Goal: Information Seeking & Learning: Understand process/instructions

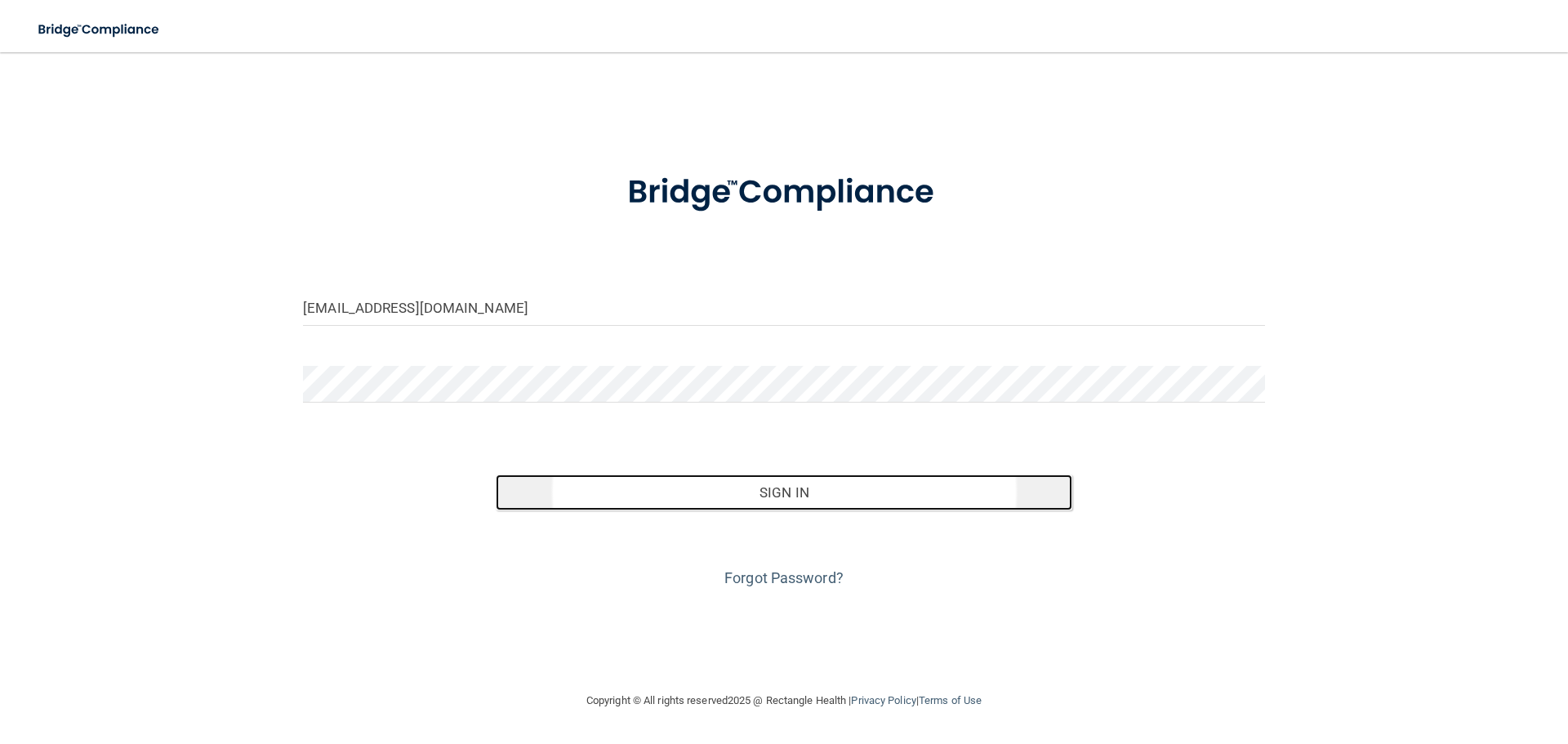
click at [857, 490] on button "Sign In" at bounding box center [784, 492] width 578 height 36
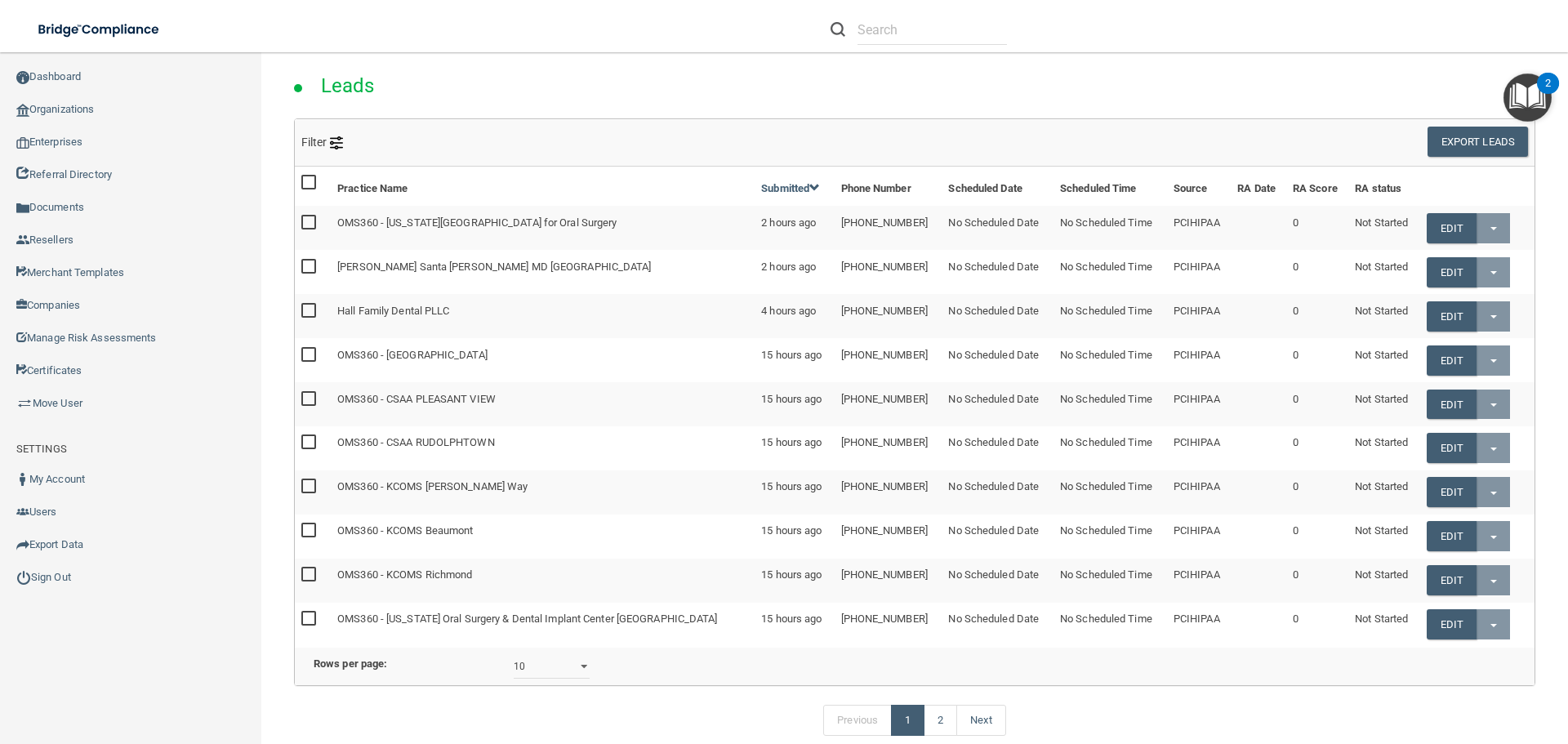
scroll to position [164, 0]
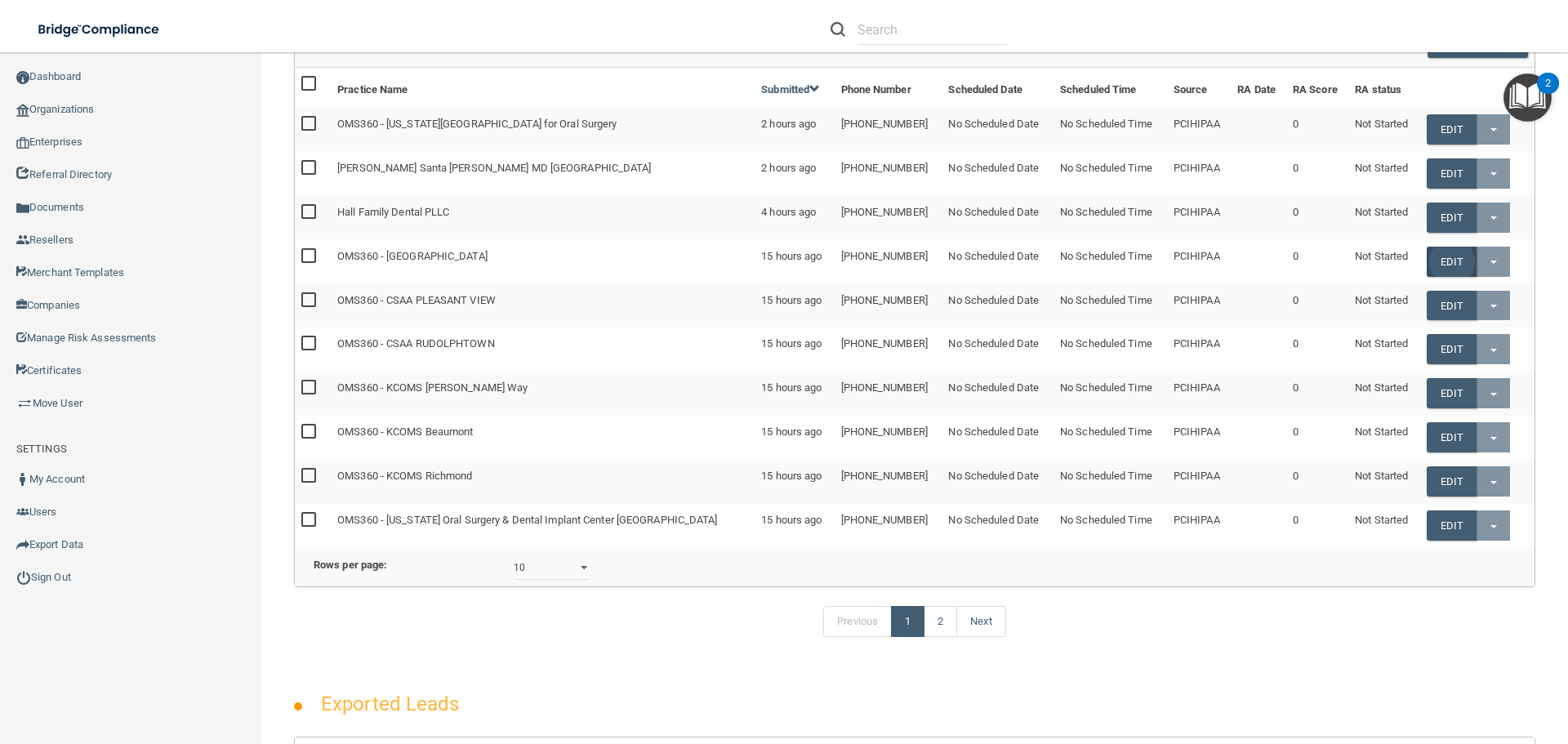
click at [1439, 265] on link "Edit" at bounding box center [1452, 261] width 50 height 30
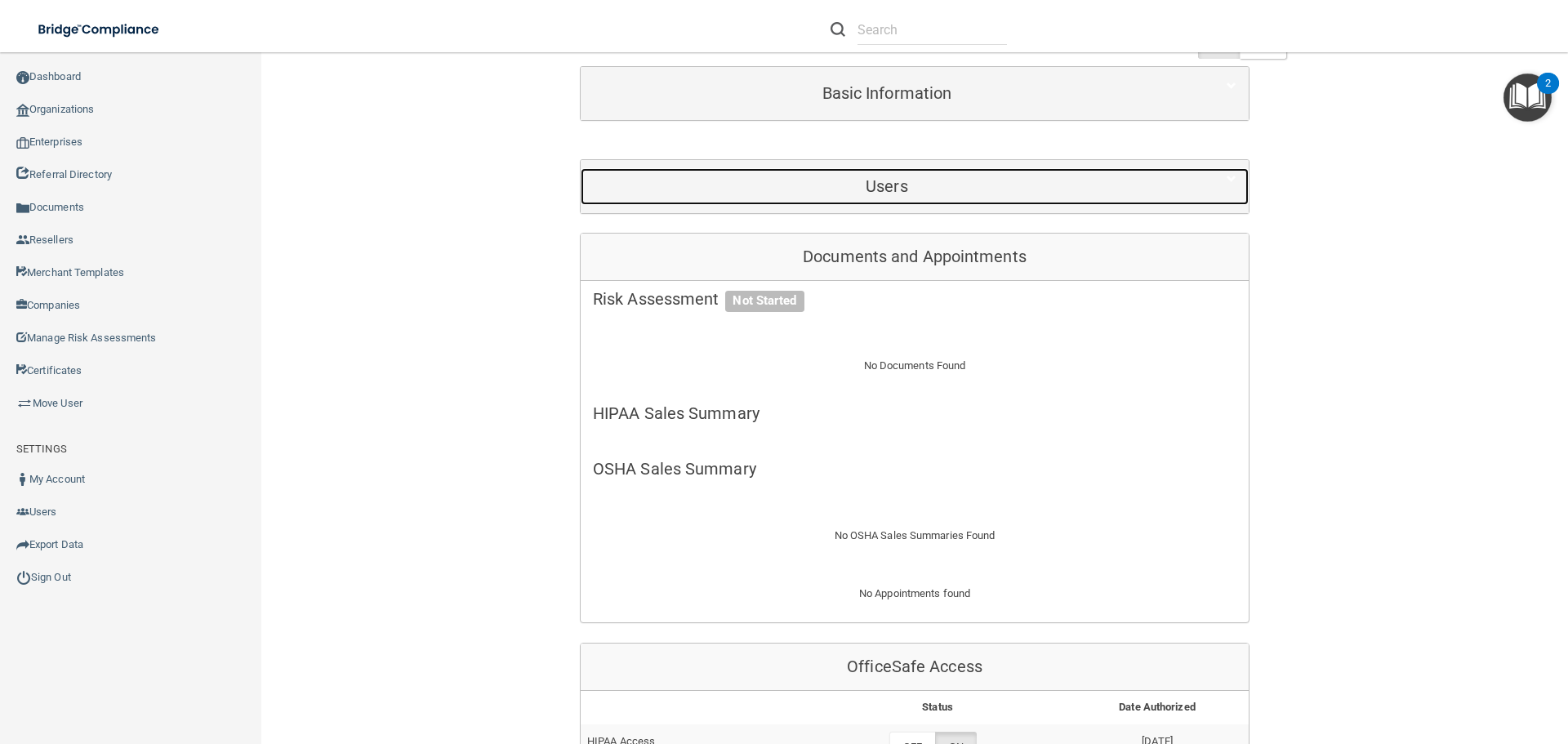
click at [896, 187] on h5 "Users" at bounding box center [887, 186] width 588 height 18
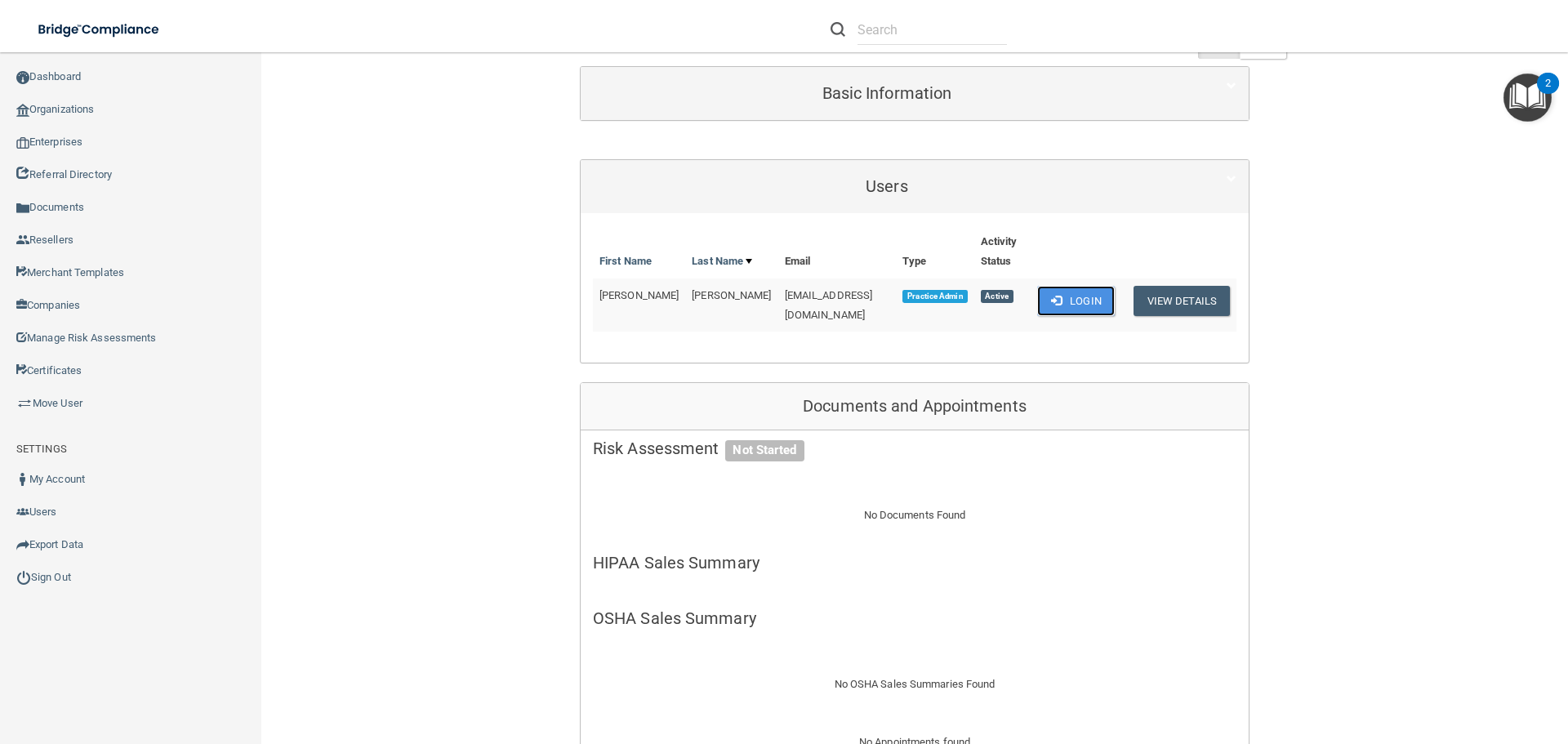
click at [1099, 302] on button "Login" at bounding box center [1075, 300] width 77 height 30
click at [1071, 298] on button "Login" at bounding box center [1075, 300] width 77 height 30
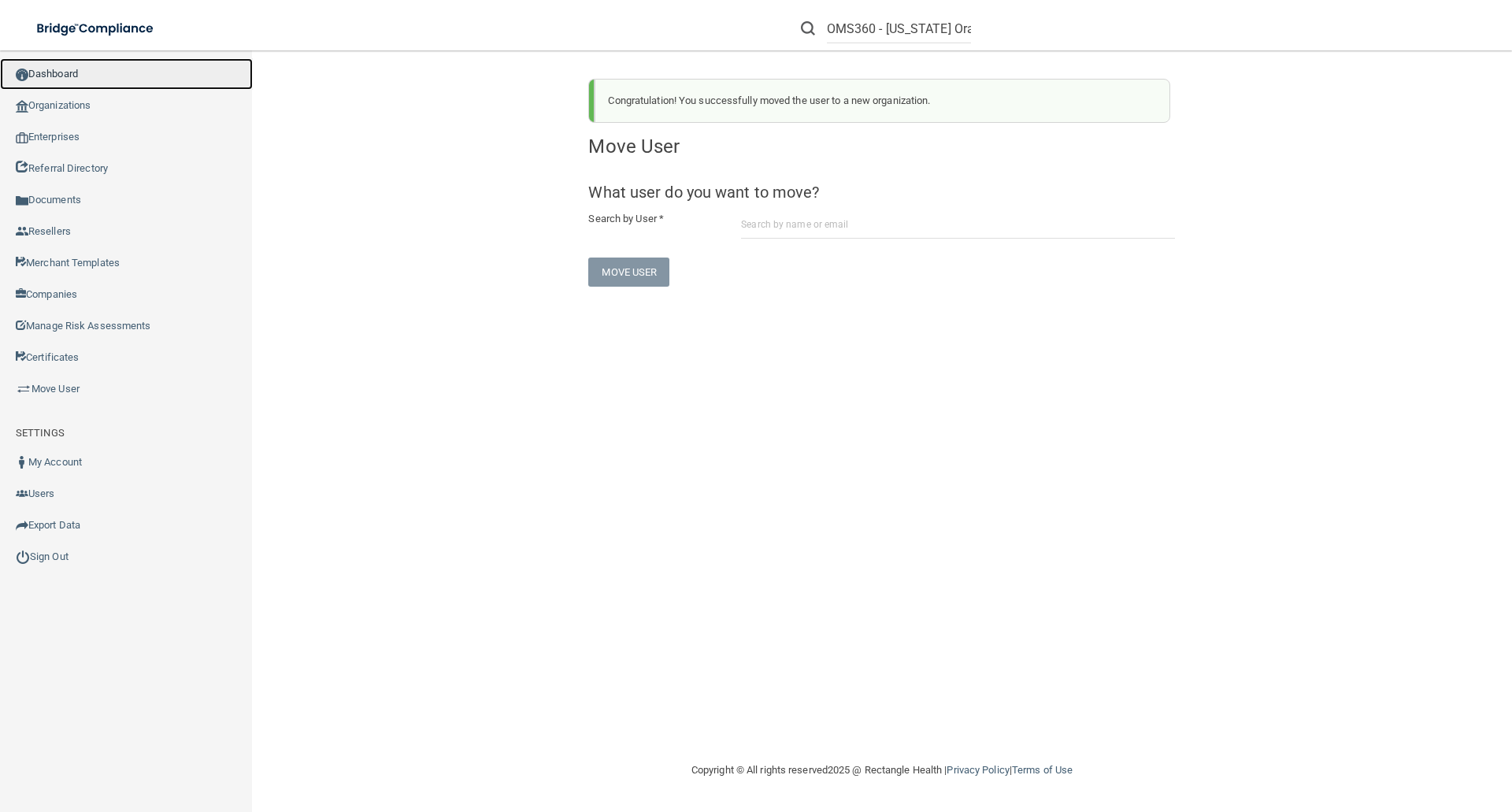
drag, startPoint x: 66, startPoint y: 72, endPoint x: 449, endPoint y: 72, distance: 383.0
click at [66, 72] on link "Dashboard" at bounding box center [126, 74] width 253 height 31
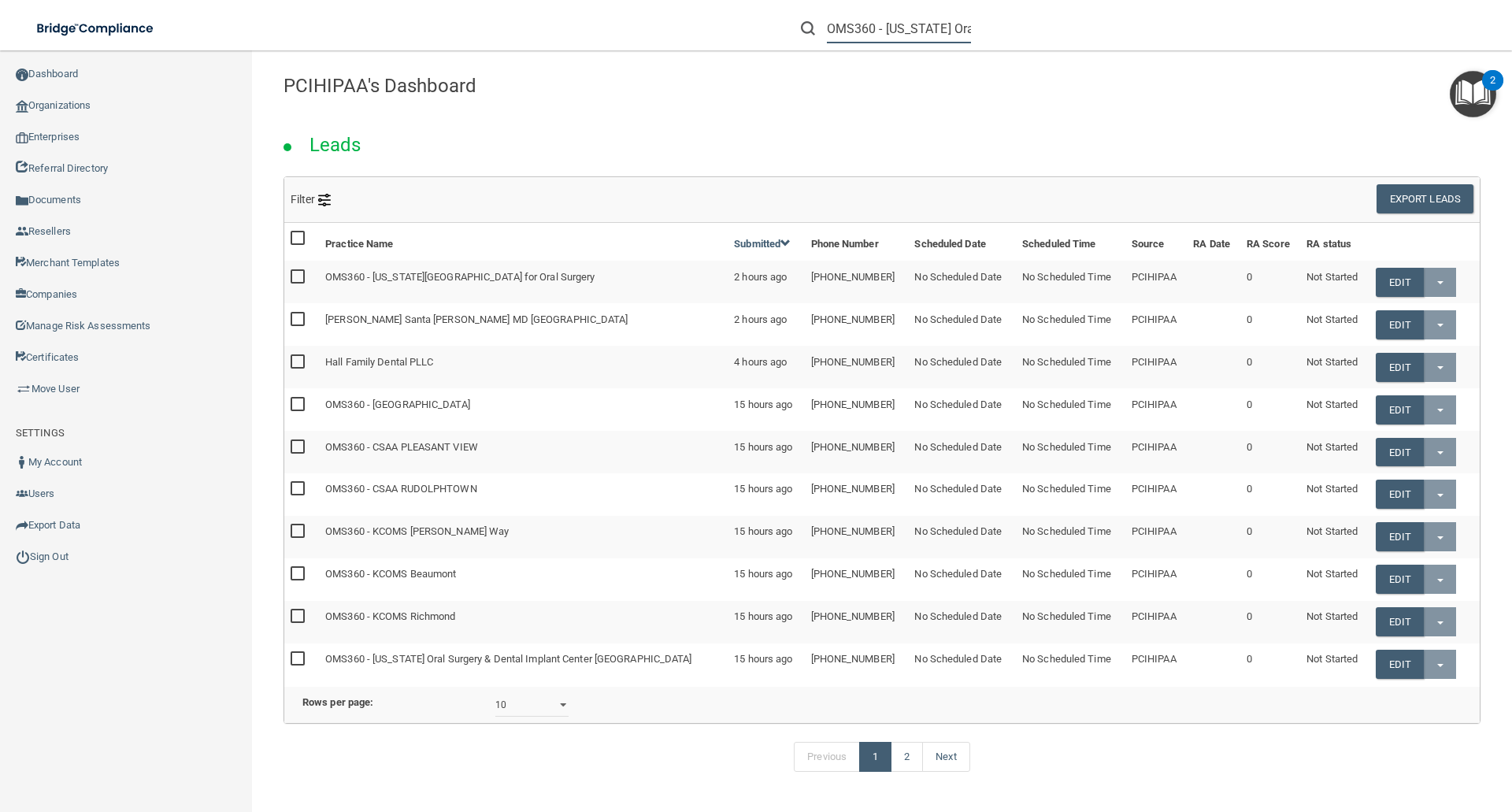
scroll to position [0, 108]
drag, startPoint x: 829, startPoint y: 30, endPoint x: 1095, endPoint y: 39, distance: 266.2
click at [1095, 39] on div "OMS360 - [US_STATE] Oral Surgery Group [PERSON_NAME]" at bounding box center [1072, 28] width 588 height 57
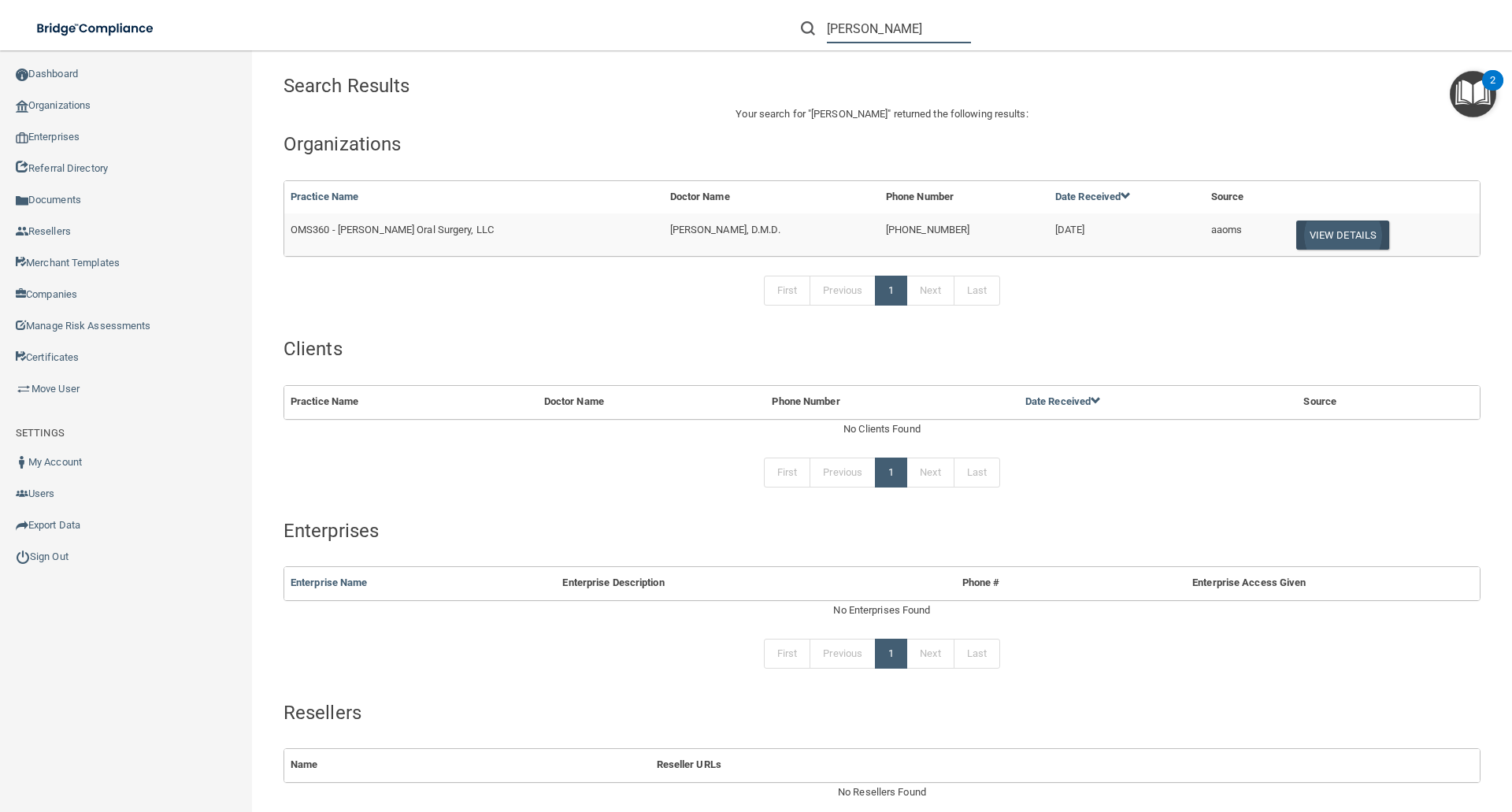
type input "donald phillips"
click at [1317, 234] on button "View Details" at bounding box center [1343, 235] width 93 height 29
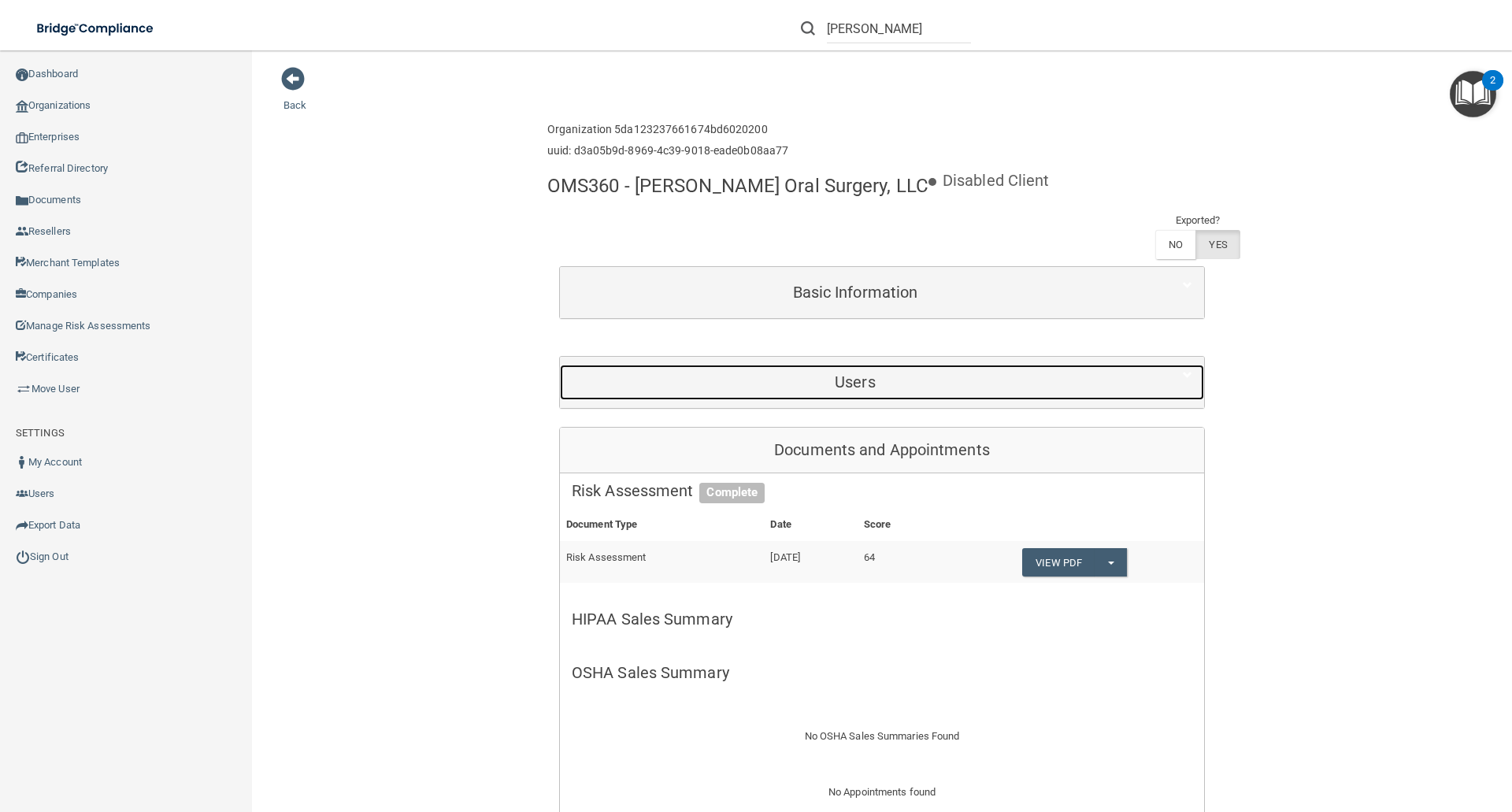
click at [836, 379] on h5 "Users" at bounding box center [856, 381] width 567 height 17
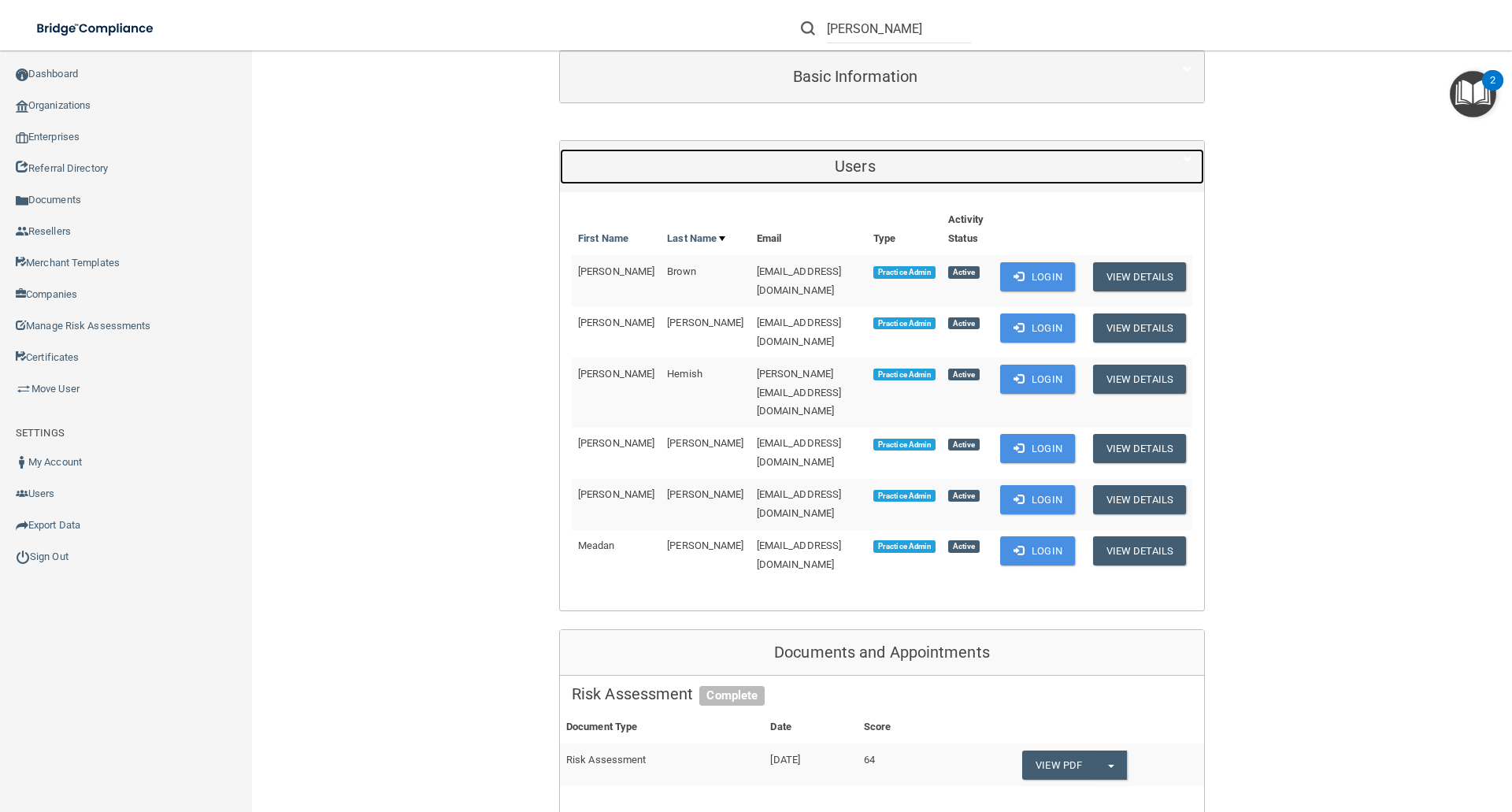
scroll to position [236, 0]
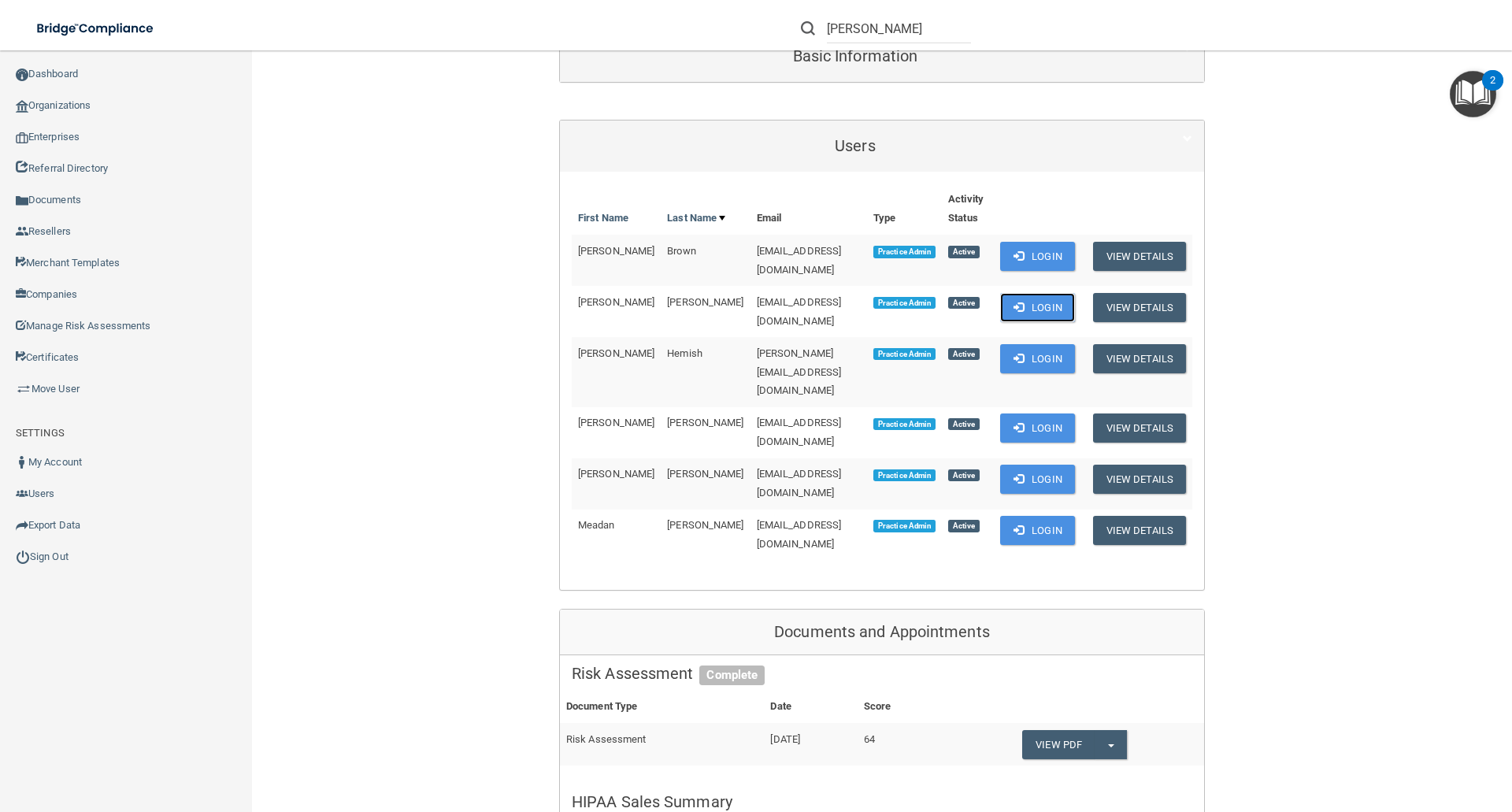
drag, startPoint x: 1052, startPoint y: 294, endPoint x: 945, endPoint y: 310, distance: 108.2
click at [1053, 294] on button "Login" at bounding box center [1037, 308] width 74 height 29
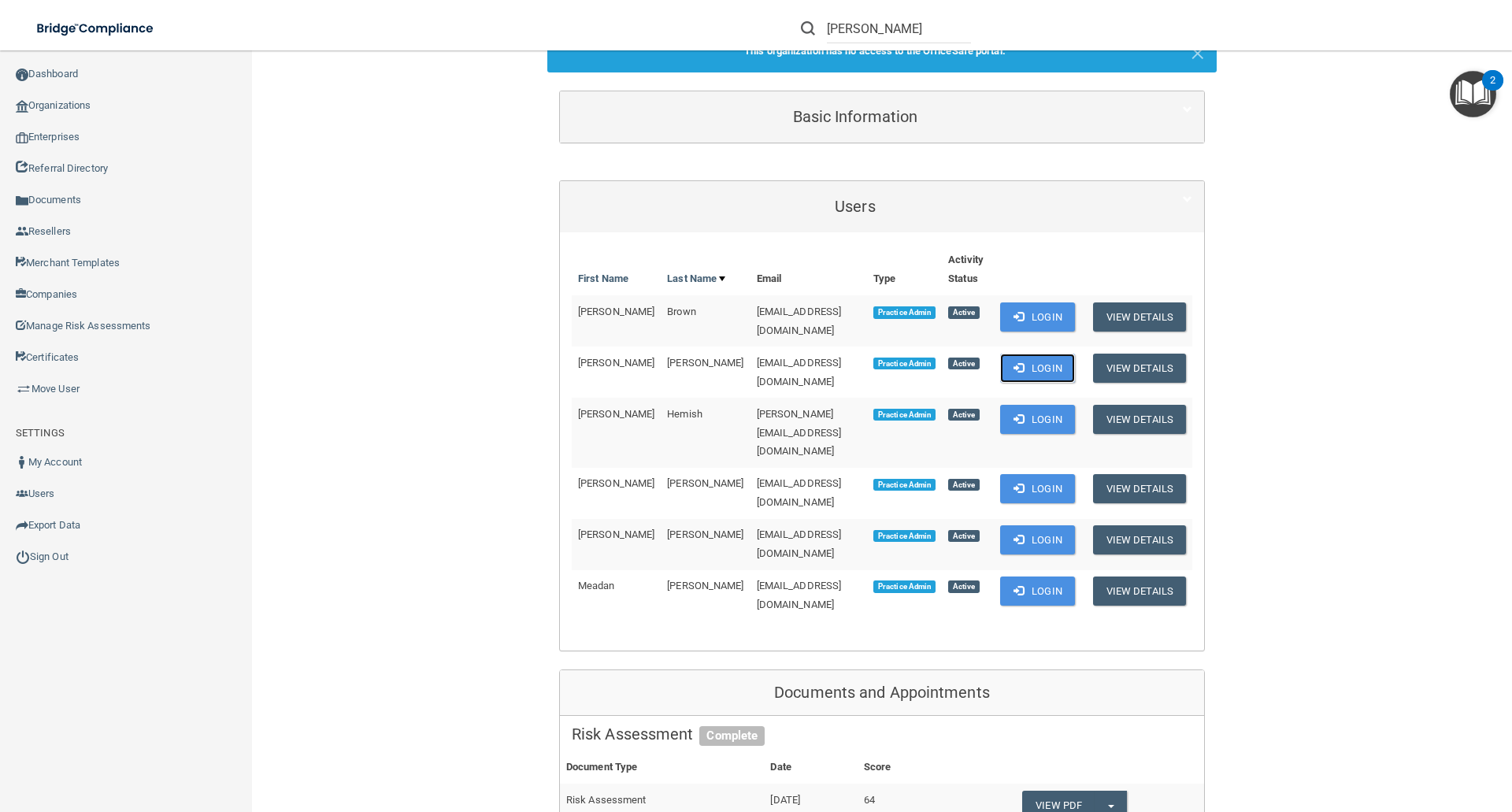
scroll to position [297, 0]
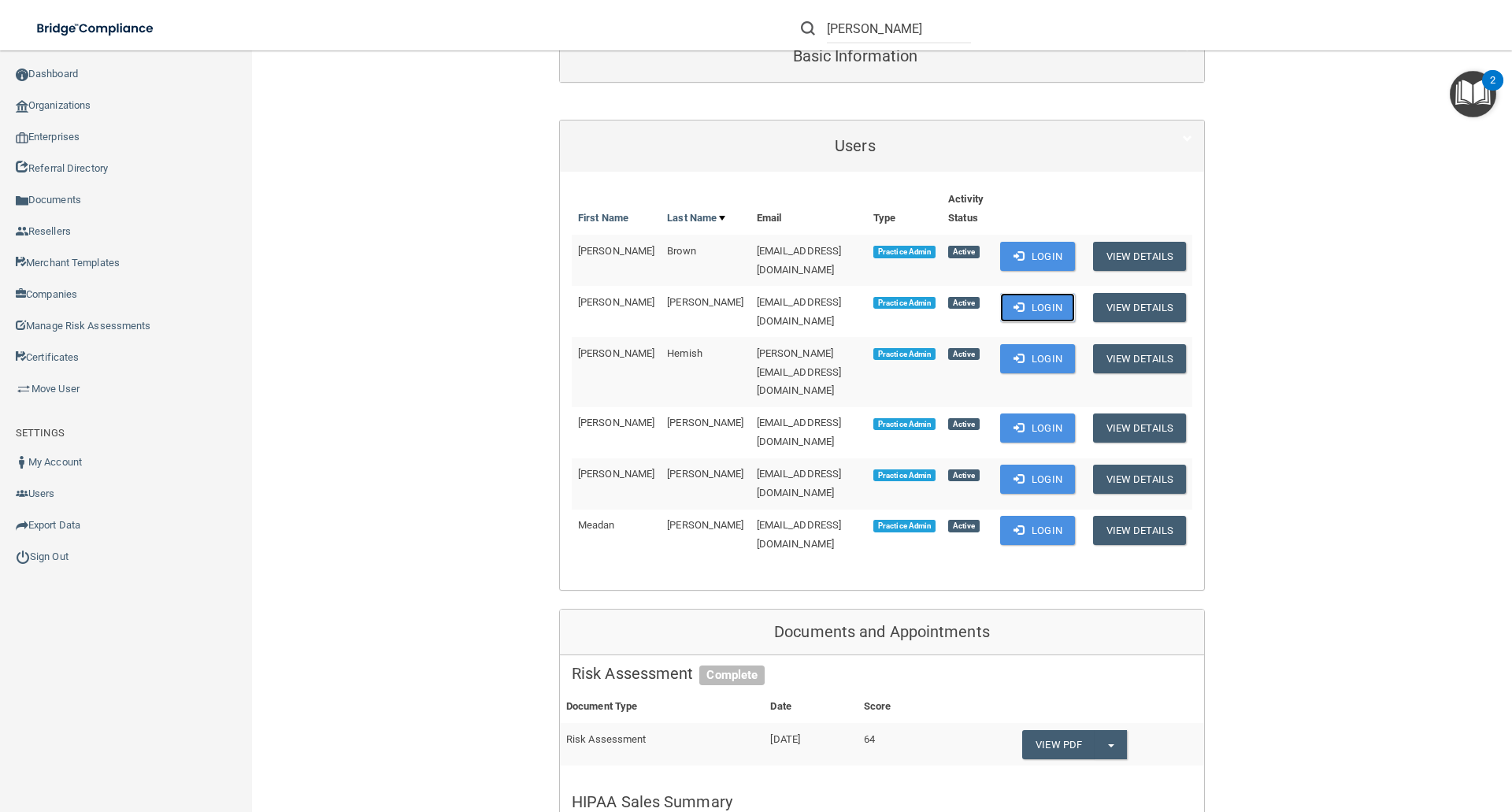
click at [1051, 294] on button "Login" at bounding box center [1037, 308] width 74 height 29
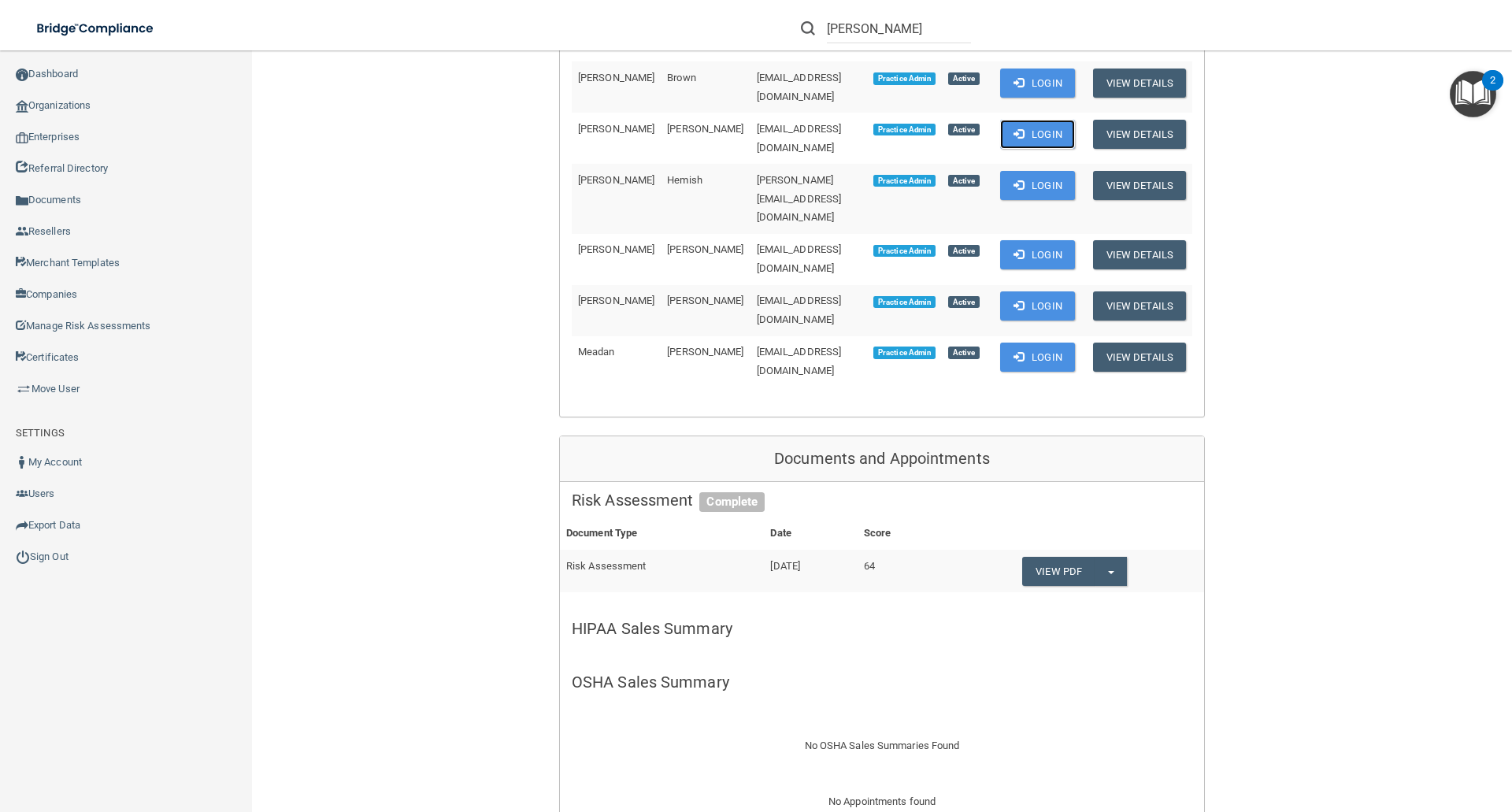
scroll to position [770, 0]
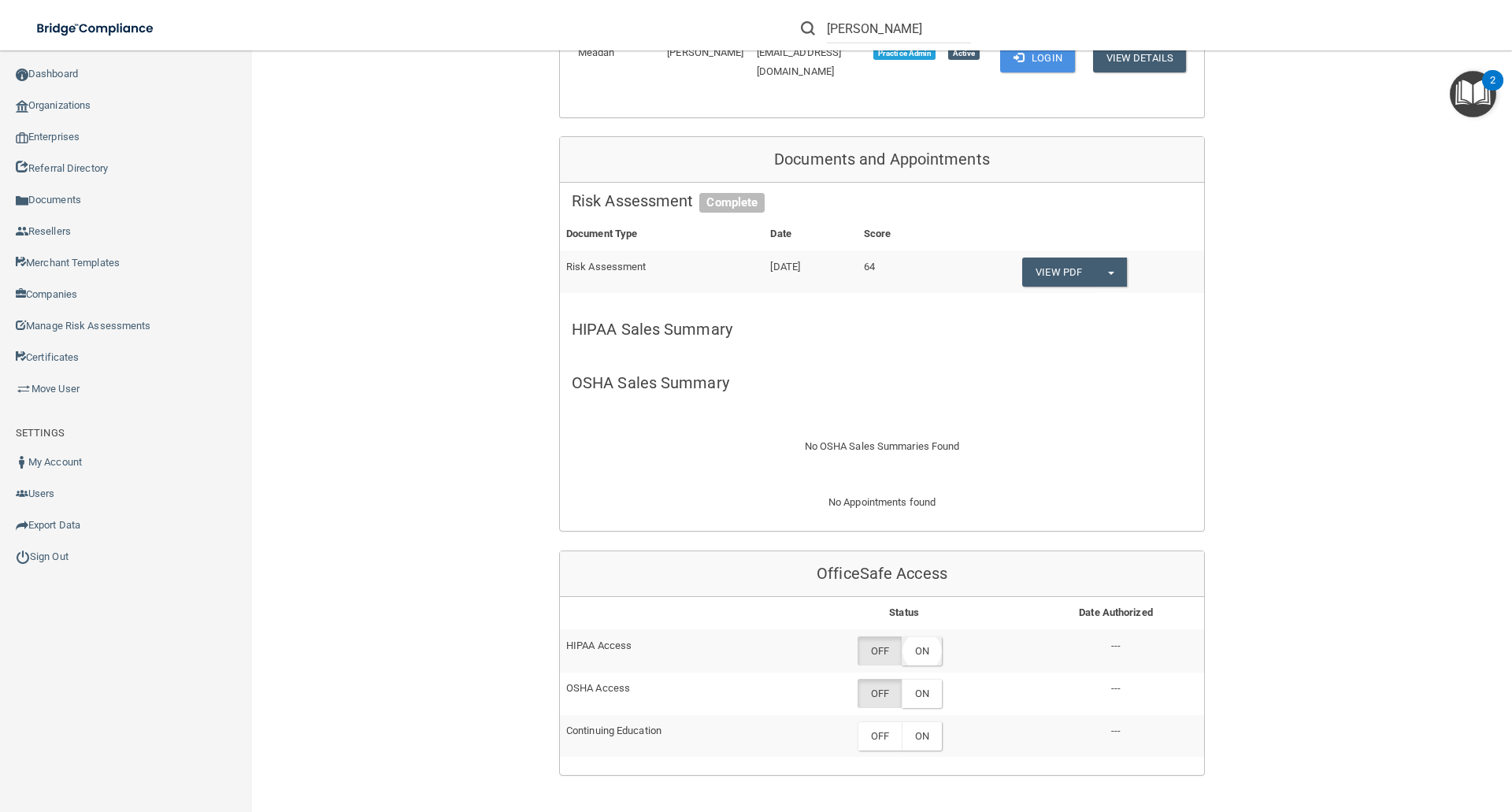
click at [914, 637] on label "ON" at bounding box center [922, 651] width 40 height 29
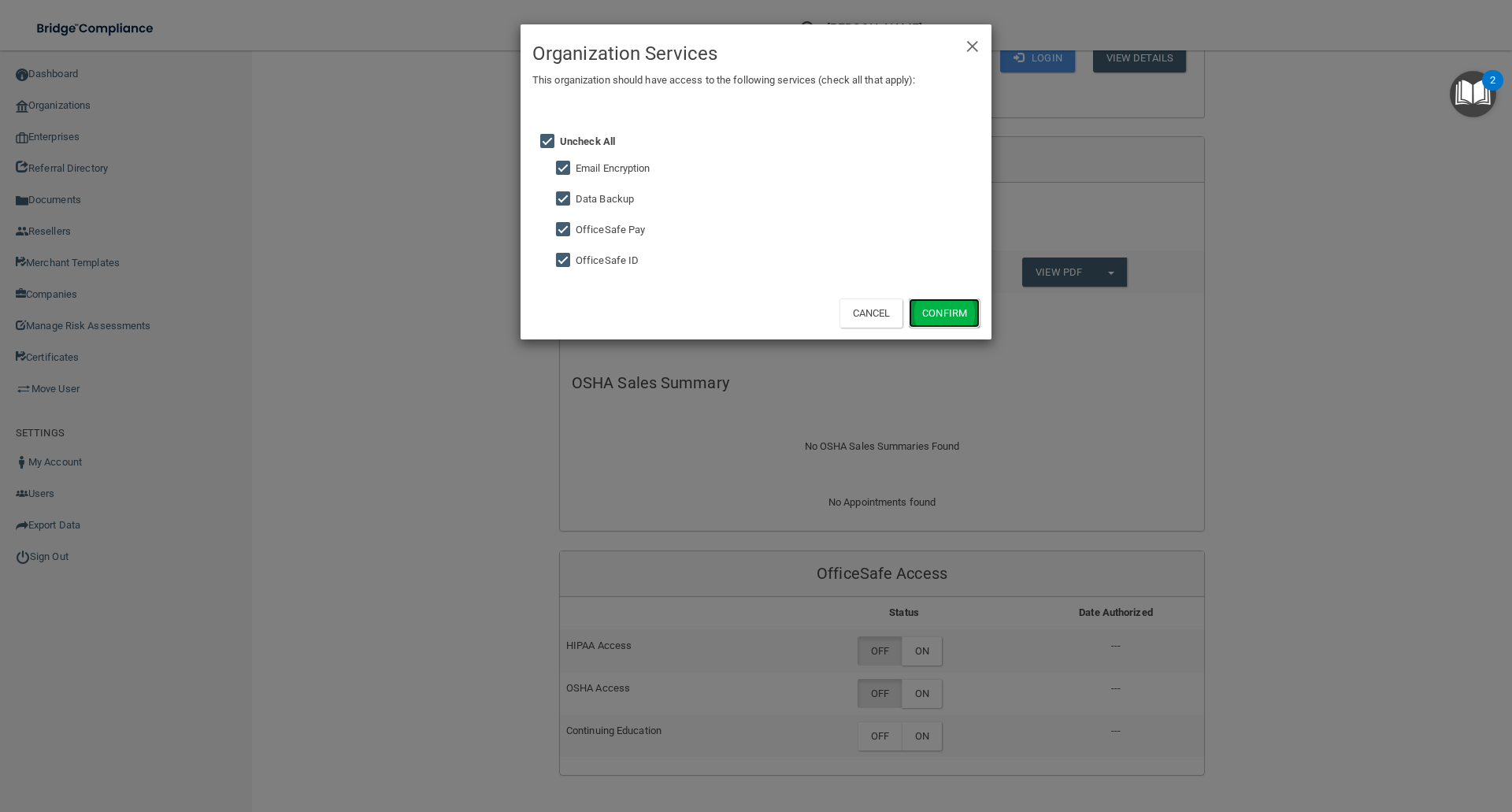
click at [934, 308] on button "Confirm" at bounding box center [943, 313] width 71 height 29
click at [919, 628] on div "× Close Organization Services This organization should have access to the follo…" at bounding box center [756, 406] width 1512 height 812
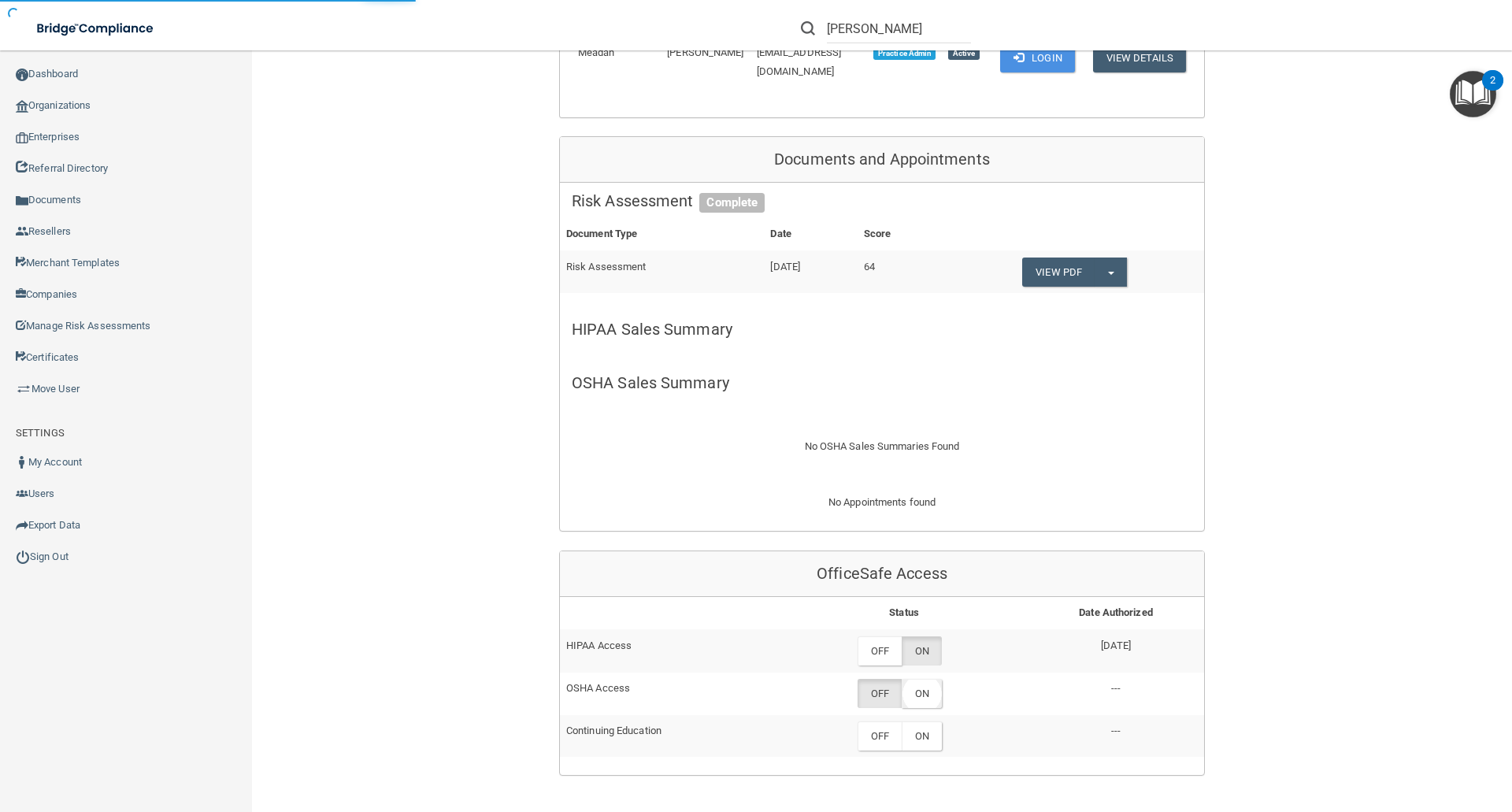
click at [919, 679] on label "ON" at bounding box center [922, 694] width 40 height 29
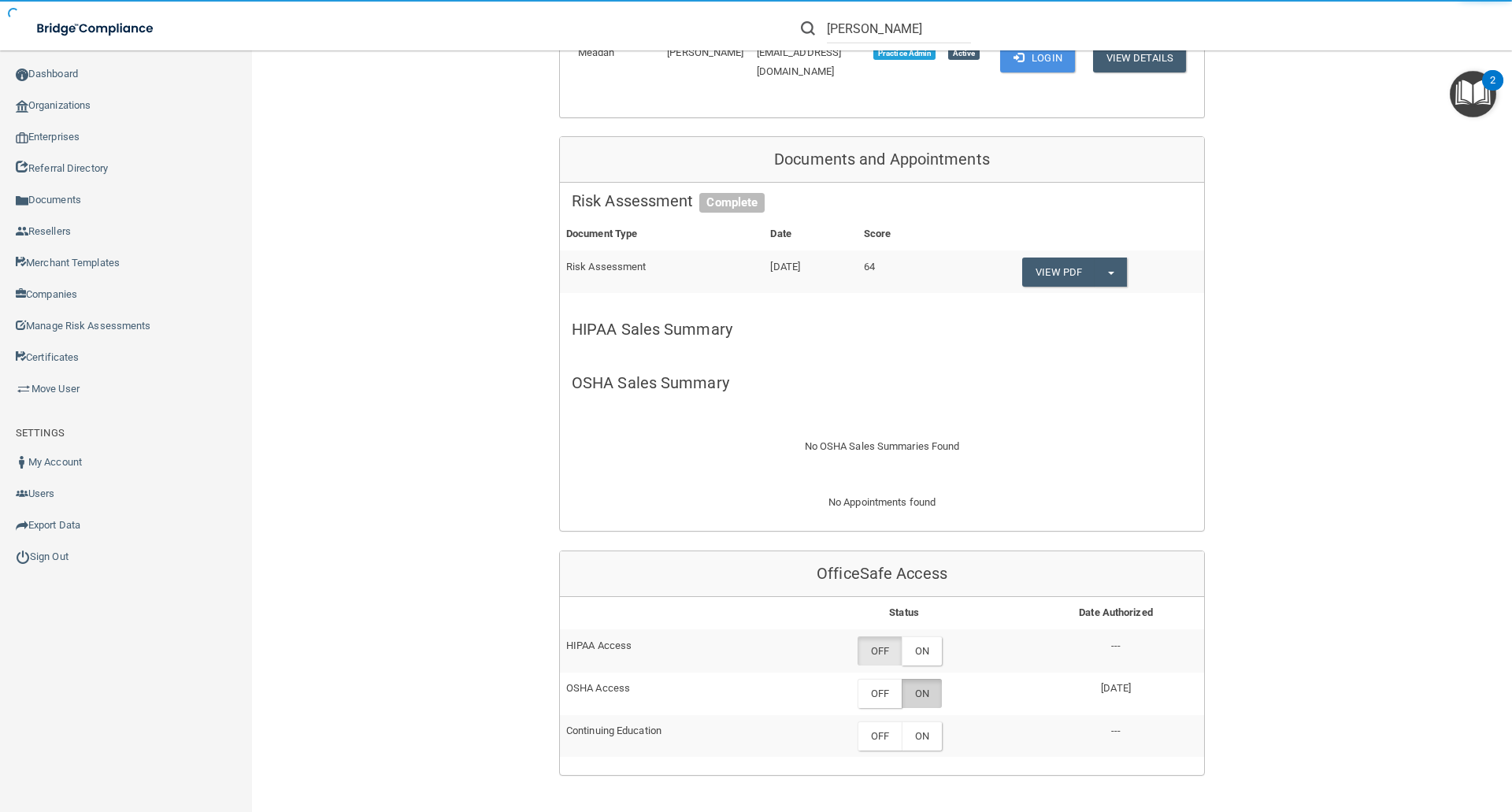
click at [921, 679] on label "ON" at bounding box center [922, 694] width 40 height 29
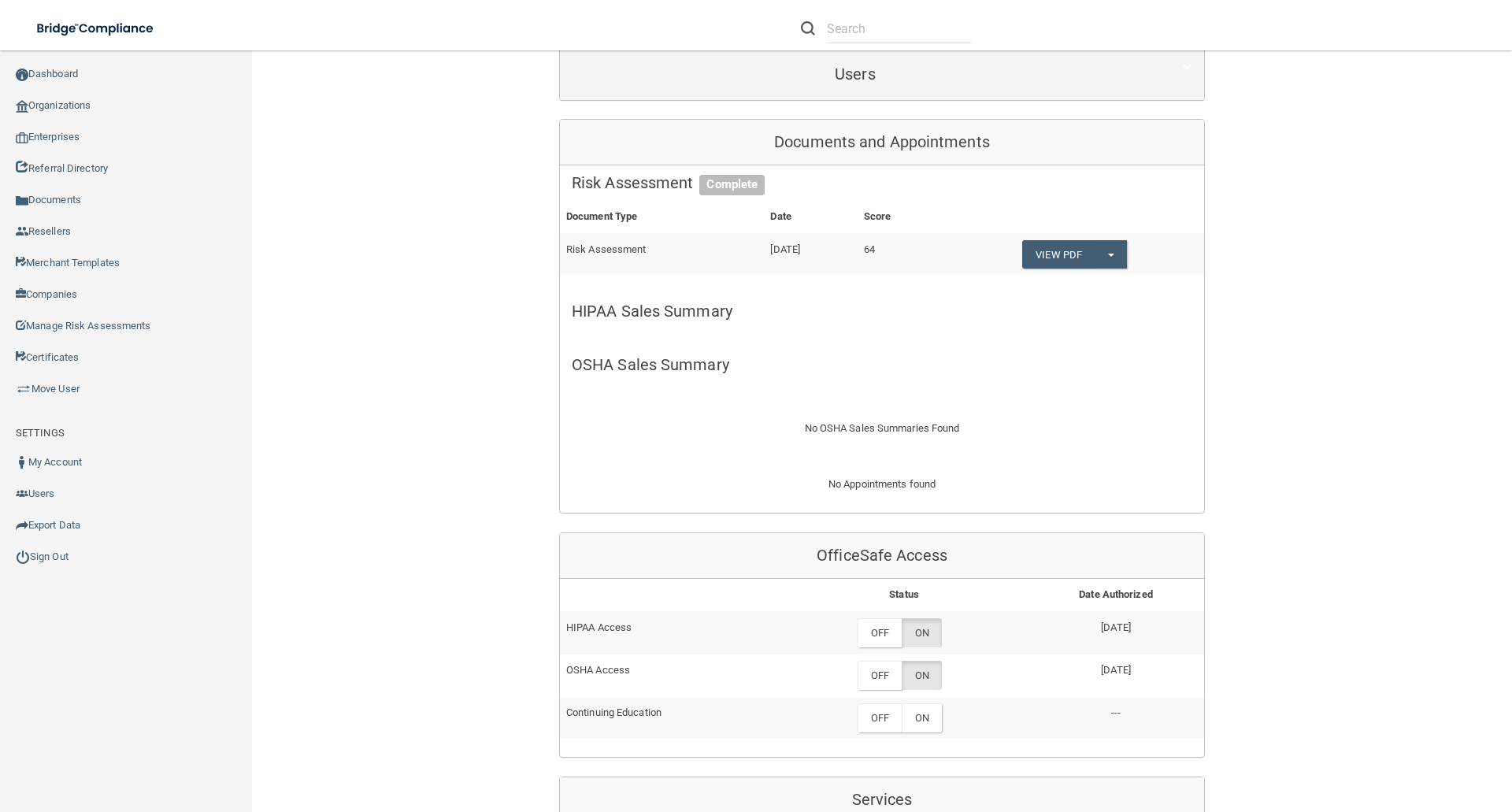
scroll to position [158, 0]
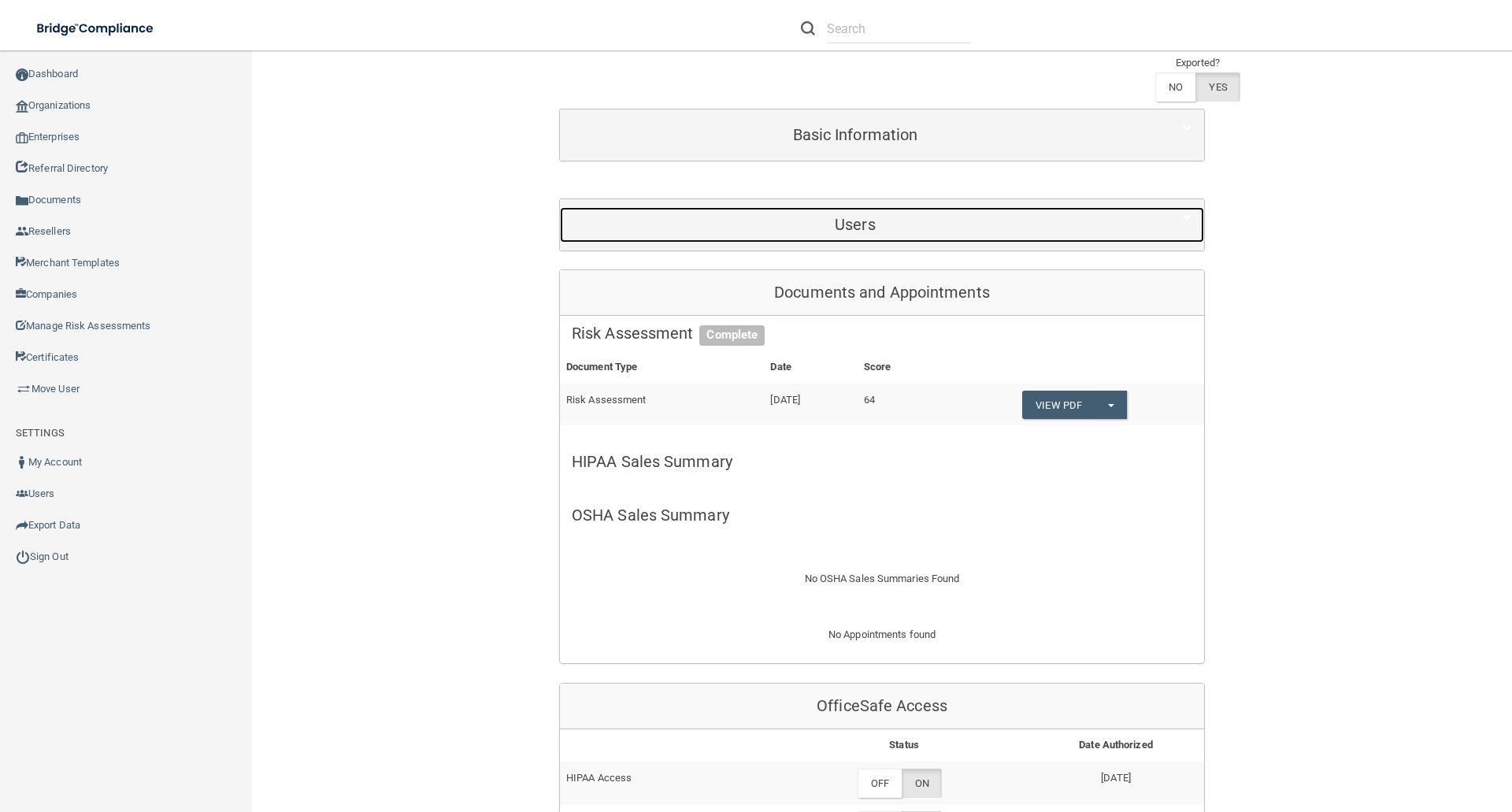
click at [878, 228] on h5 "Users" at bounding box center [856, 224] width 567 height 17
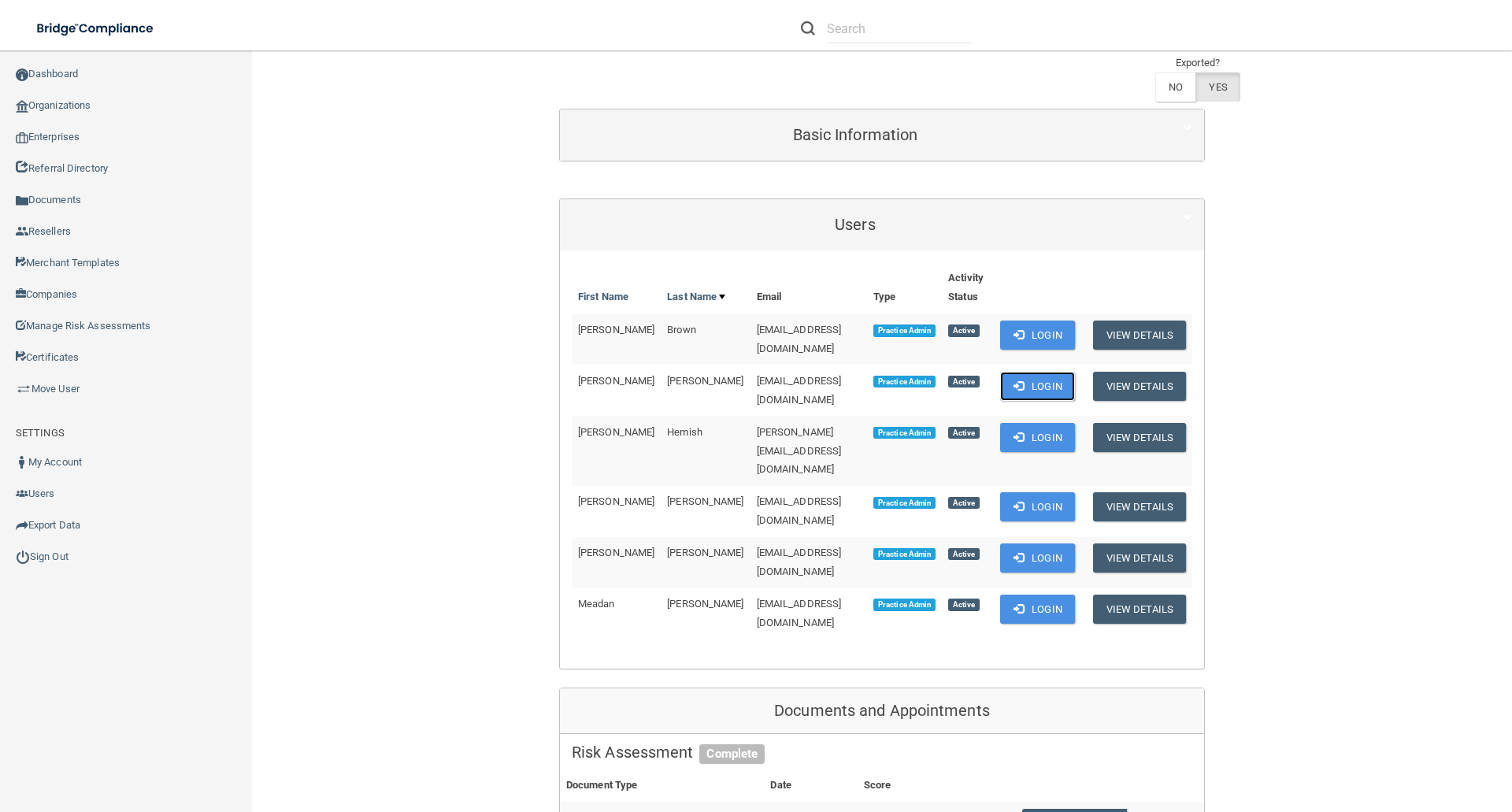
click at [1065, 379] on button "Login" at bounding box center [1037, 387] width 74 height 29
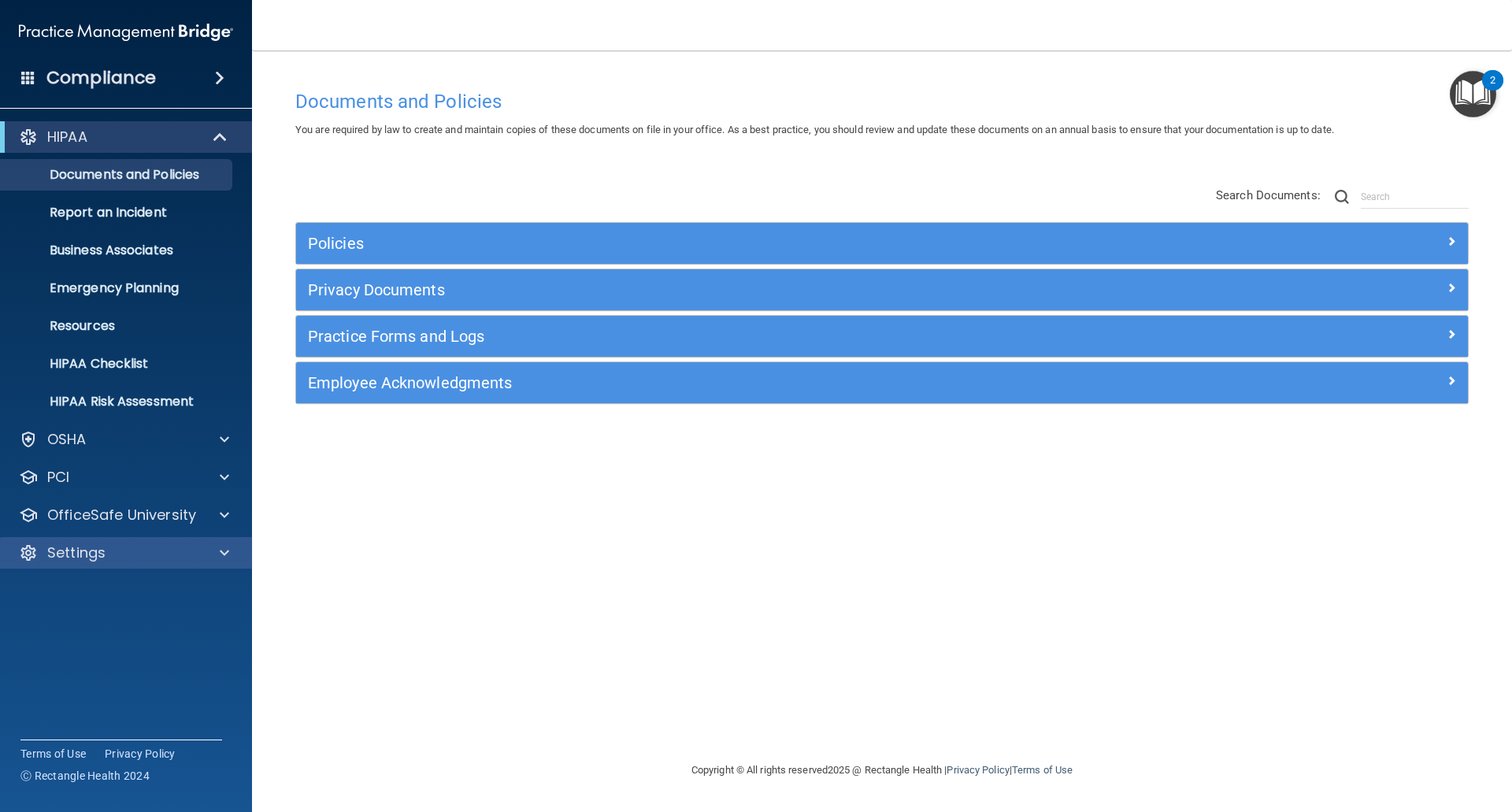
click at [71, 541] on div "Settings" at bounding box center [126, 553] width 253 height 31
click at [74, 566] on div "Settings" at bounding box center [126, 553] width 253 height 31
click at [75, 554] on p "Settings" at bounding box center [76, 553] width 58 height 19
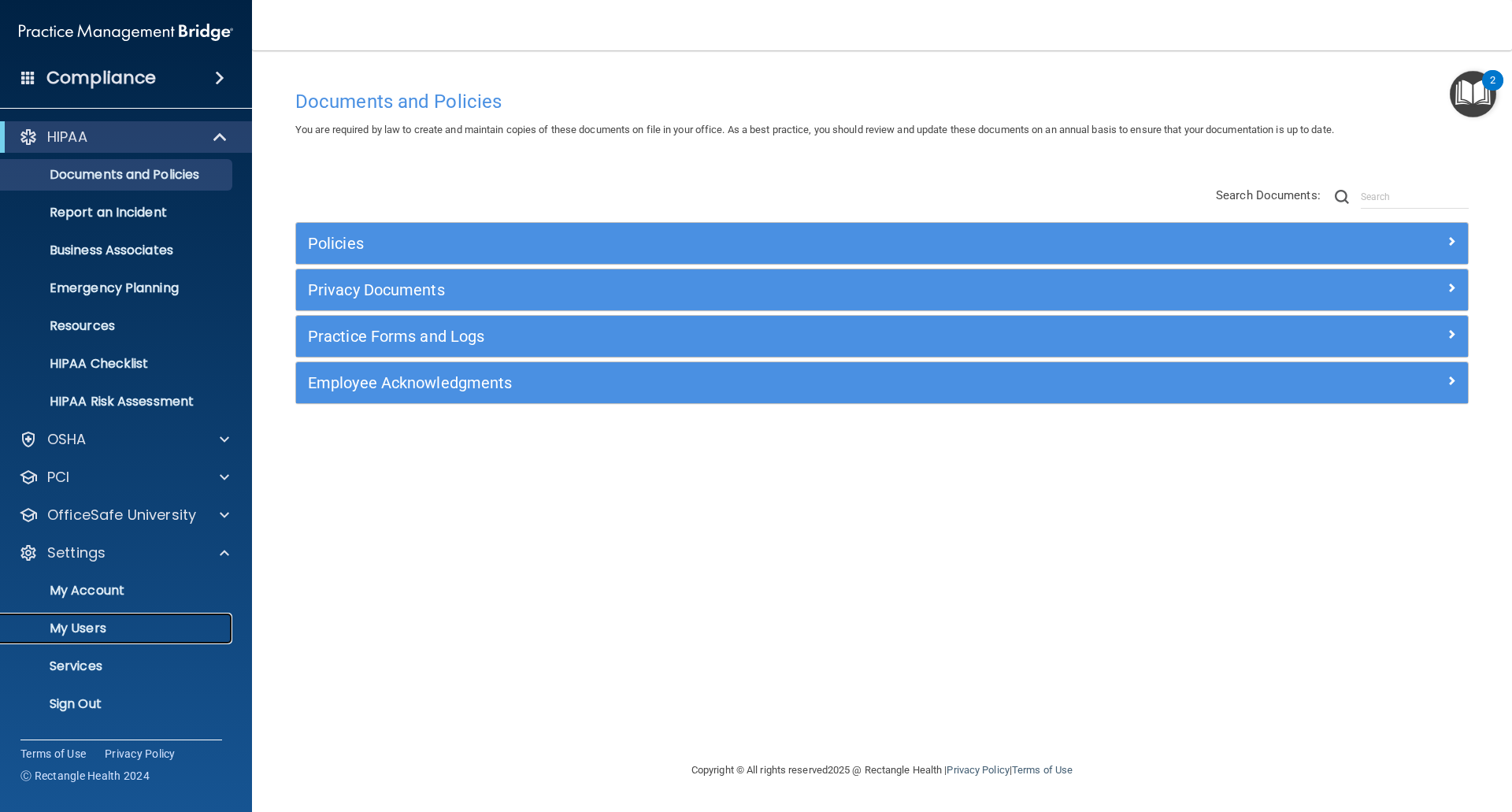
click at [86, 630] on p "My Users" at bounding box center [117, 629] width 215 height 16
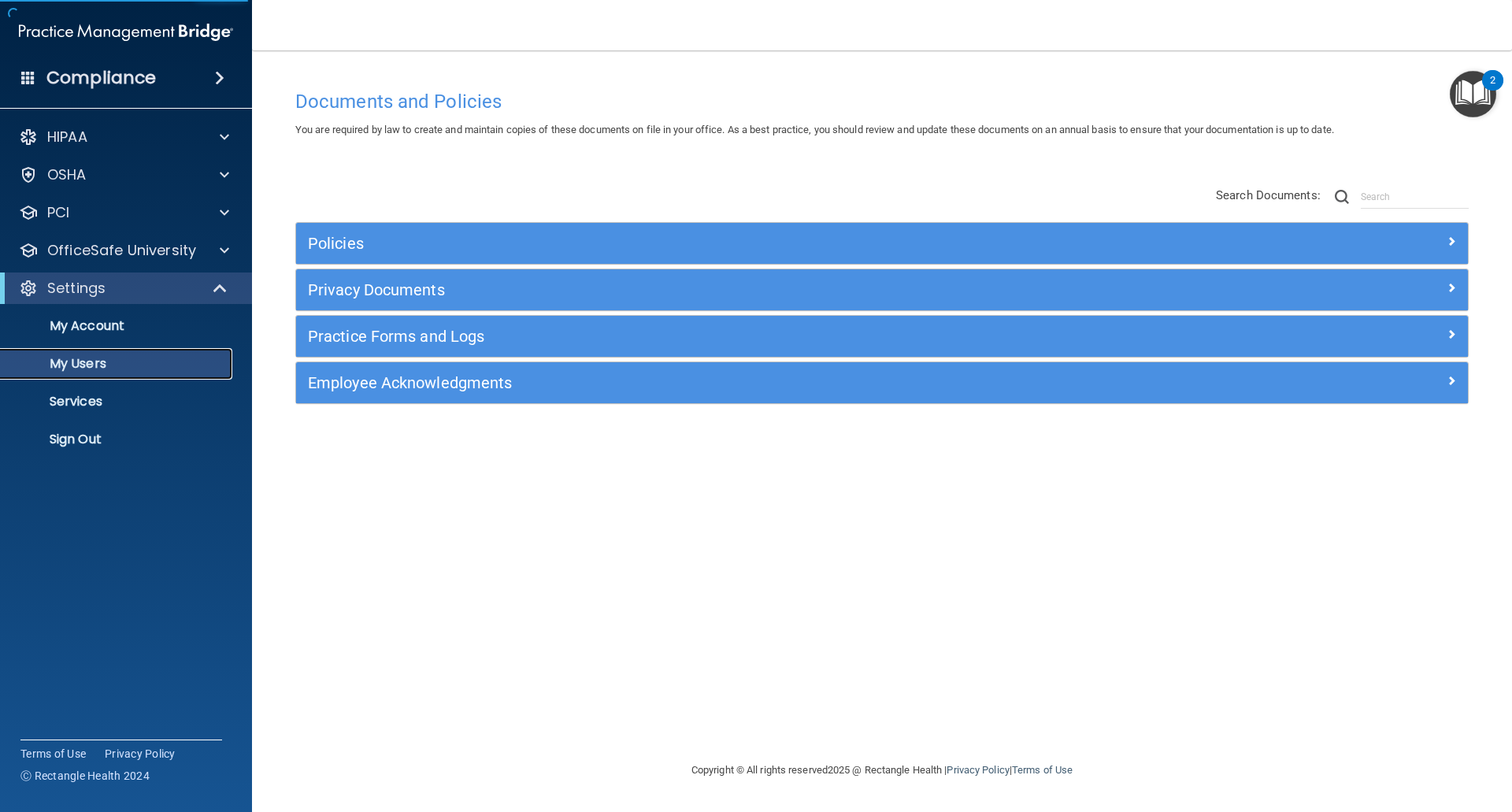
select select "20"
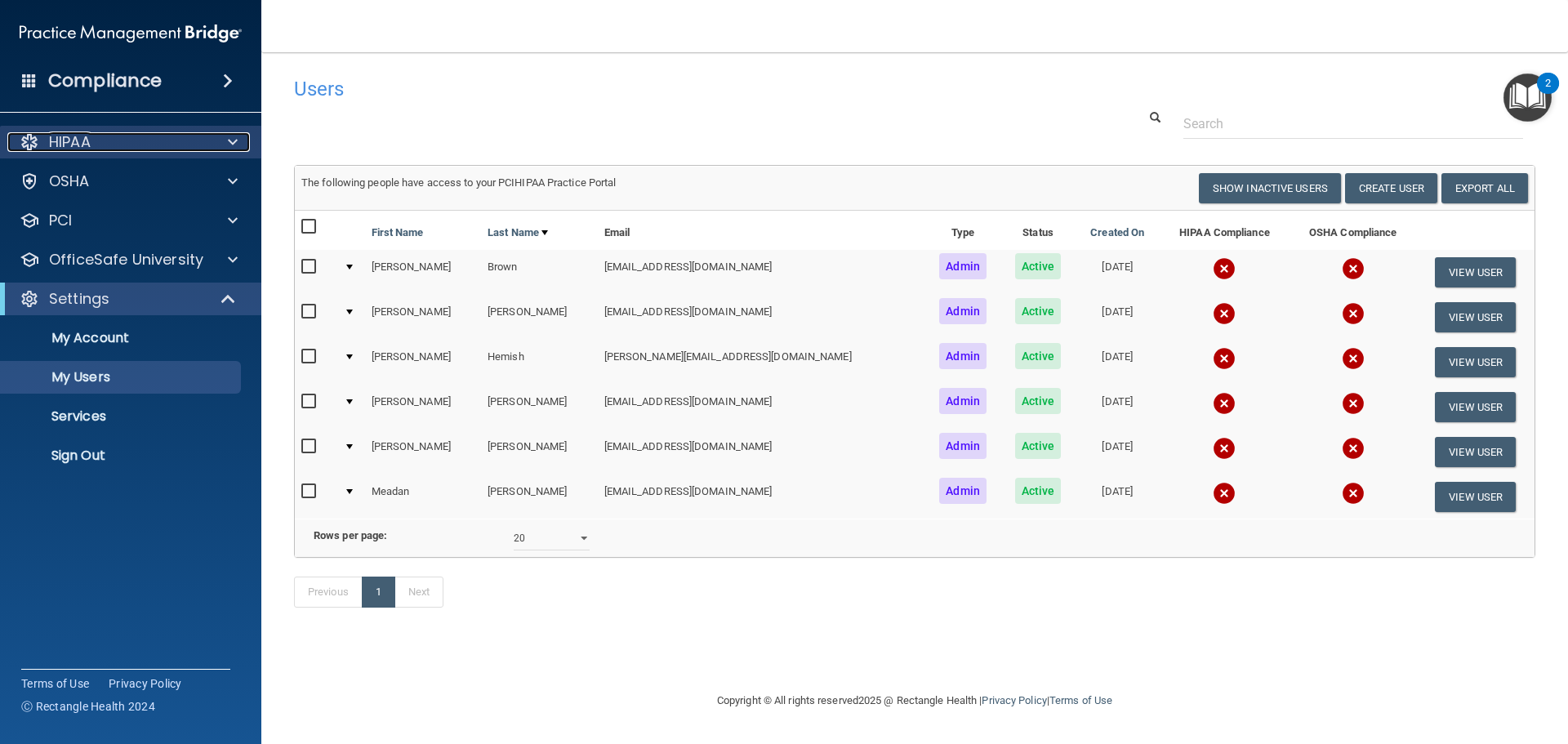
click at [75, 150] on p "HIPAA" at bounding box center [70, 141] width 42 height 20
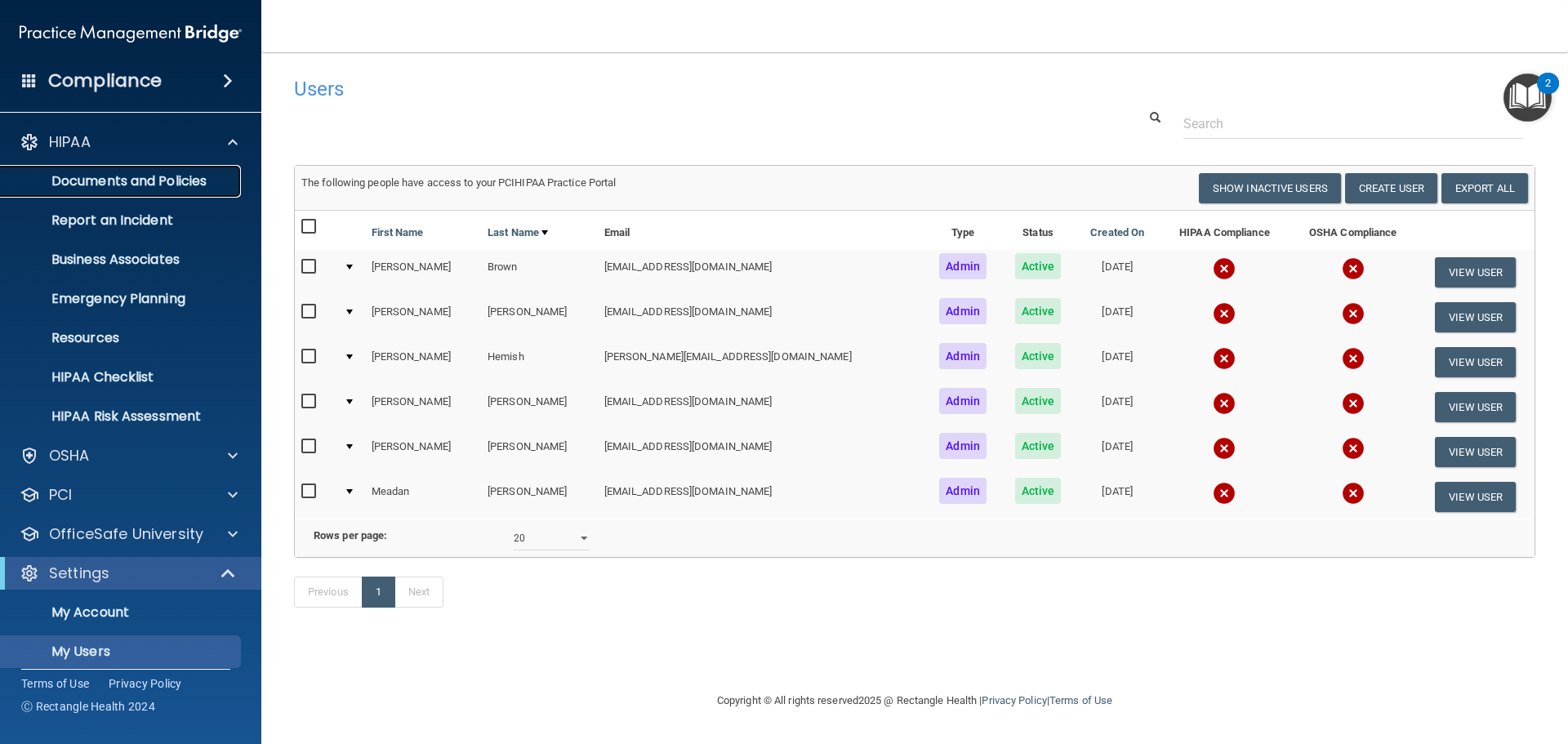
click at [106, 181] on p "Documents and Policies" at bounding box center [122, 181] width 223 height 17
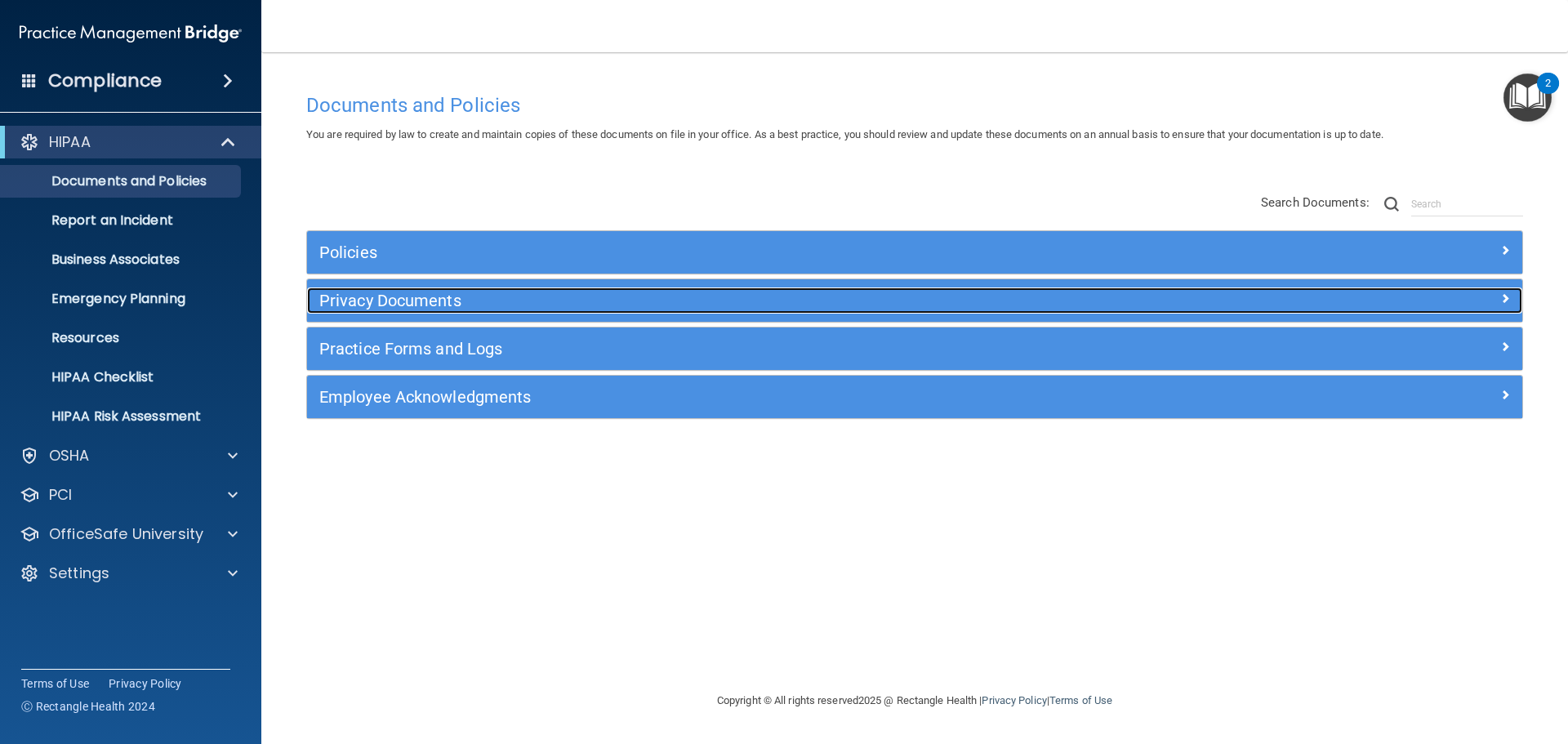
click at [405, 305] on h5 "Privacy Documents" at bounding box center [763, 300] width 887 height 18
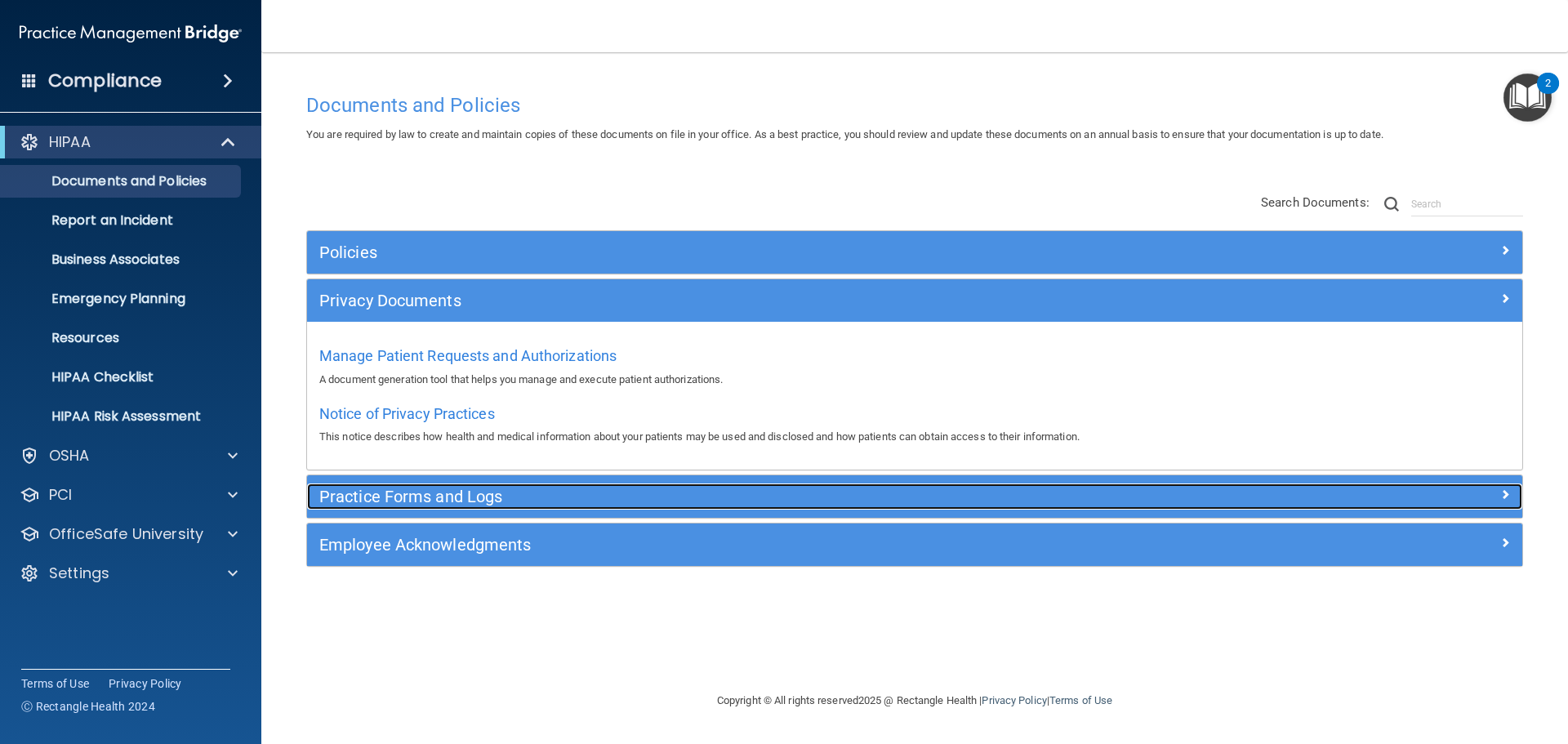
click at [380, 496] on h5 "Practice Forms and Logs" at bounding box center [763, 496] width 887 height 18
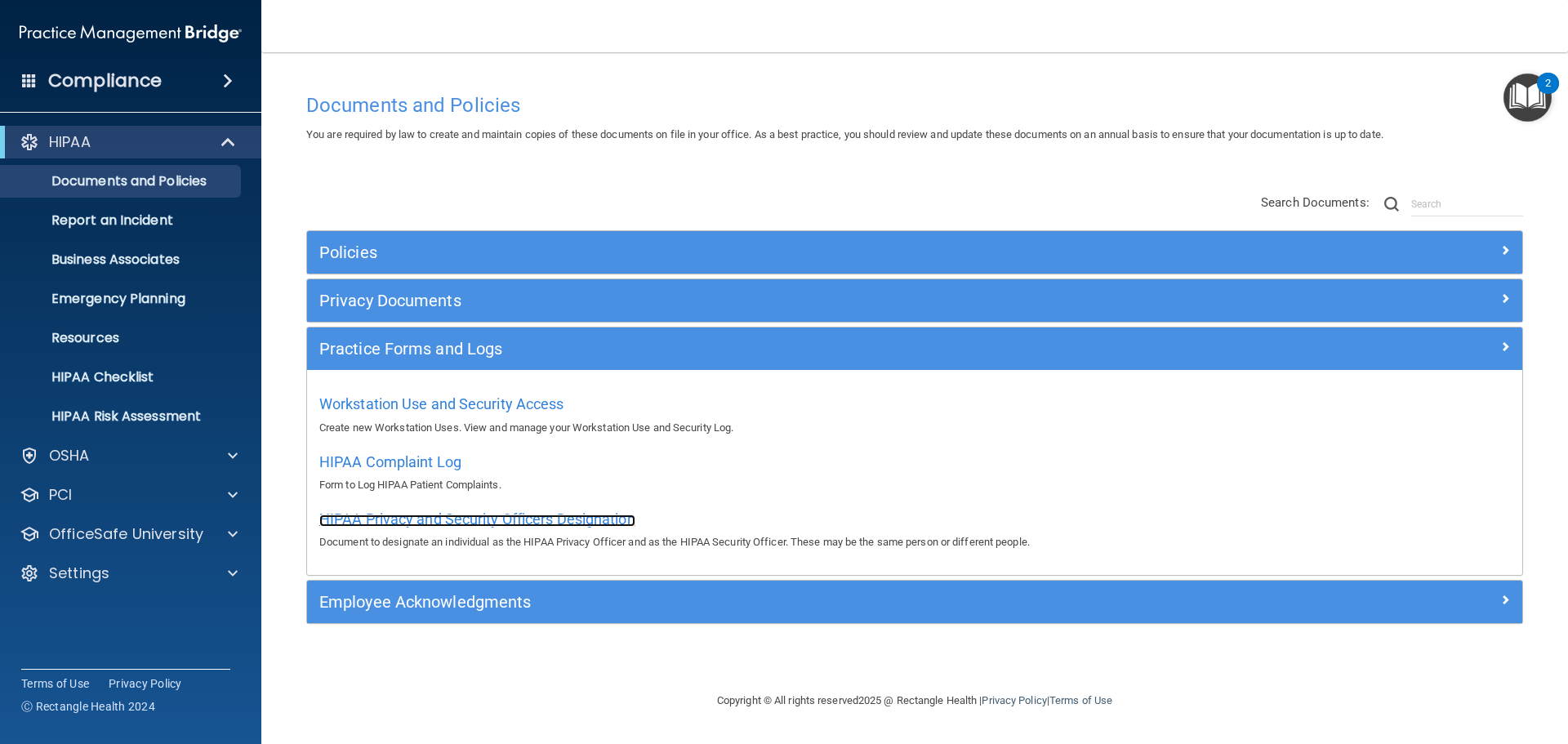
click at [419, 513] on span "HIPAA Privacy and Security Officers Designation" at bounding box center [477, 519] width 316 height 17
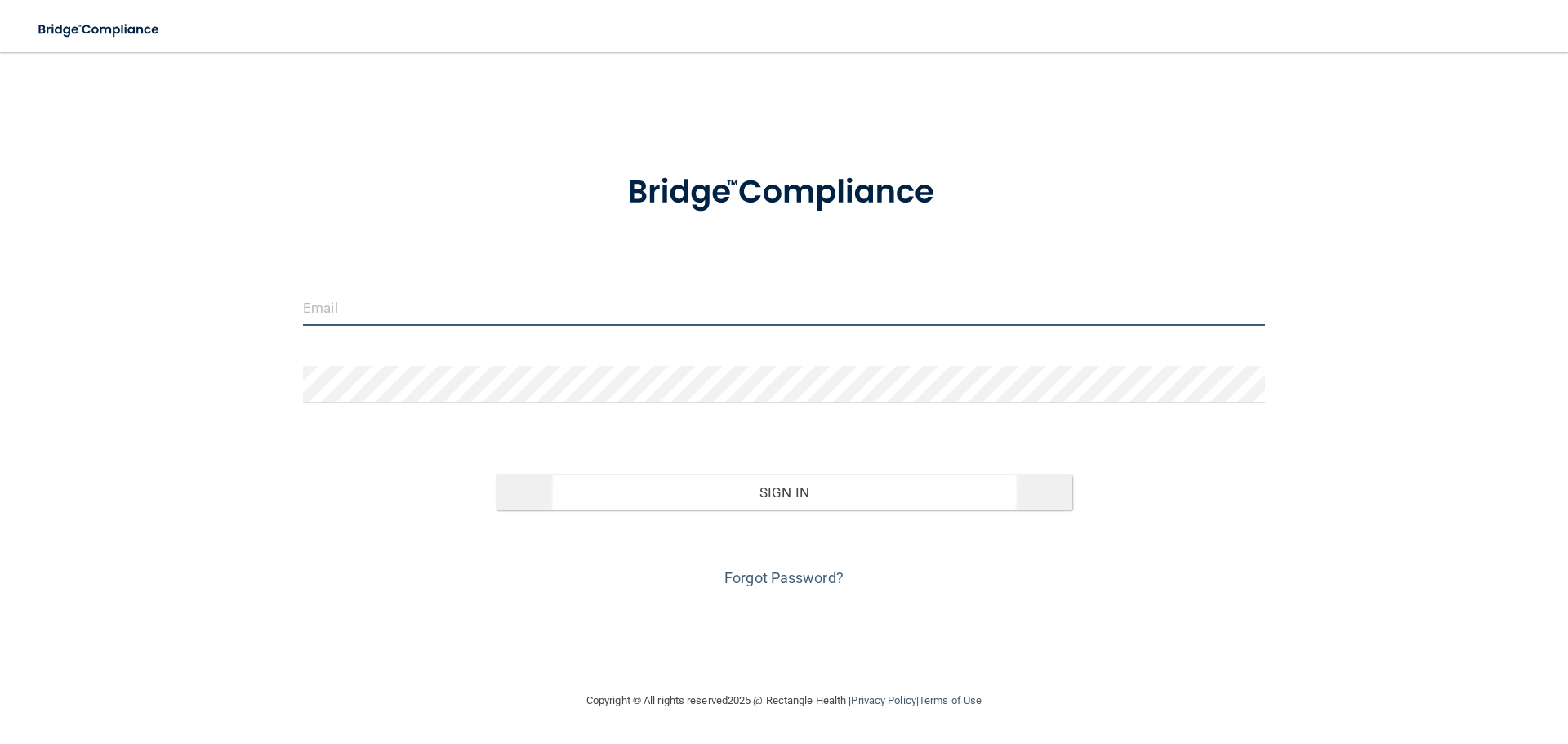
type input "elizabethc@pcihipaa.com"
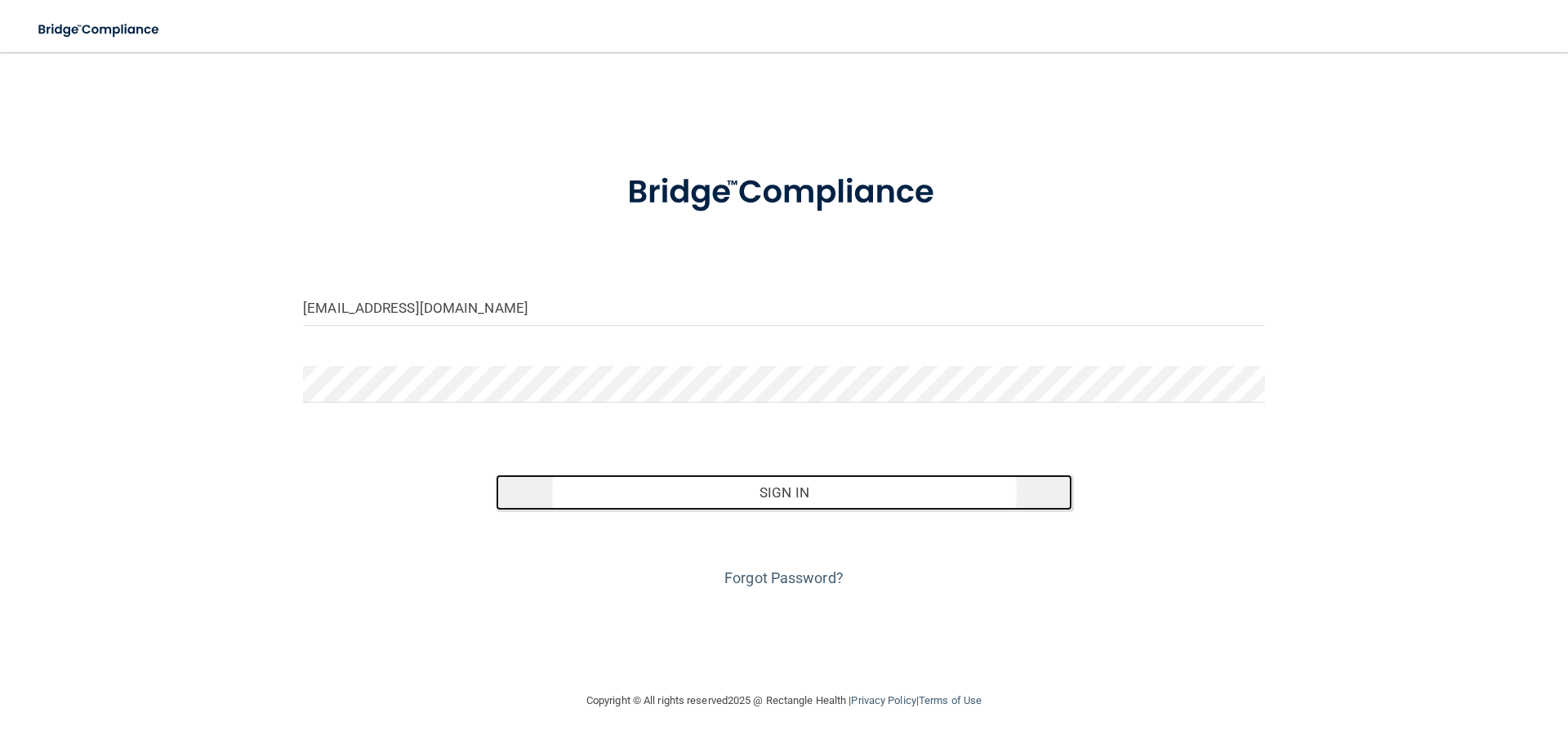
click at [843, 496] on button "Sign In" at bounding box center [784, 492] width 578 height 36
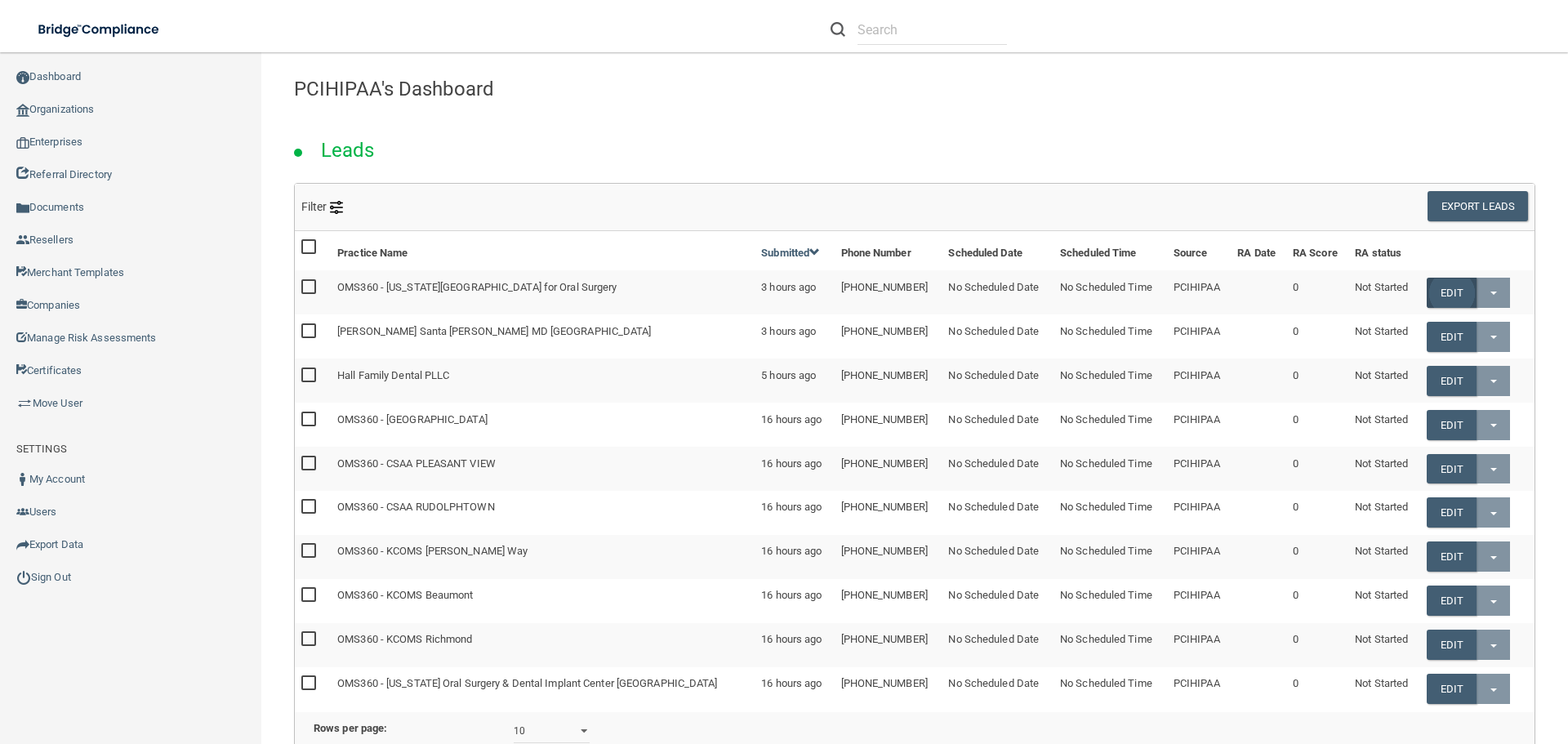
click at [1432, 293] on link "Edit" at bounding box center [1452, 293] width 50 height 30
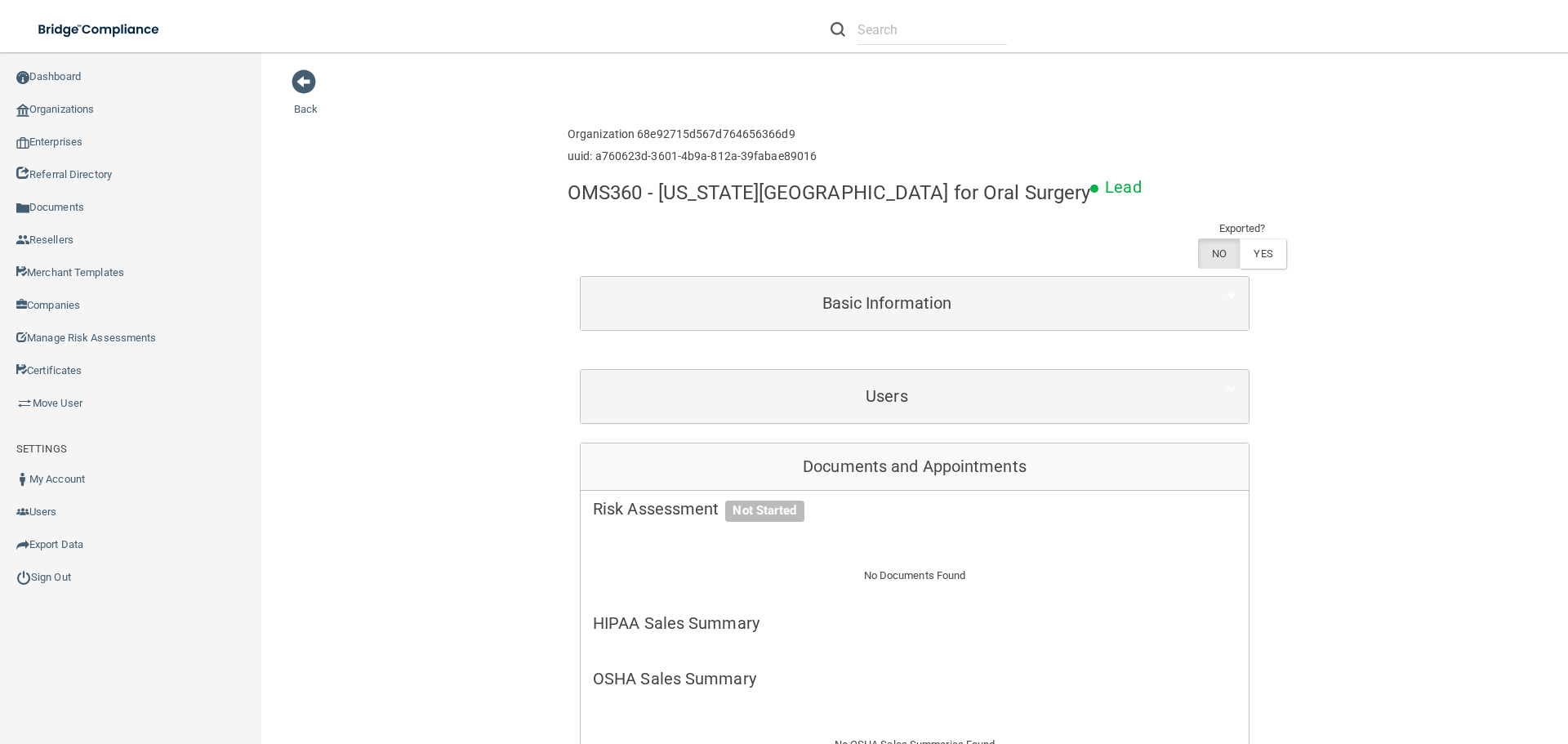
scroll to position [82, 0]
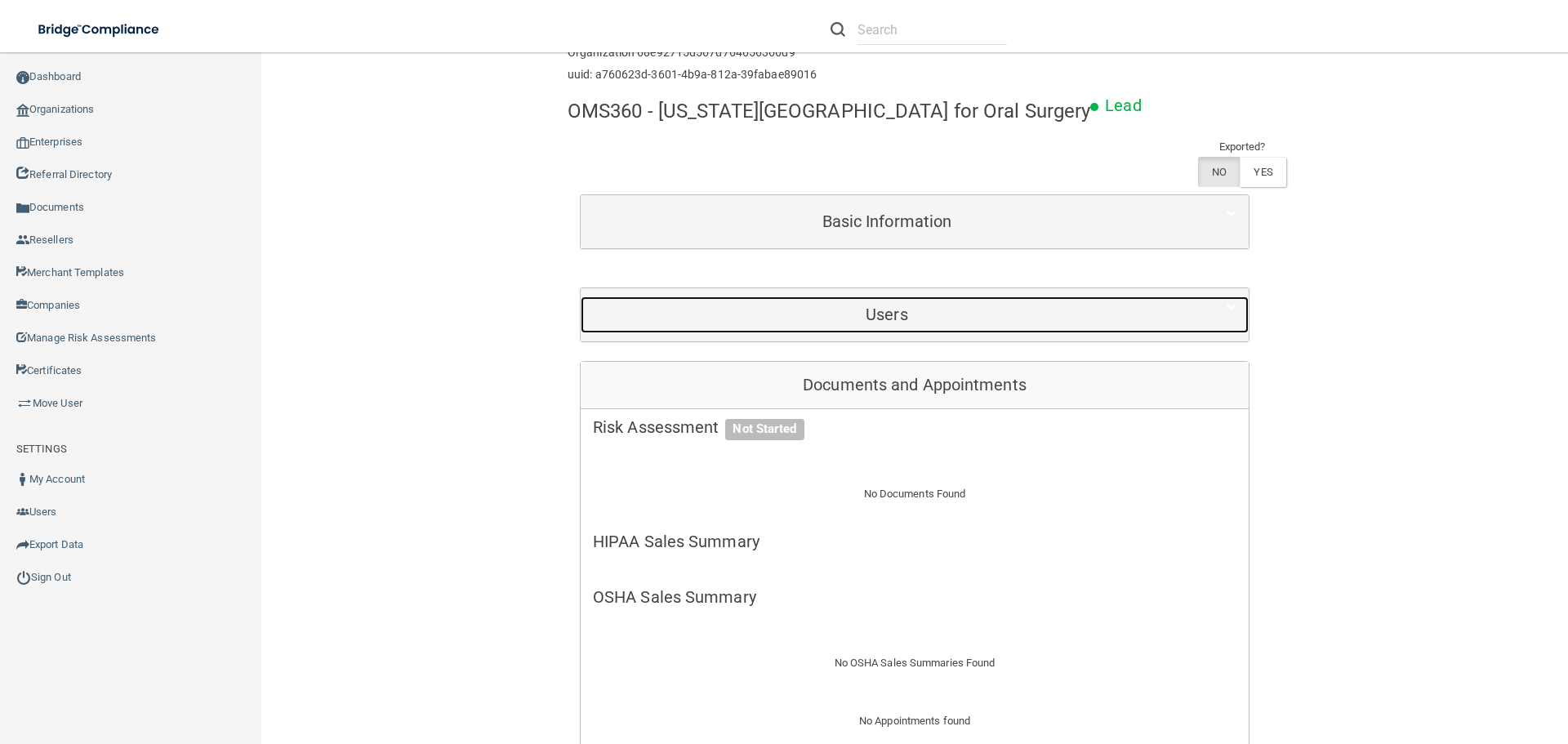
click at [870, 313] on h5 "Users" at bounding box center [887, 313] width 588 height 18
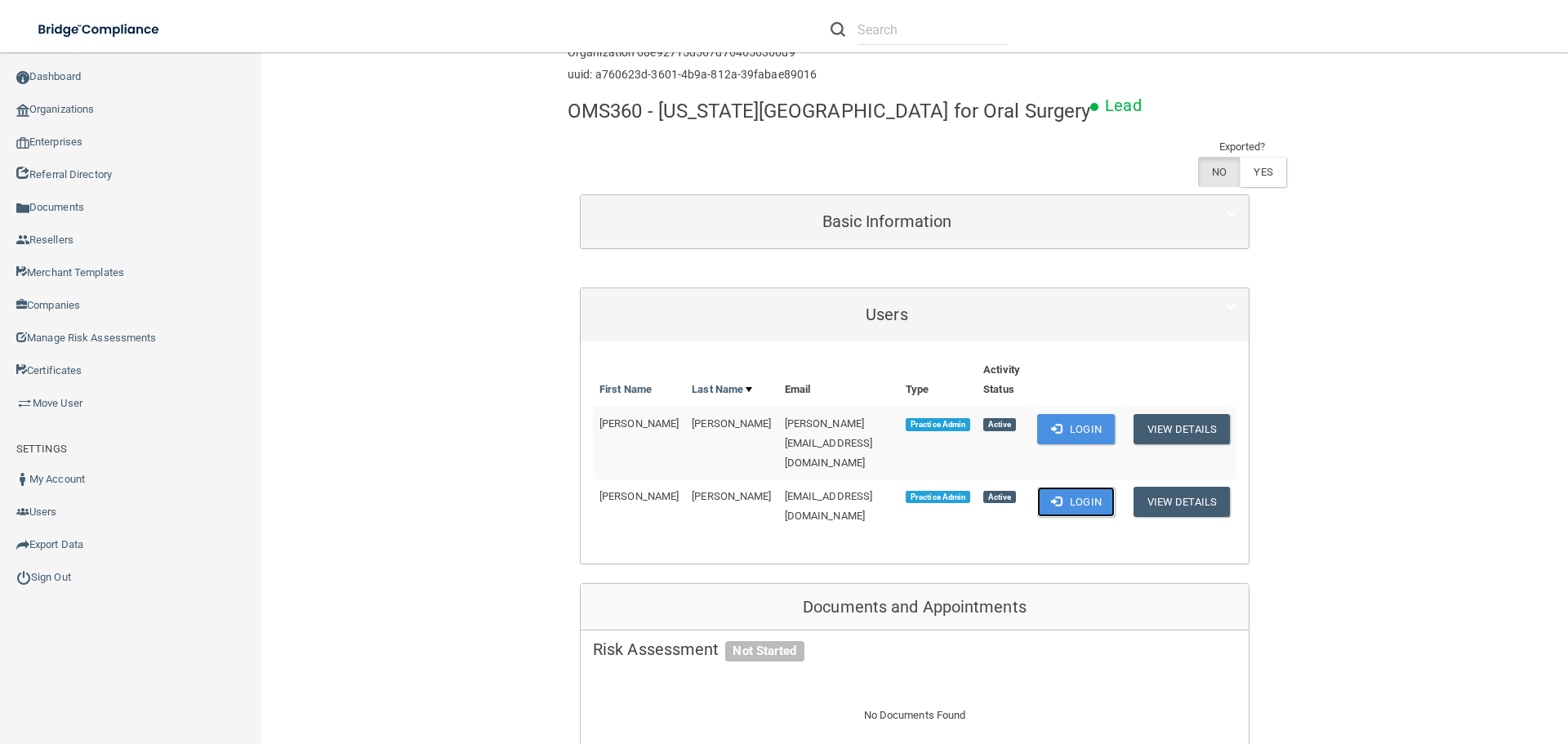
click at [1071, 486] on button "Login" at bounding box center [1075, 501] width 77 height 30
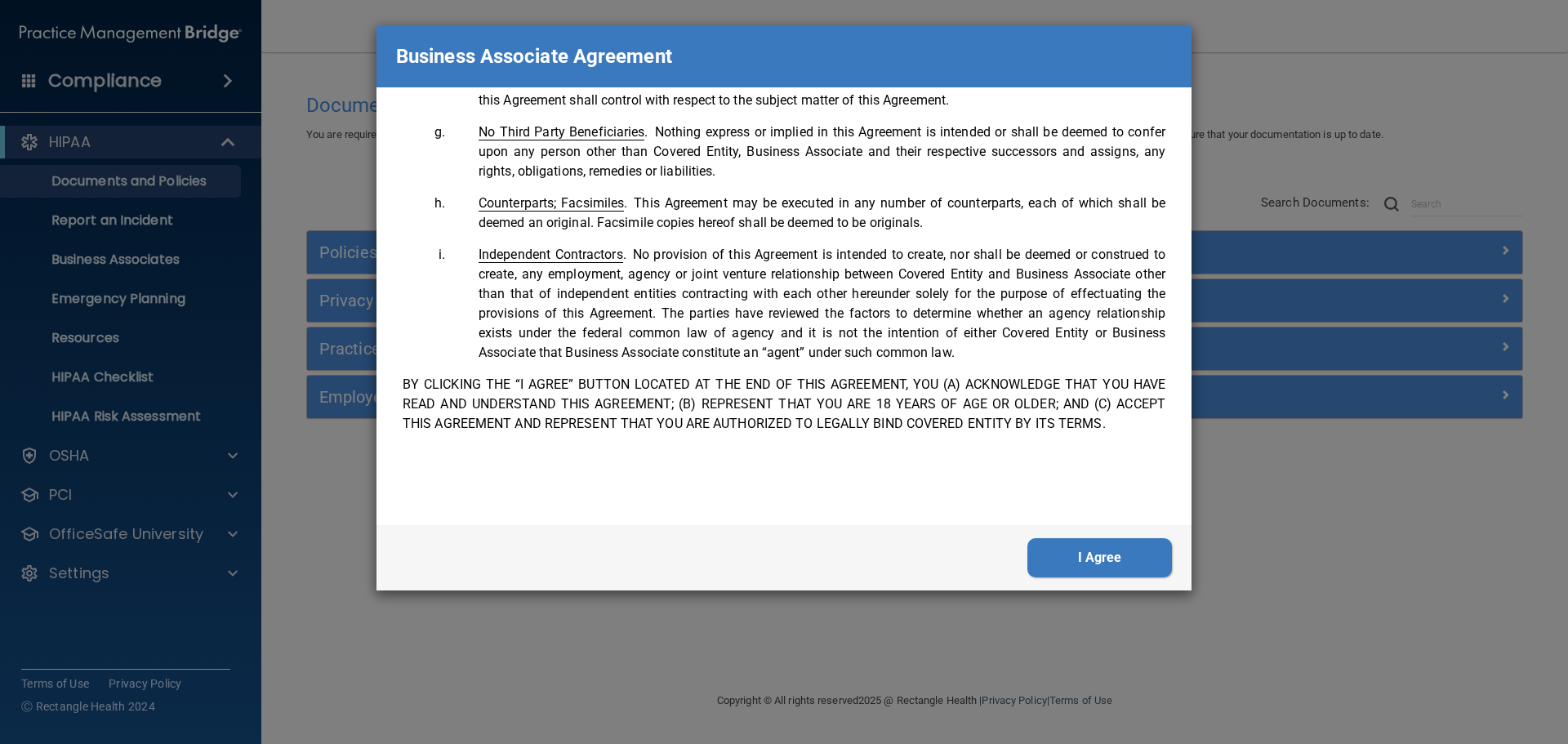
scroll to position [3330, 0]
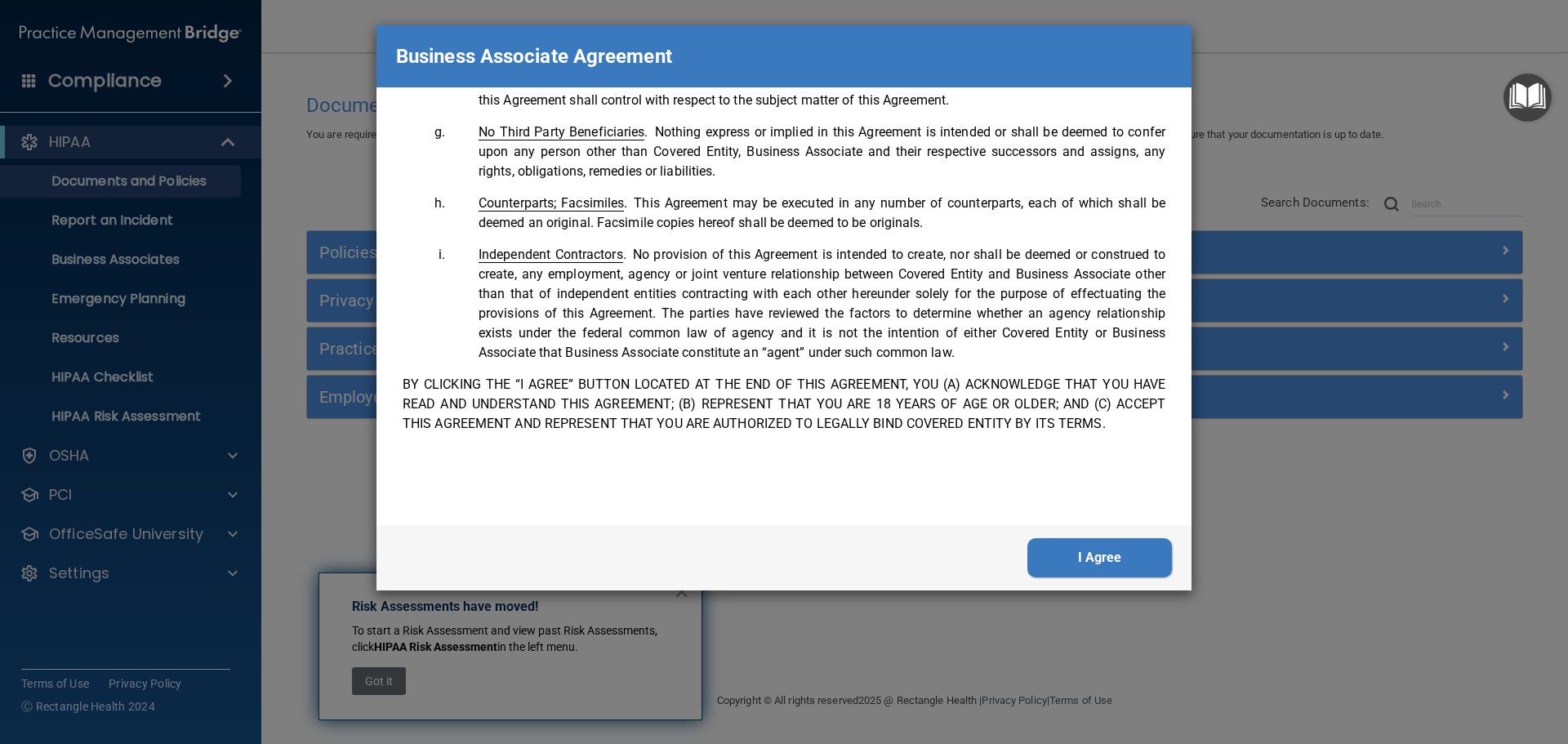
click at [1131, 546] on button "I Agree" at bounding box center [1099, 558] width 144 height 39
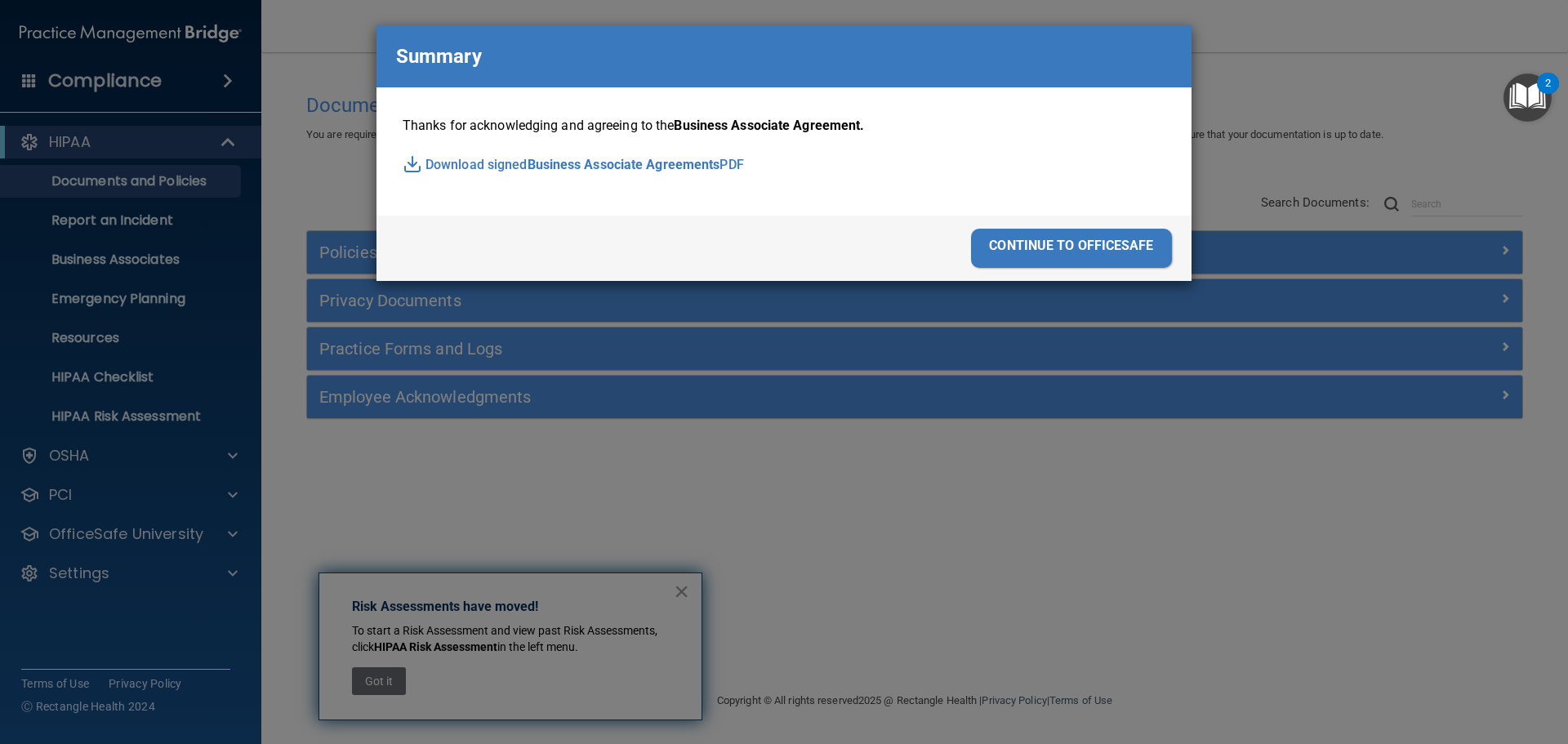
click at [1089, 239] on div "continue to officesafe" at bounding box center [1071, 248] width 201 height 39
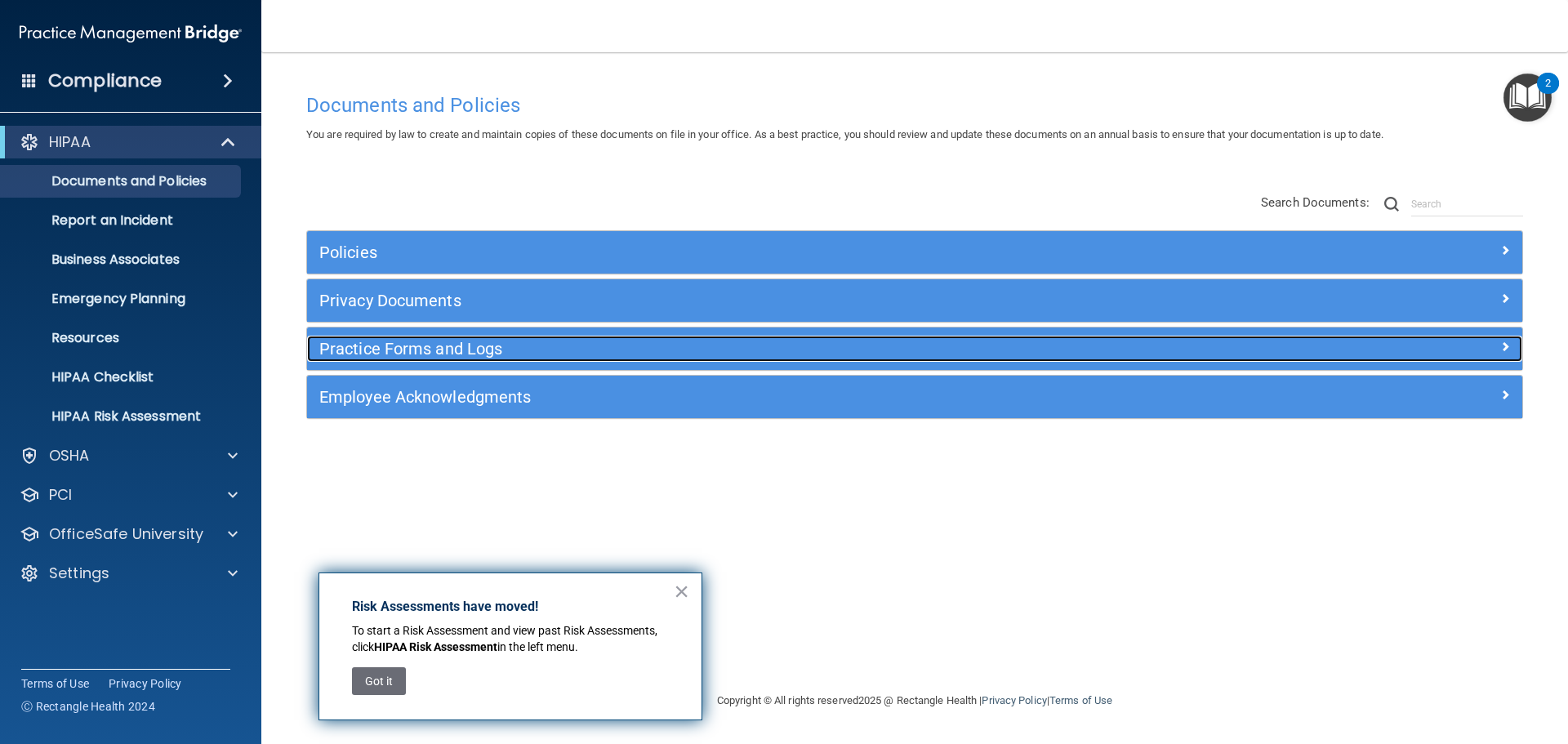
click at [386, 352] on h5 "Practice Forms and Logs" at bounding box center [763, 348] width 887 height 18
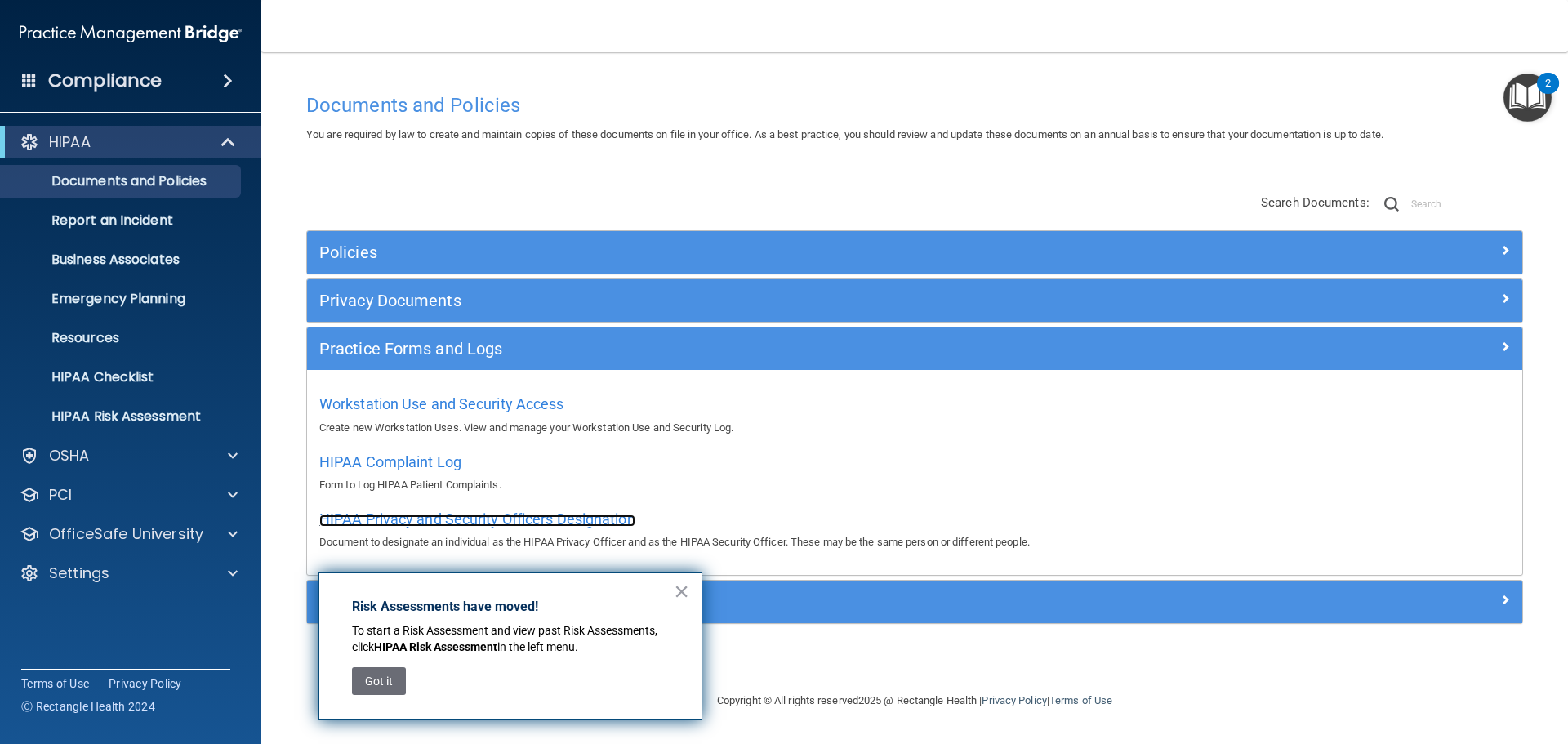
click at [413, 518] on span "HIPAA Privacy and Security Officers Designation" at bounding box center [477, 519] width 316 height 17
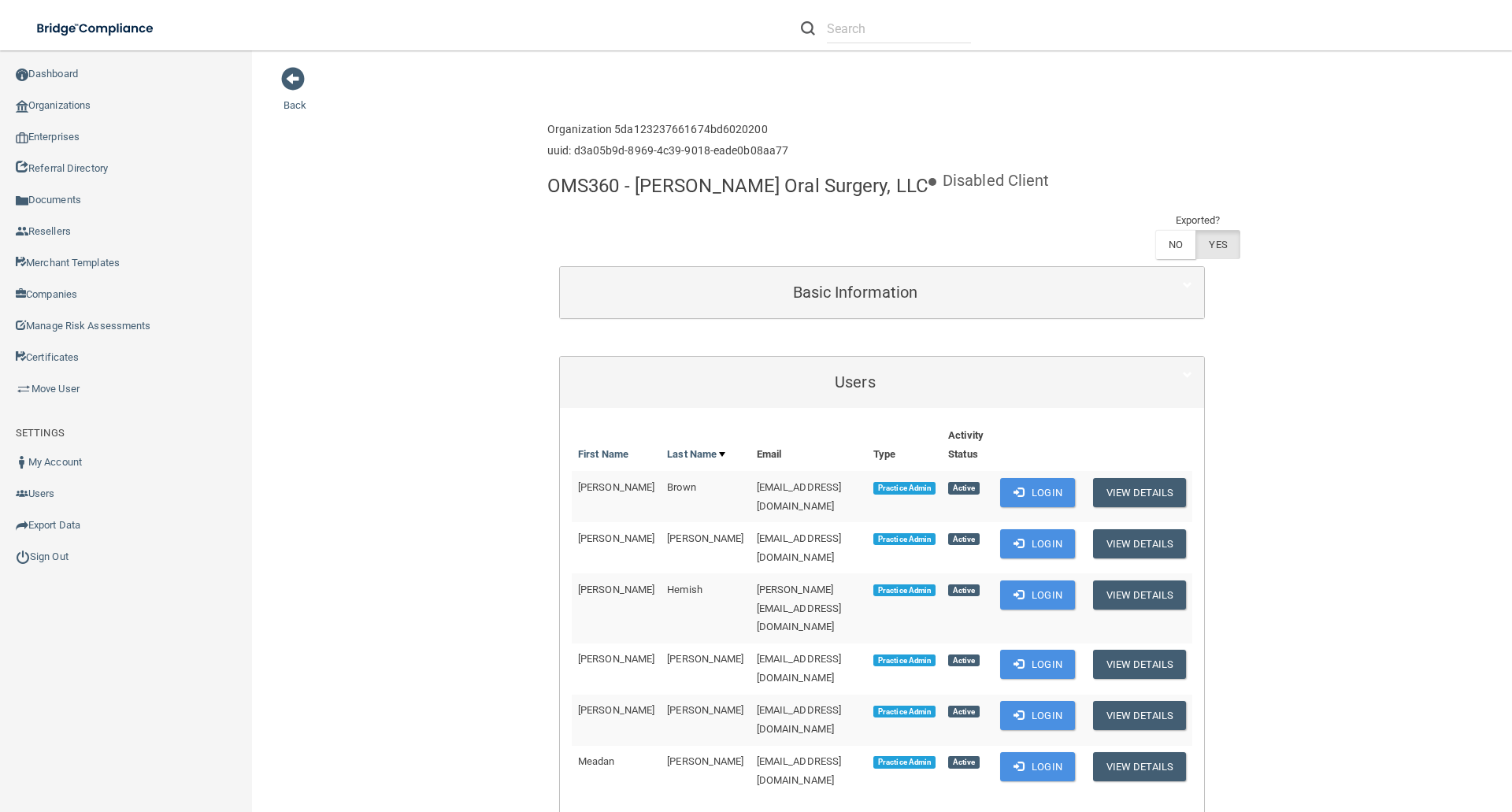
scroll to position [158, 0]
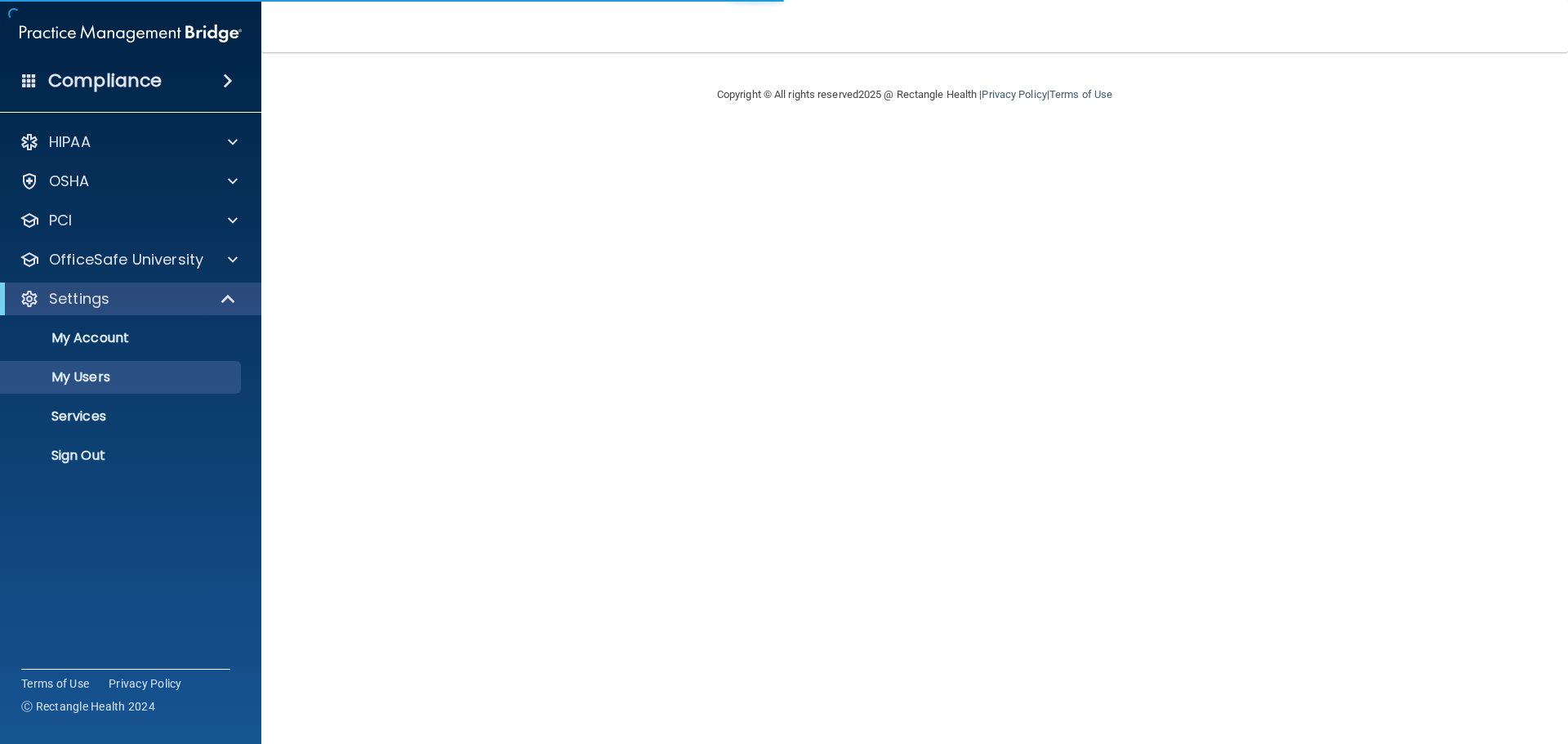
select select "20"
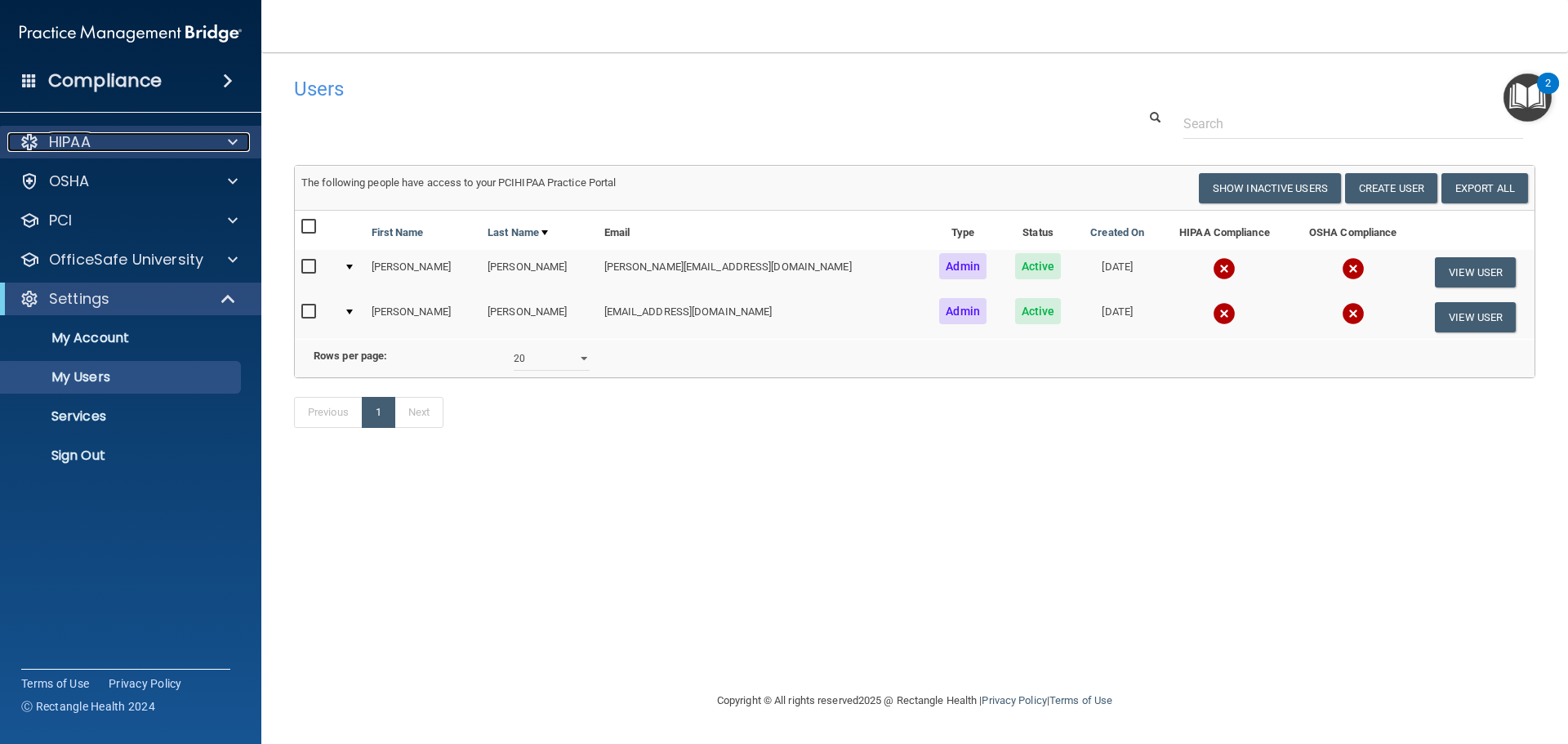
click at [92, 133] on div "HIPAA" at bounding box center [109, 141] width 203 height 20
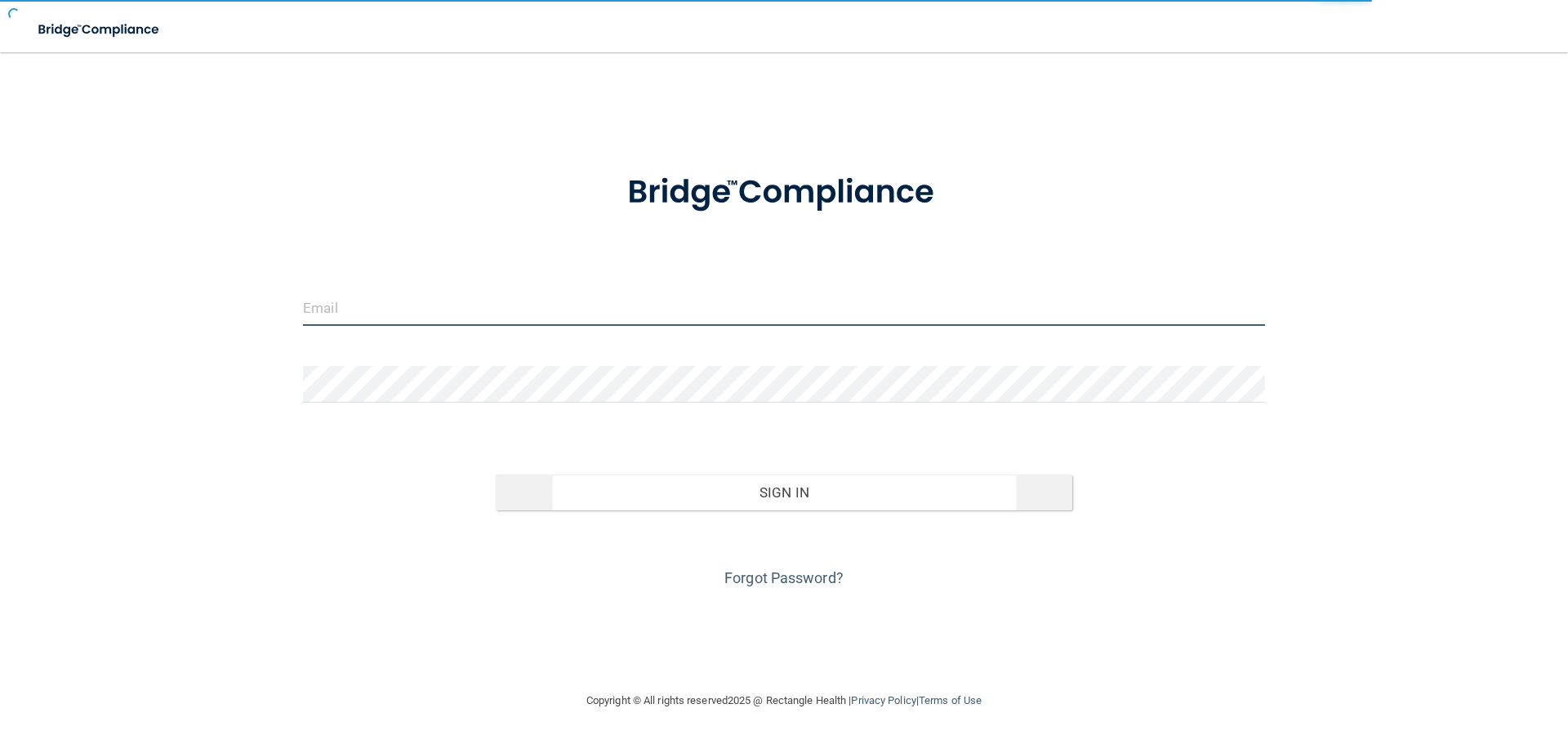
type input "[EMAIL_ADDRESS][DOMAIN_NAME]"
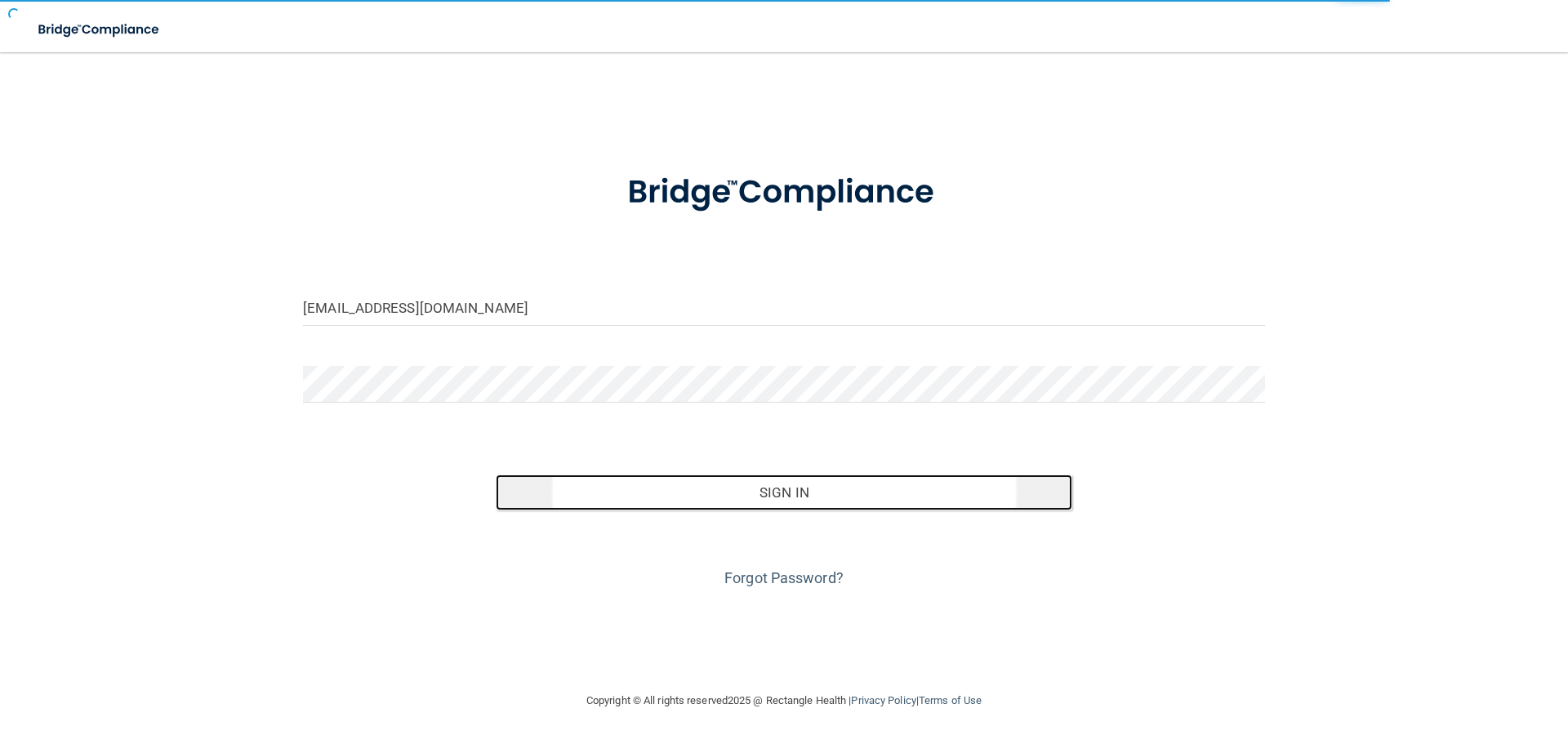
click at [739, 500] on button "Sign In" at bounding box center [784, 492] width 578 height 36
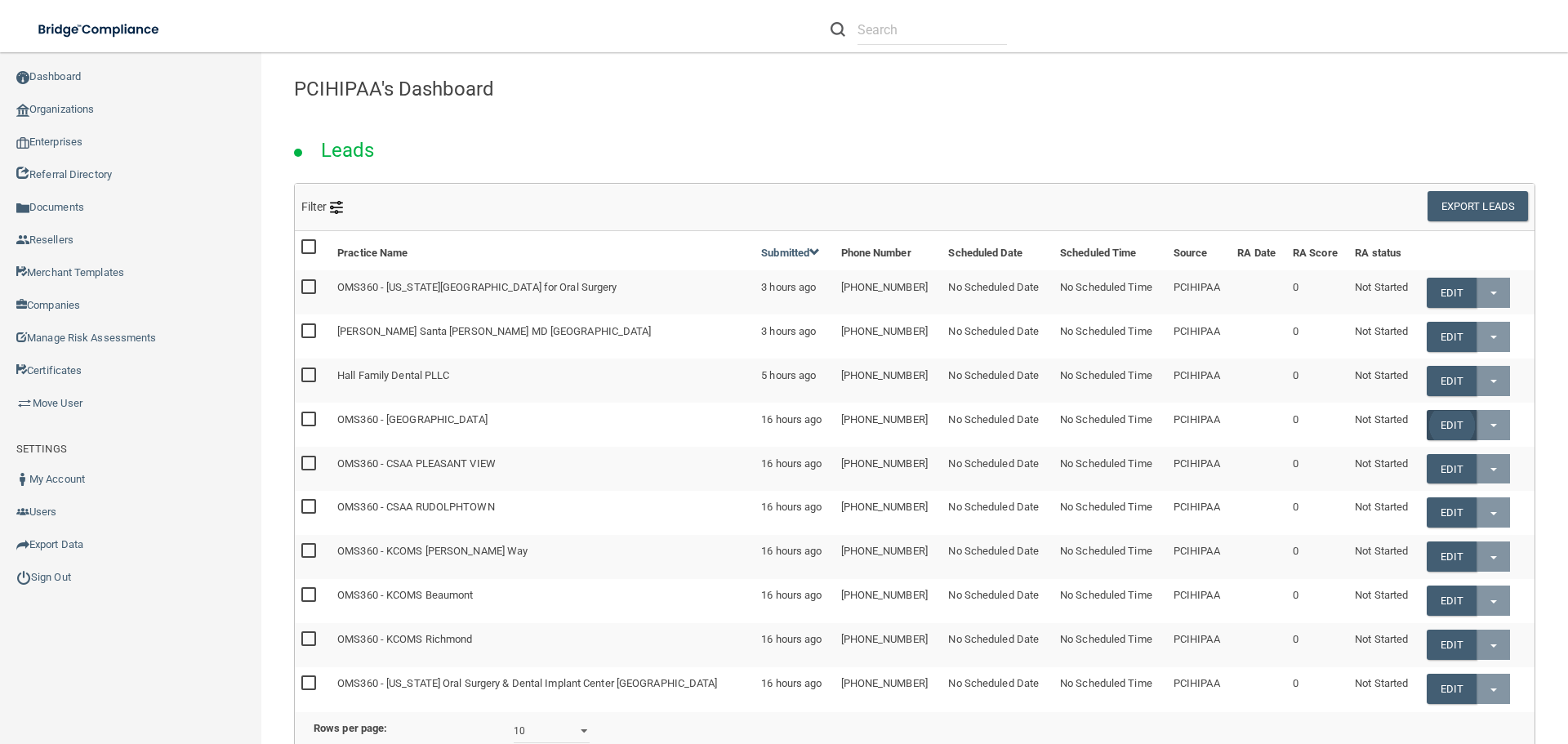
click at [1438, 427] on link "Edit" at bounding box center [1452, 425] width 50 height 30
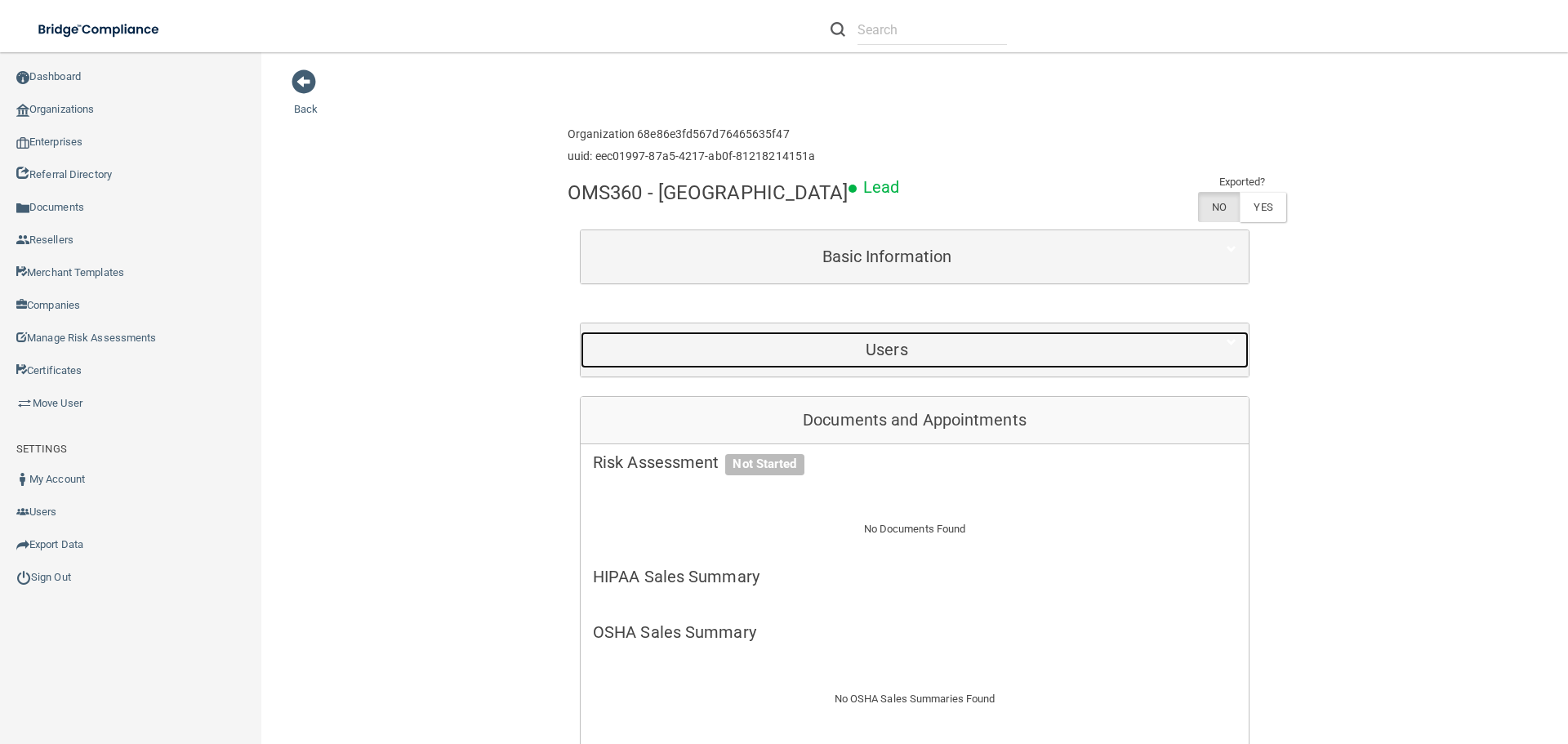
click at [894, 355] on h5 "Users" at bounding box center [887, 349] width 588 height 18
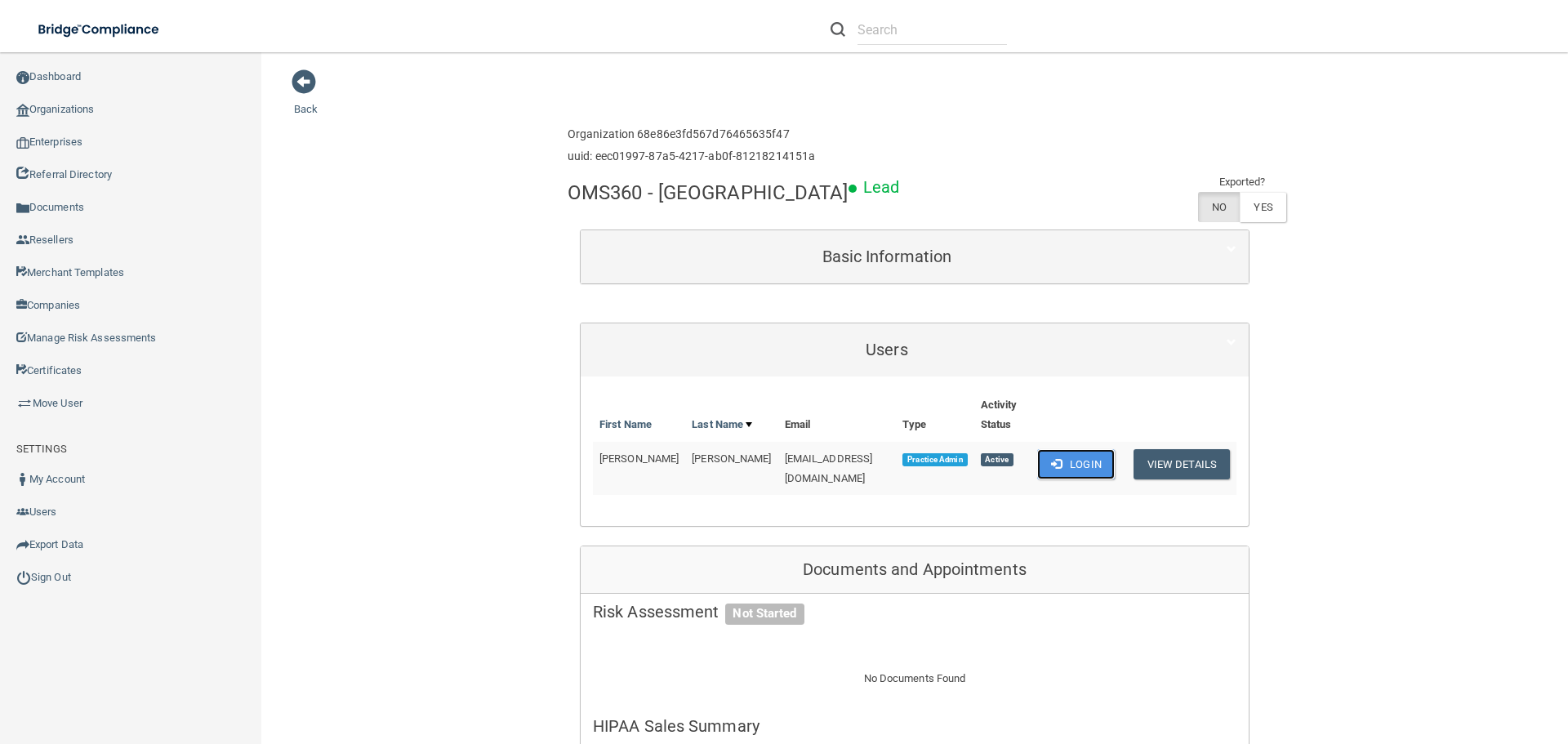
click at [1085, 463] on button "Login" at bounding box center [1075, 464] width 77 height 30
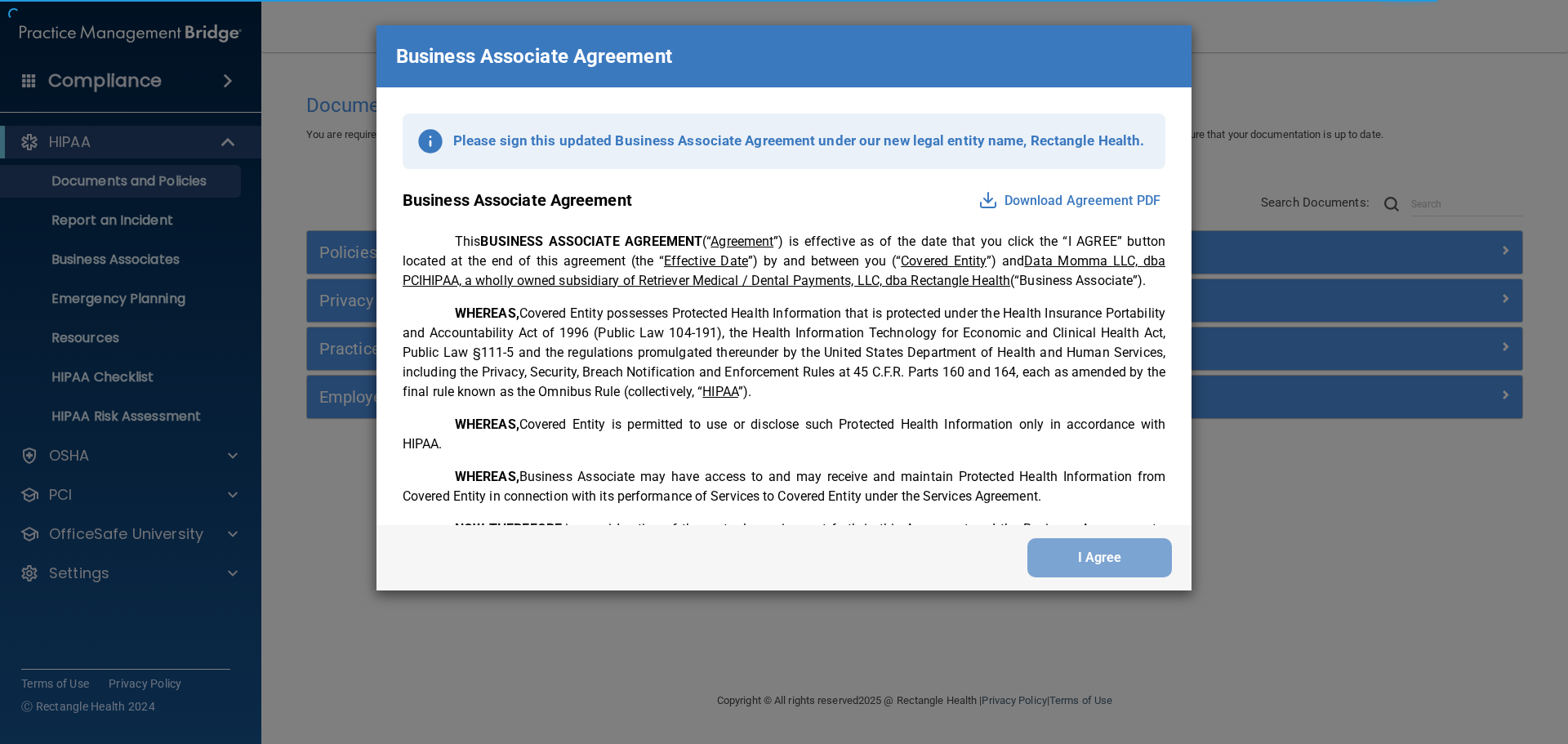
click at [1177, 124] on div "Please sign this updated Business Associate Agreement under our new legal entit…" at bounding box center [784, 306] width 815 height 438
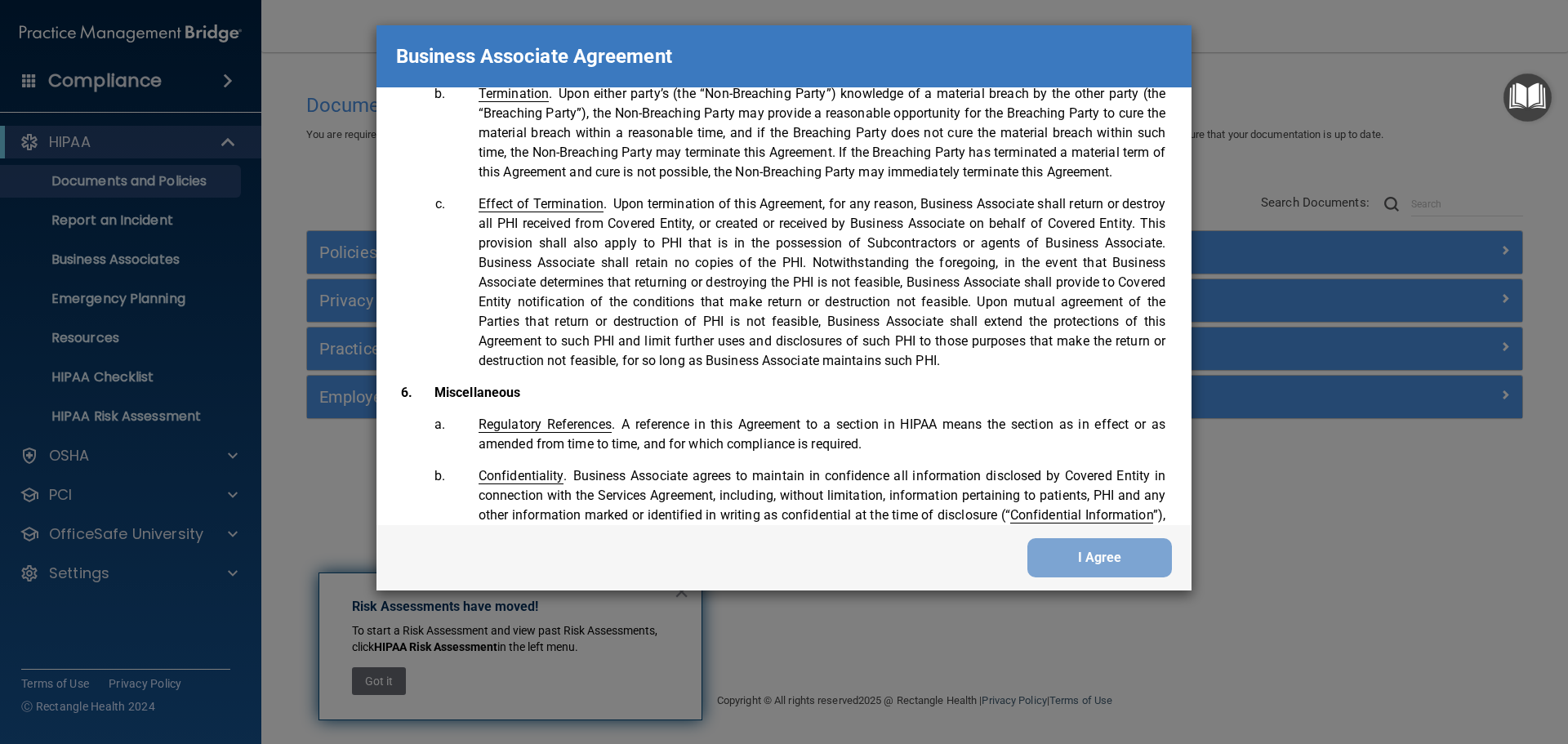
scroll to position [3330, 0]
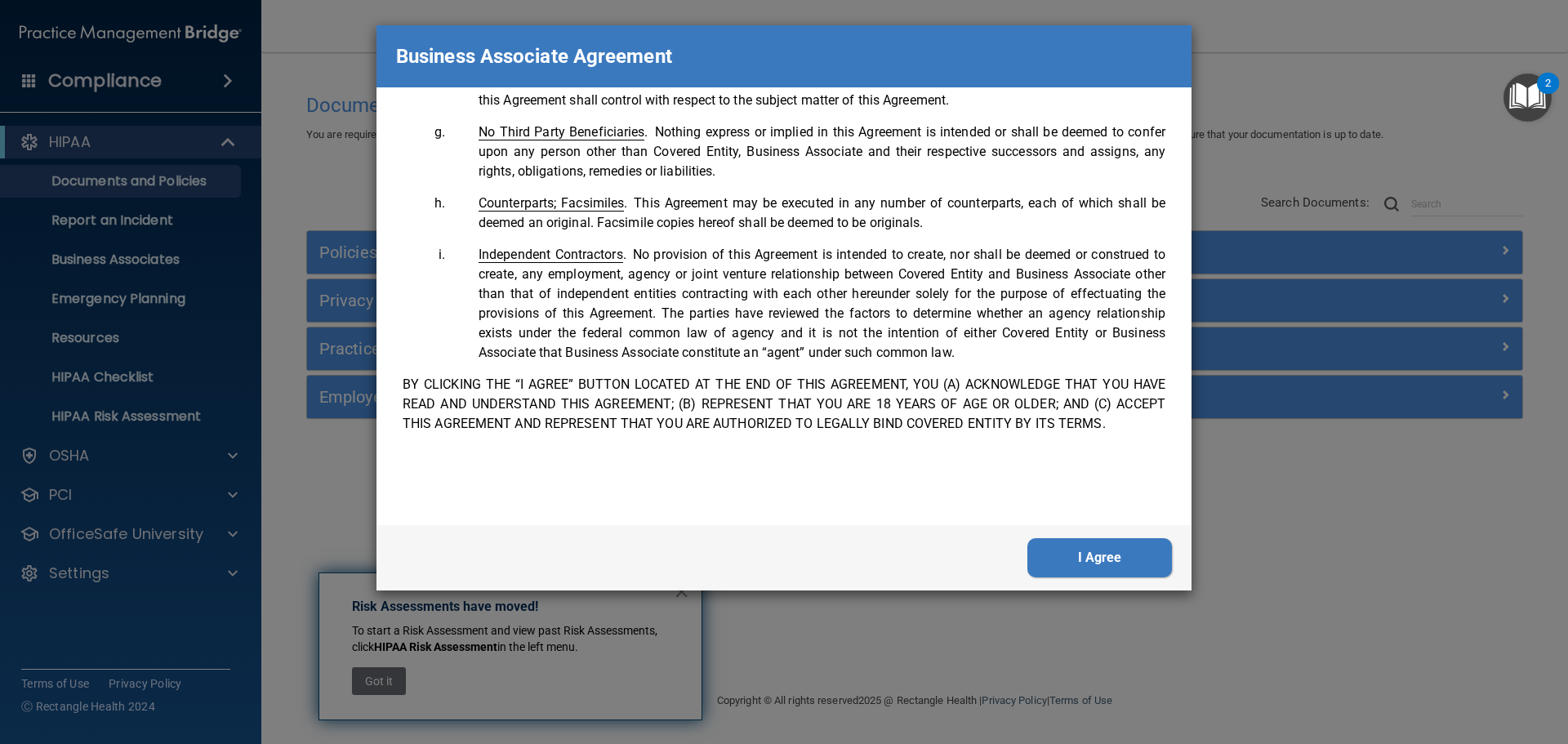
click at [1123, 548] on button "I Agree" at bounding box center [1099, 558] width 144 height 39
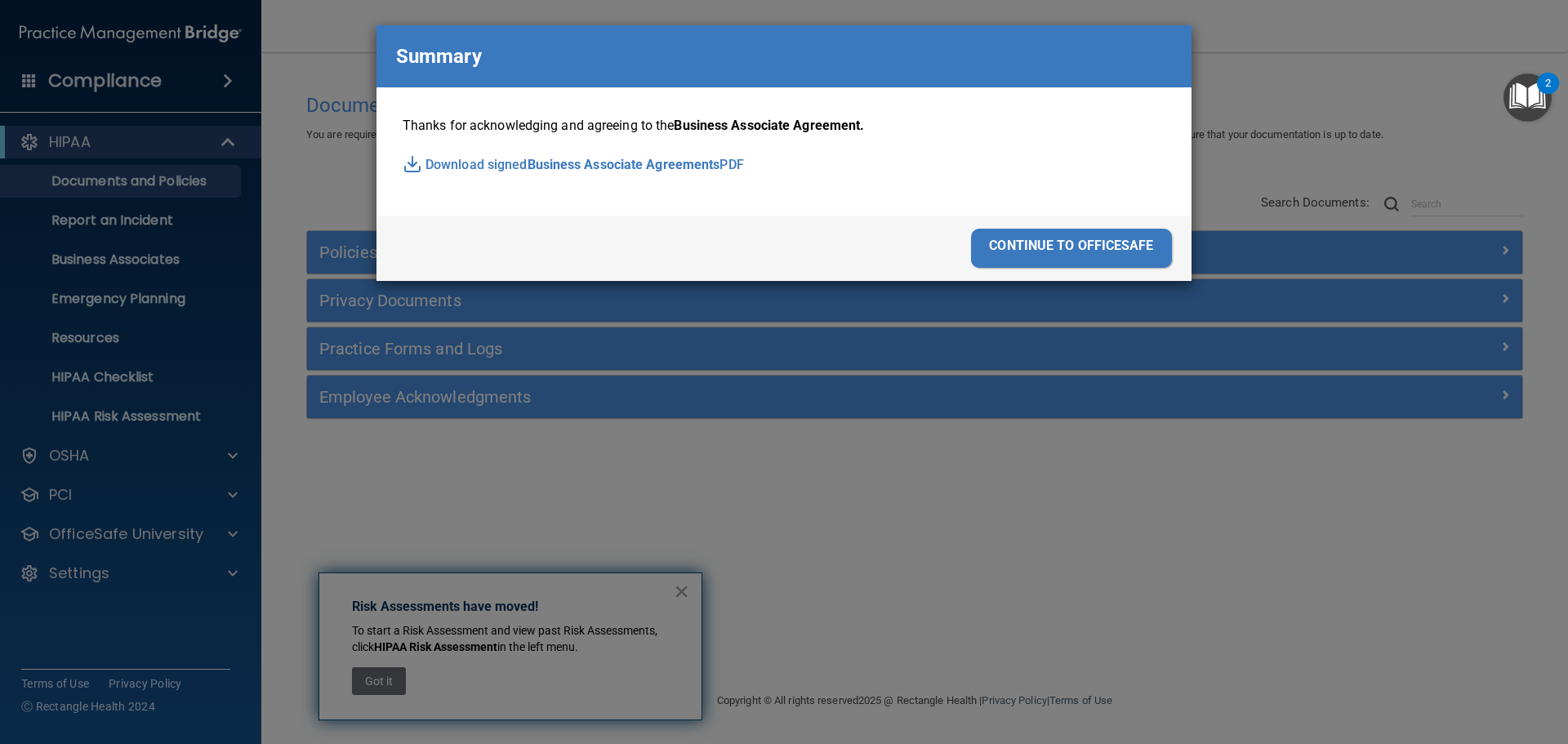
click at [1063, 242] on div "continue to officesafe" at bounding box center [1071, 248] width 201 height 39
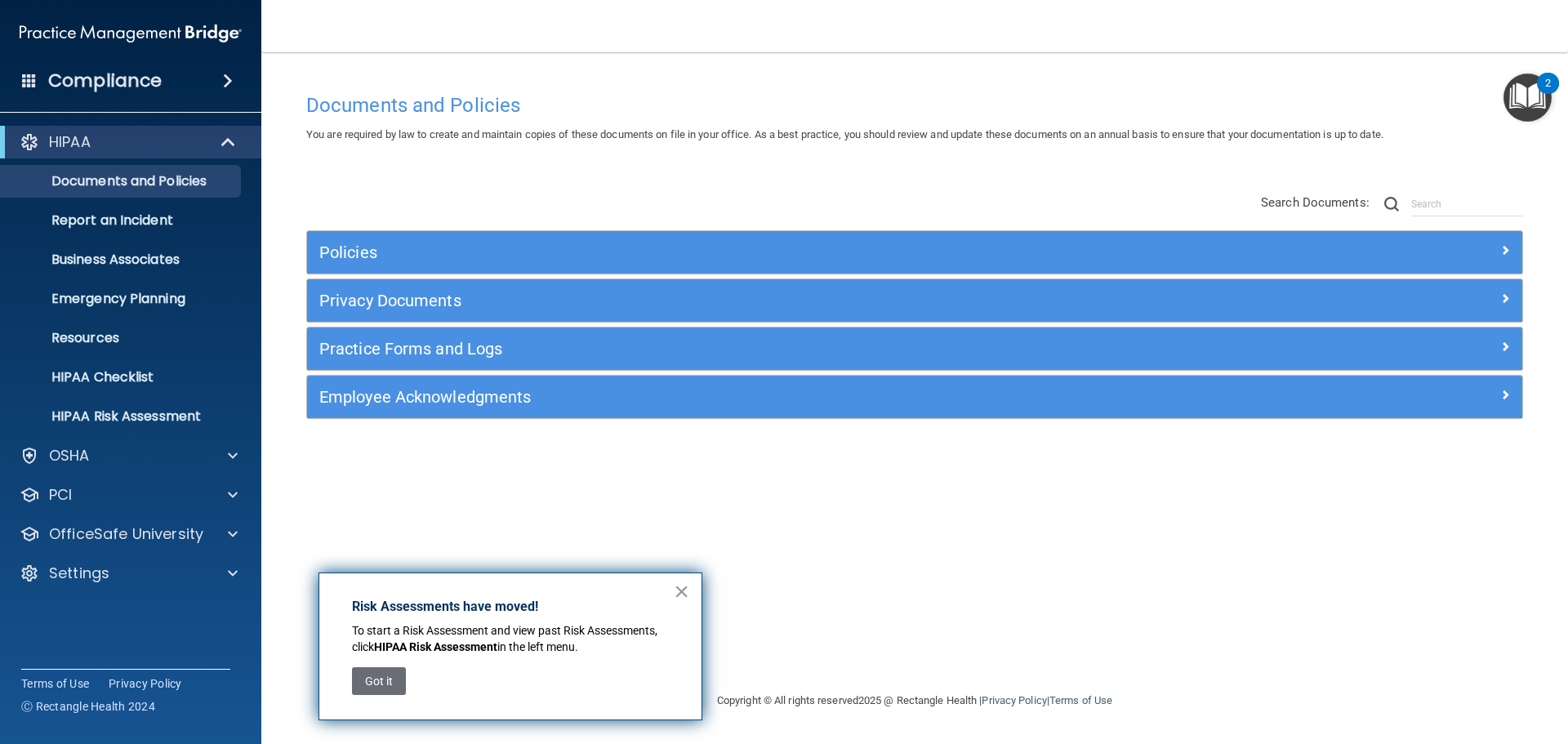
click at [684, 589] on button "×" at bounding box center [682, 591] width 16 height 26
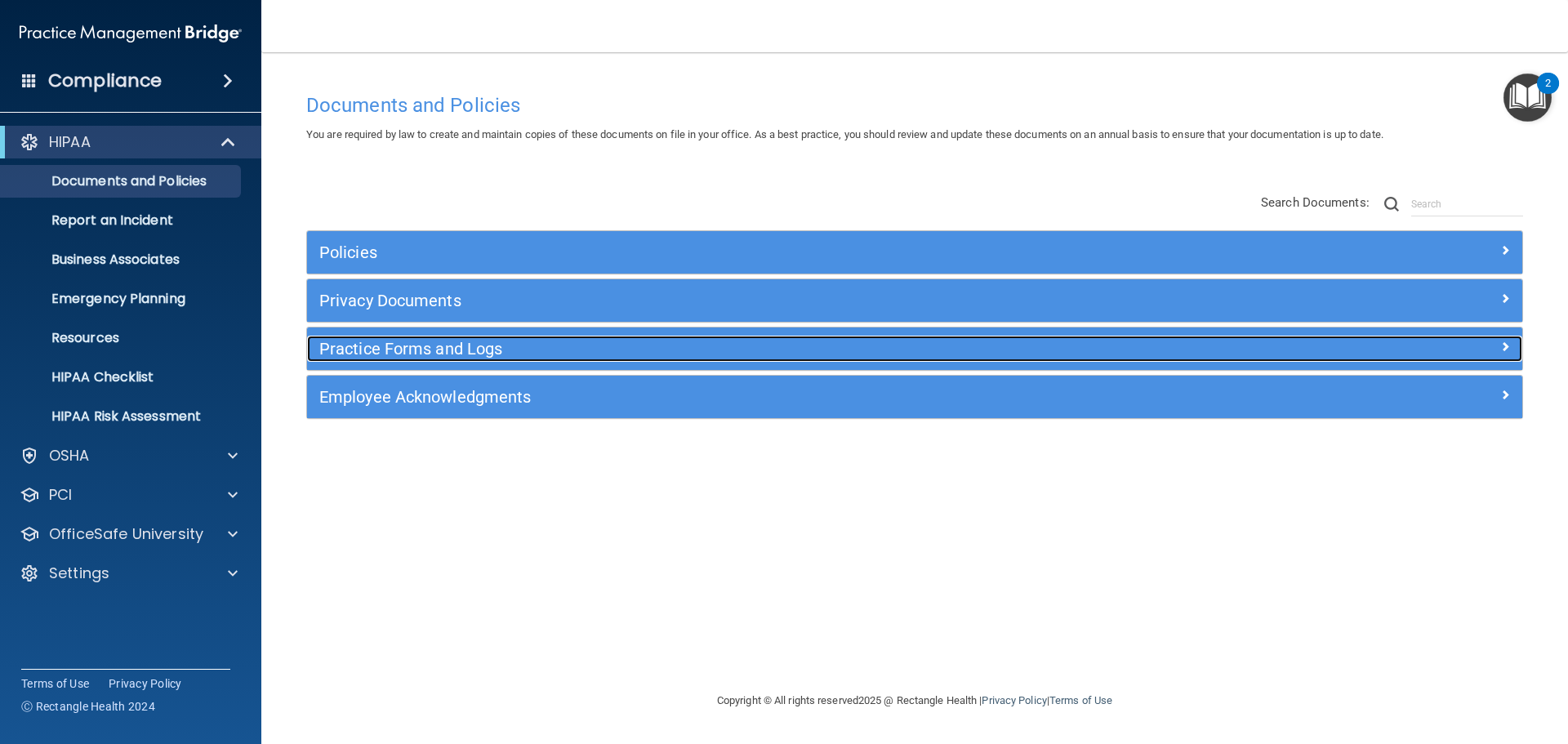
click at [422, 345] on h5 "Practice Forms and Logs" at bounding box center [763, 348] width 887 height 18
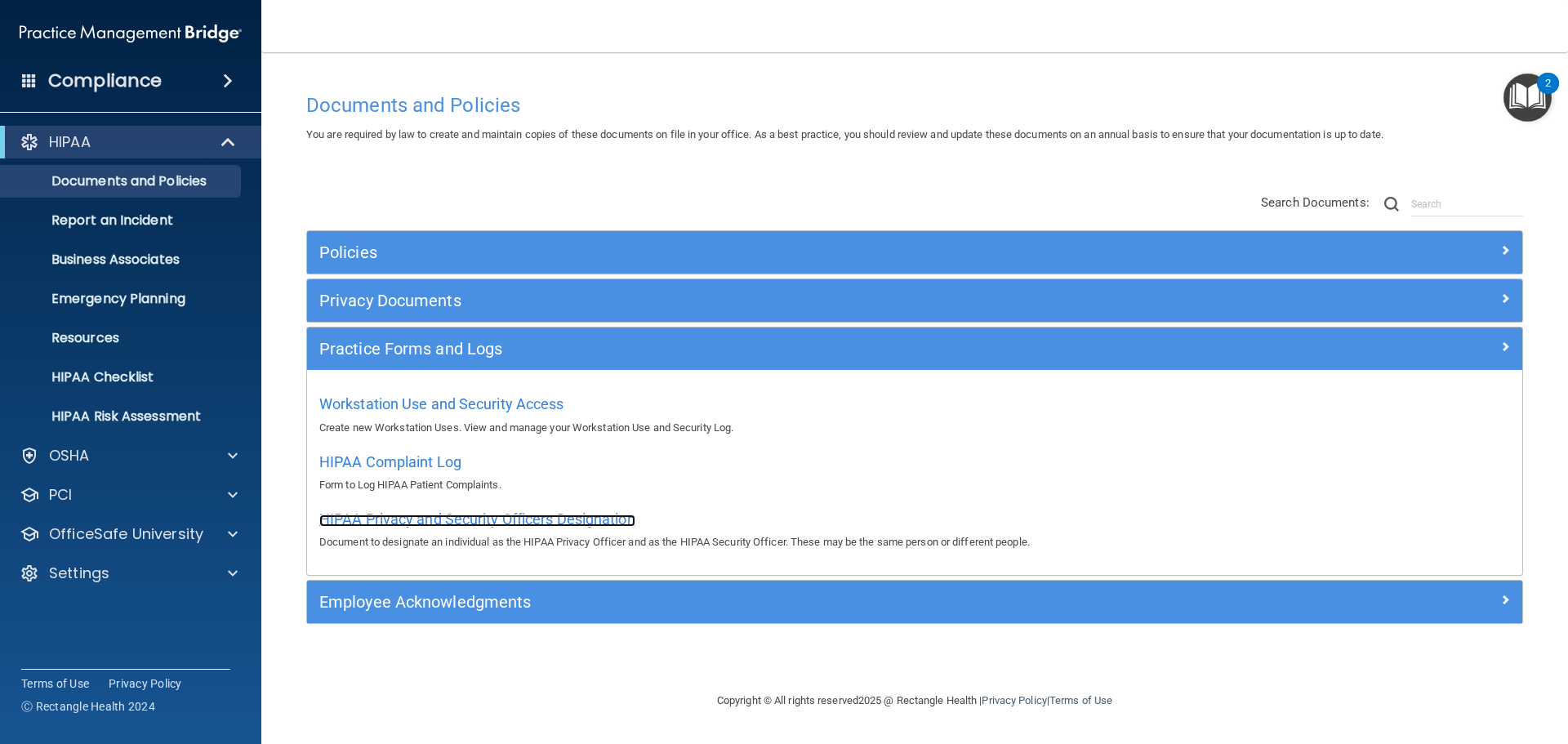
click at [457, 513] on span "HIPAA Privacy and Security Officers Designation" at bounding box center [477, 519] width 316 height 17
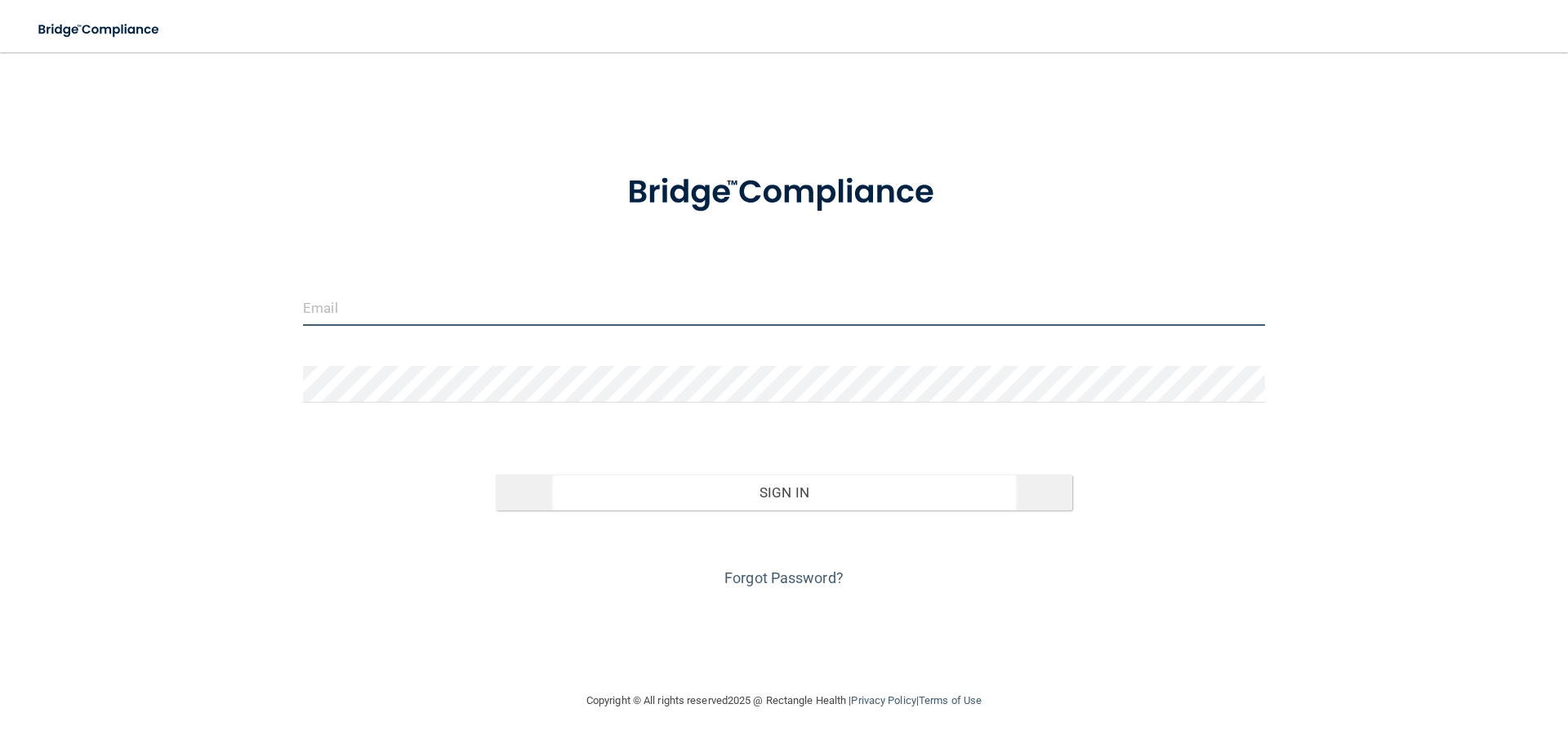
type input "[EMAIL_ADDRESS][DOMAIN_NAME]"
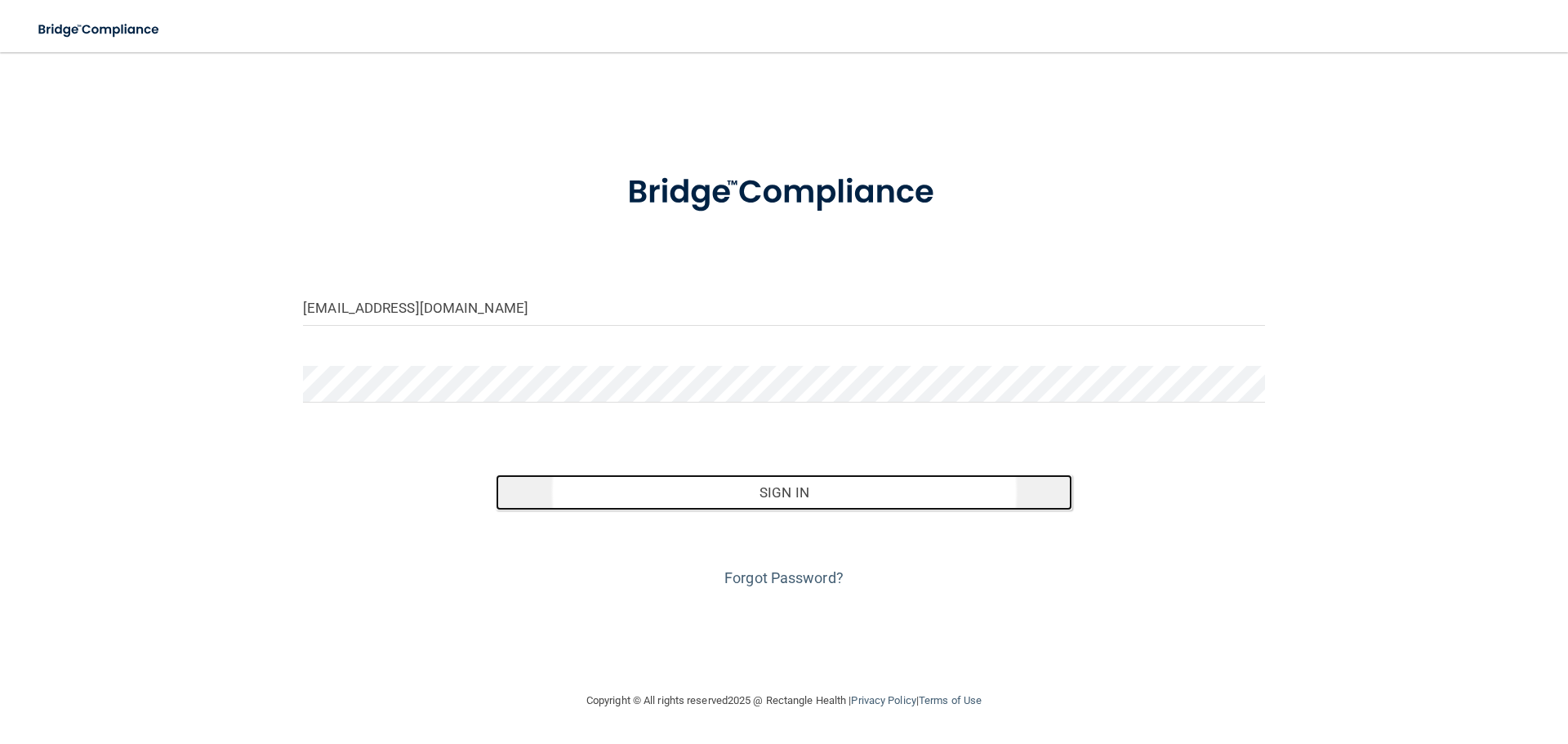
click at [772, 497] on button "Sign In" at bounding box center [784, 492] width 578 height 36
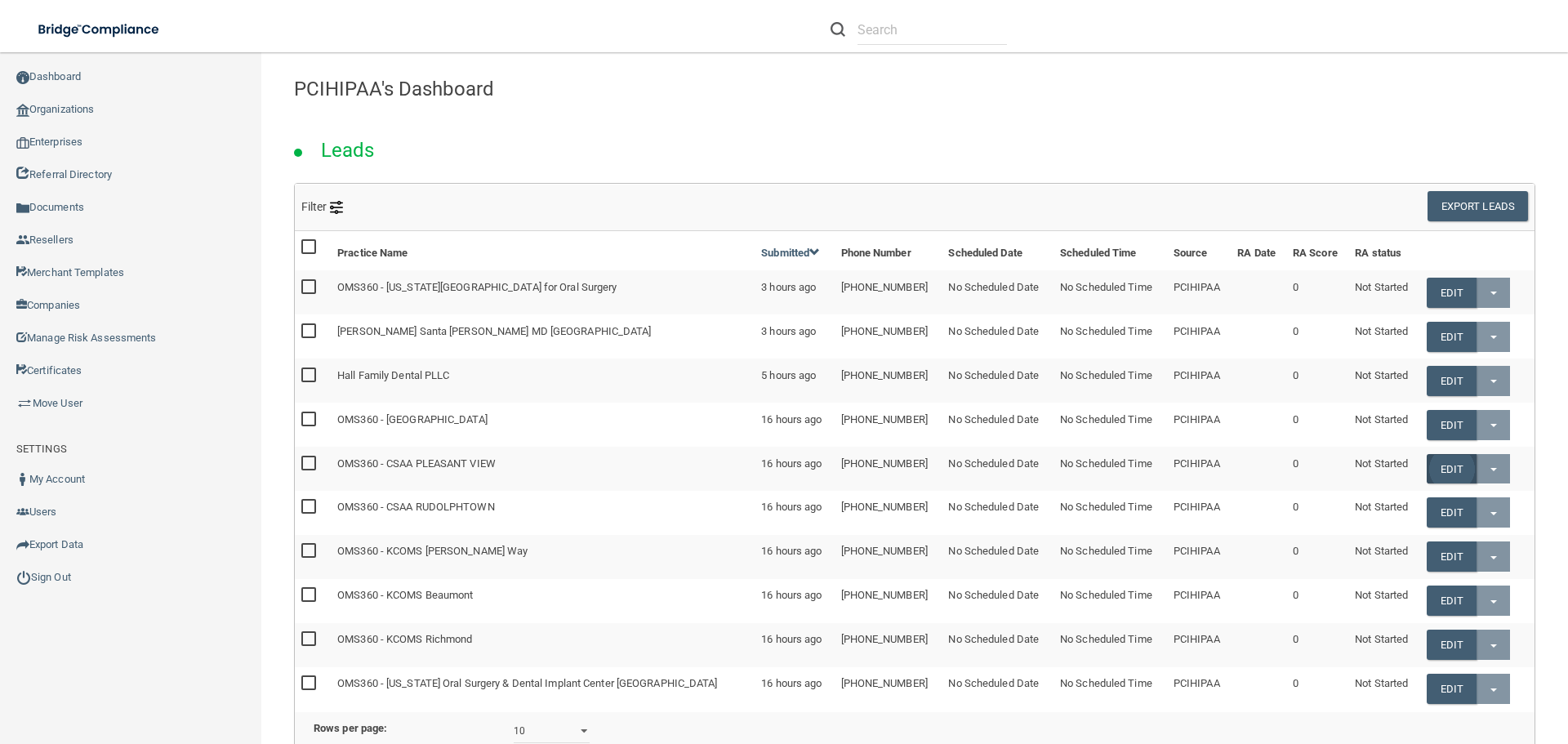
click at [1427, 462] on link "Edit" at bounding box center [1452, 469] width 50 height 30
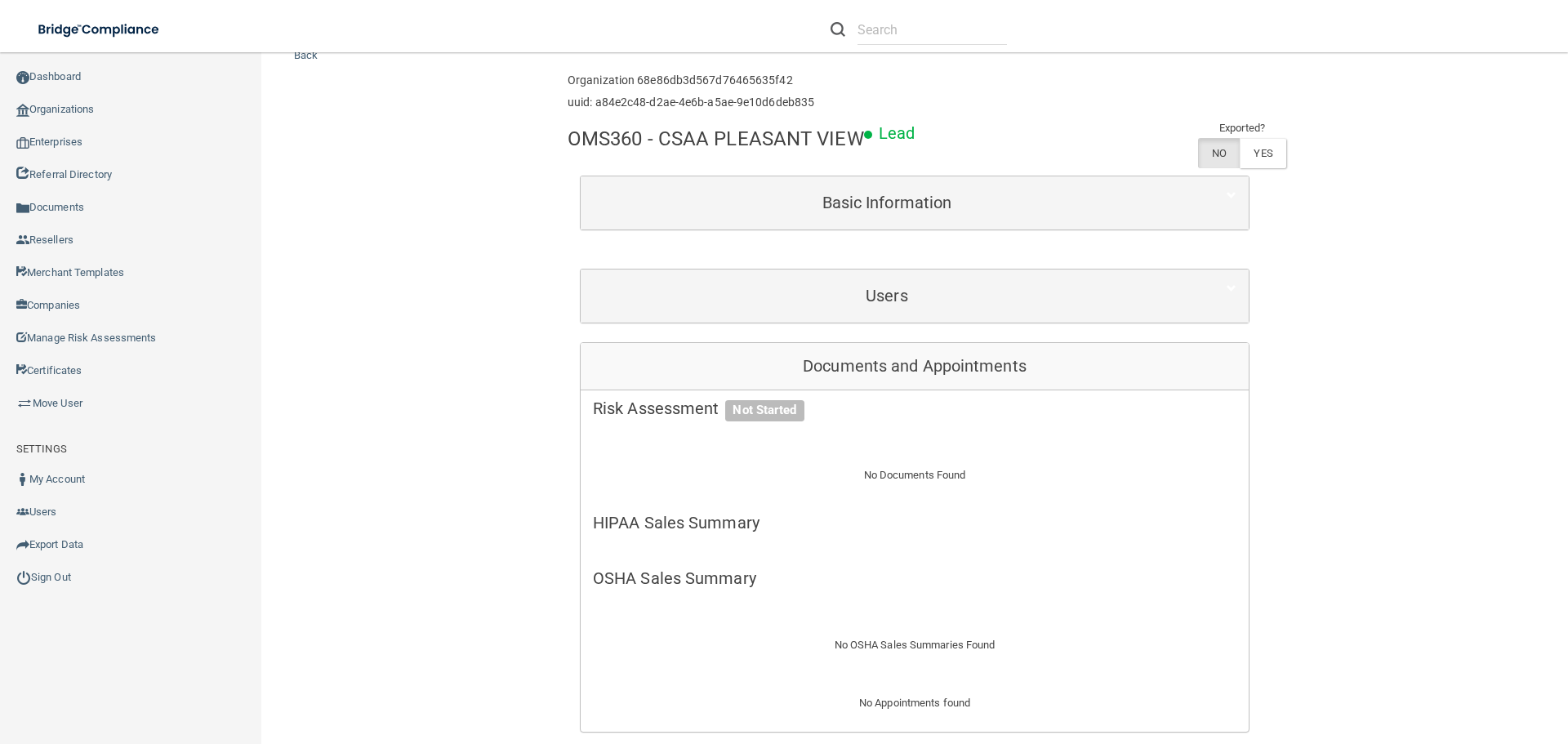
scroll to position [82, 0]
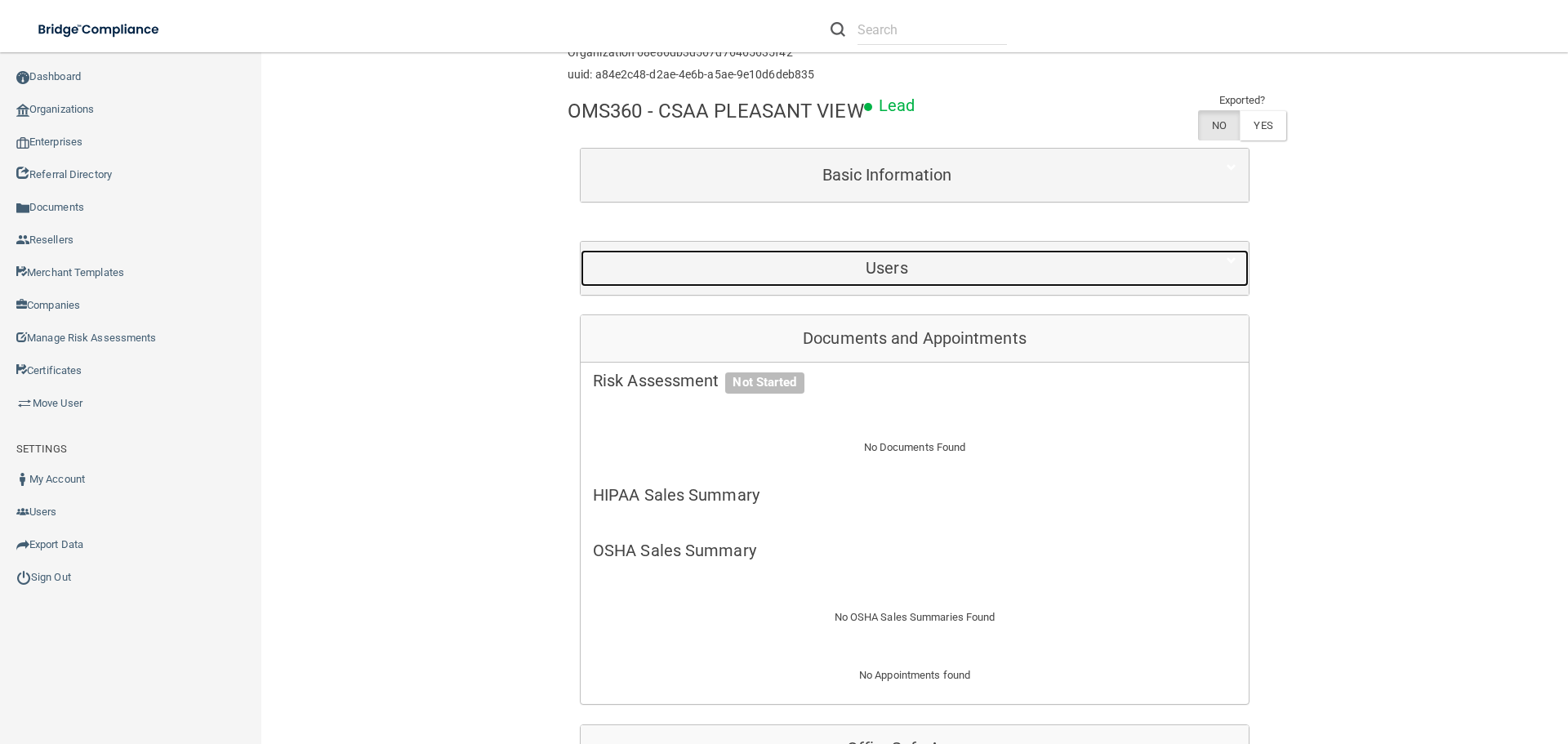
click at [921, 277] on h5 "Users" at bounding box center [887, 267] width 588 height 18
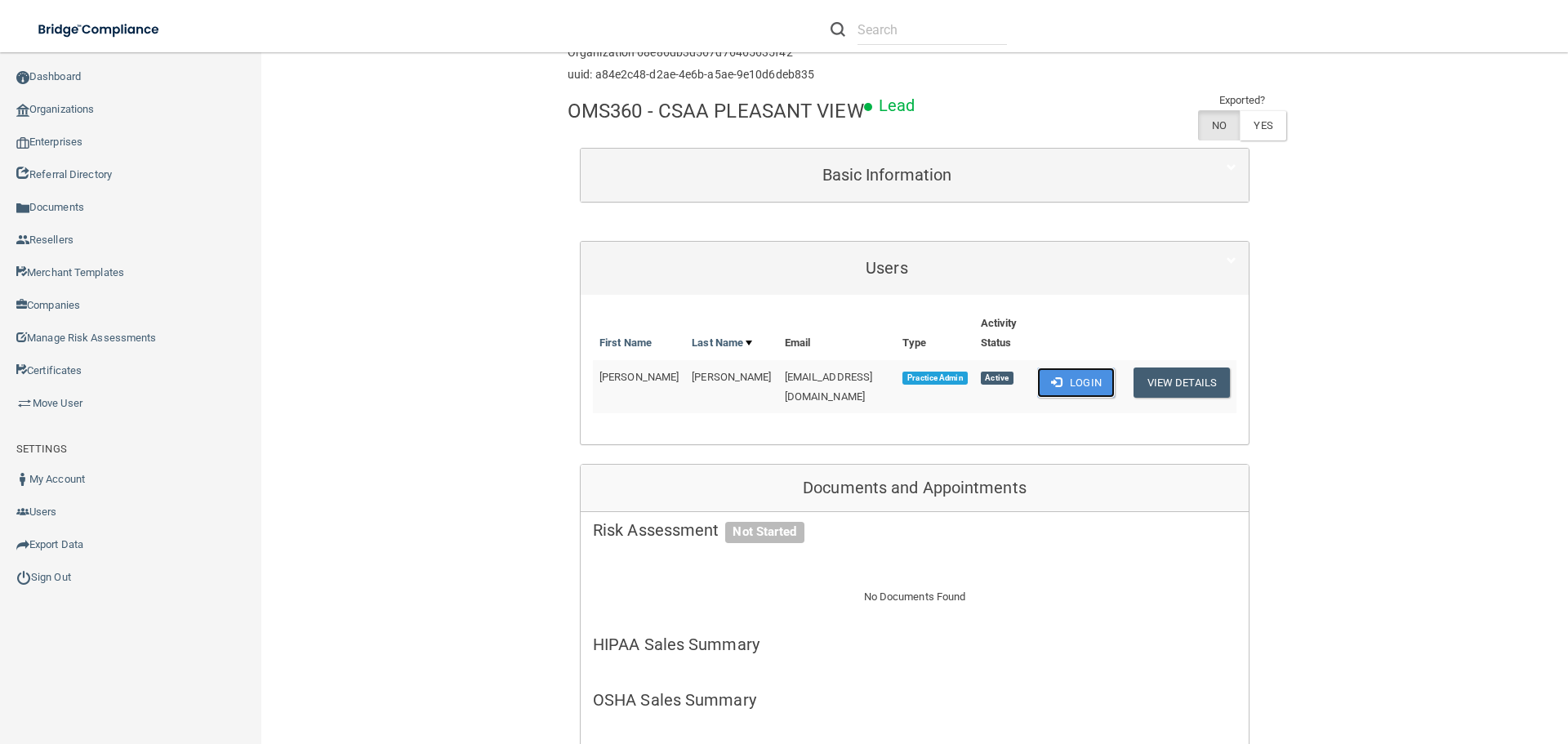
click at [1082, 398] on button "Login" at bounding box center [1075, 382] width 77 height 30
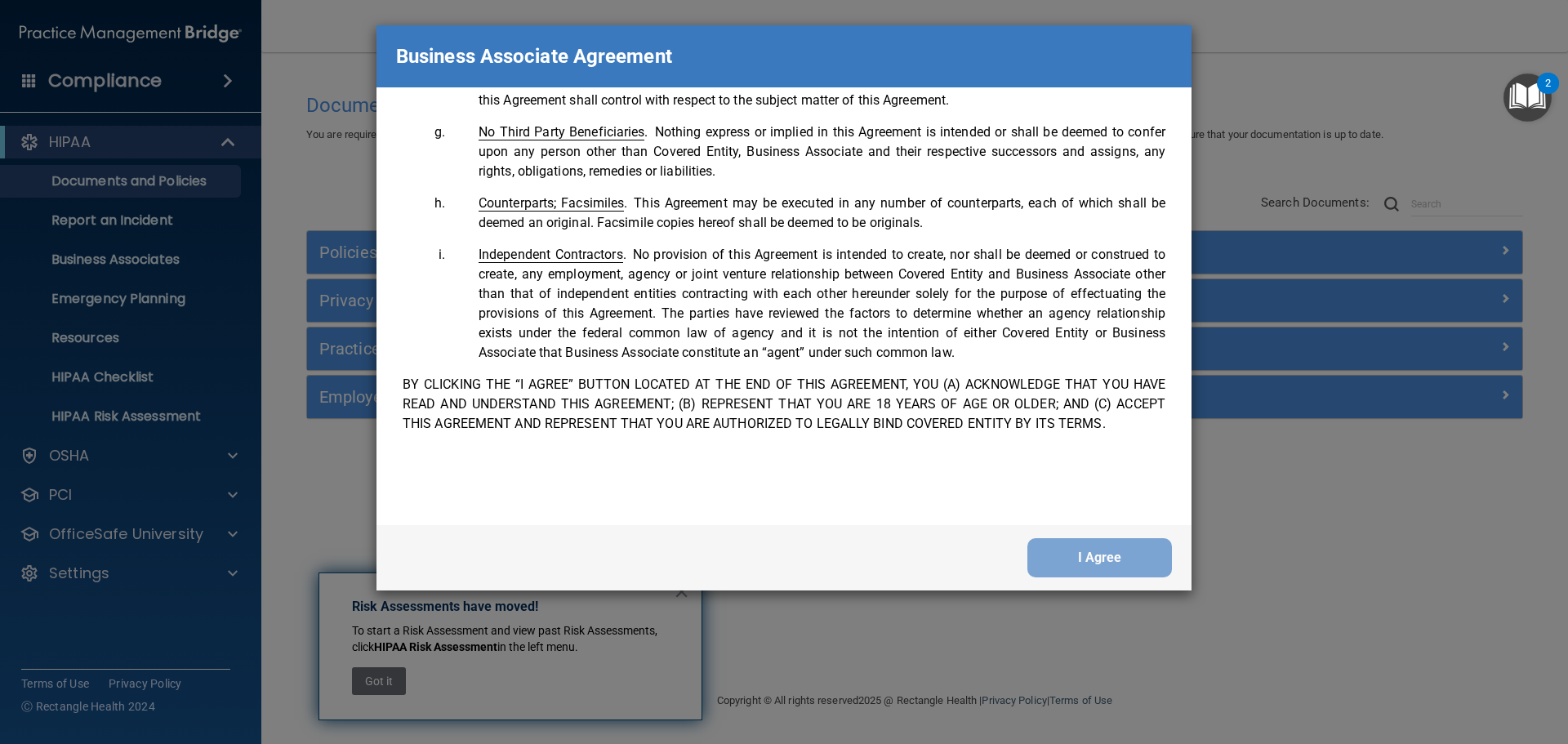
scroll to position [3330, 0]
click at [1114, 551] on button "I Agree" at bounding box center [1099, 558] width 144 height 39
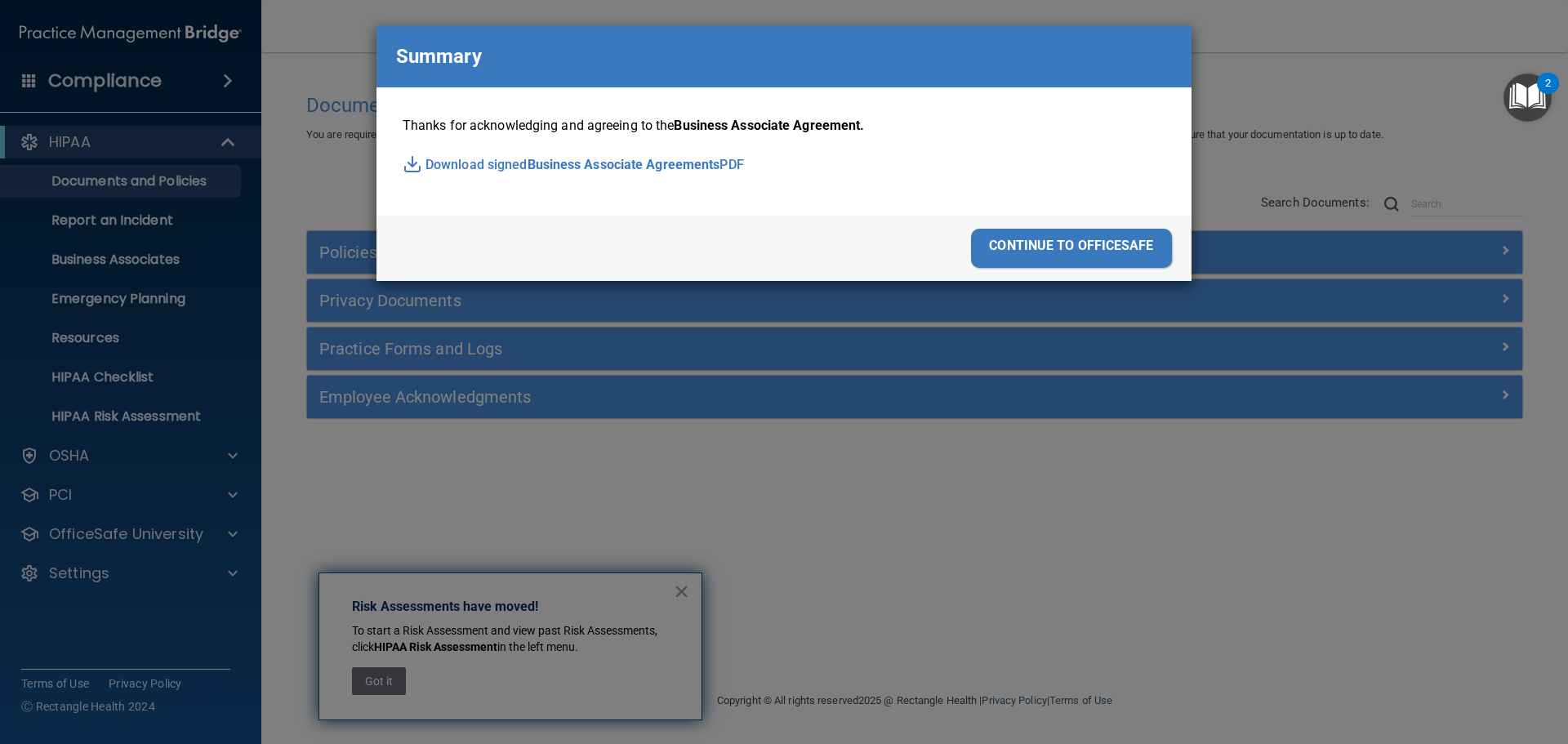
click at [1060, 244] on div "continue to officesafe" at bounding box center [1071, 248] width 201 height 39
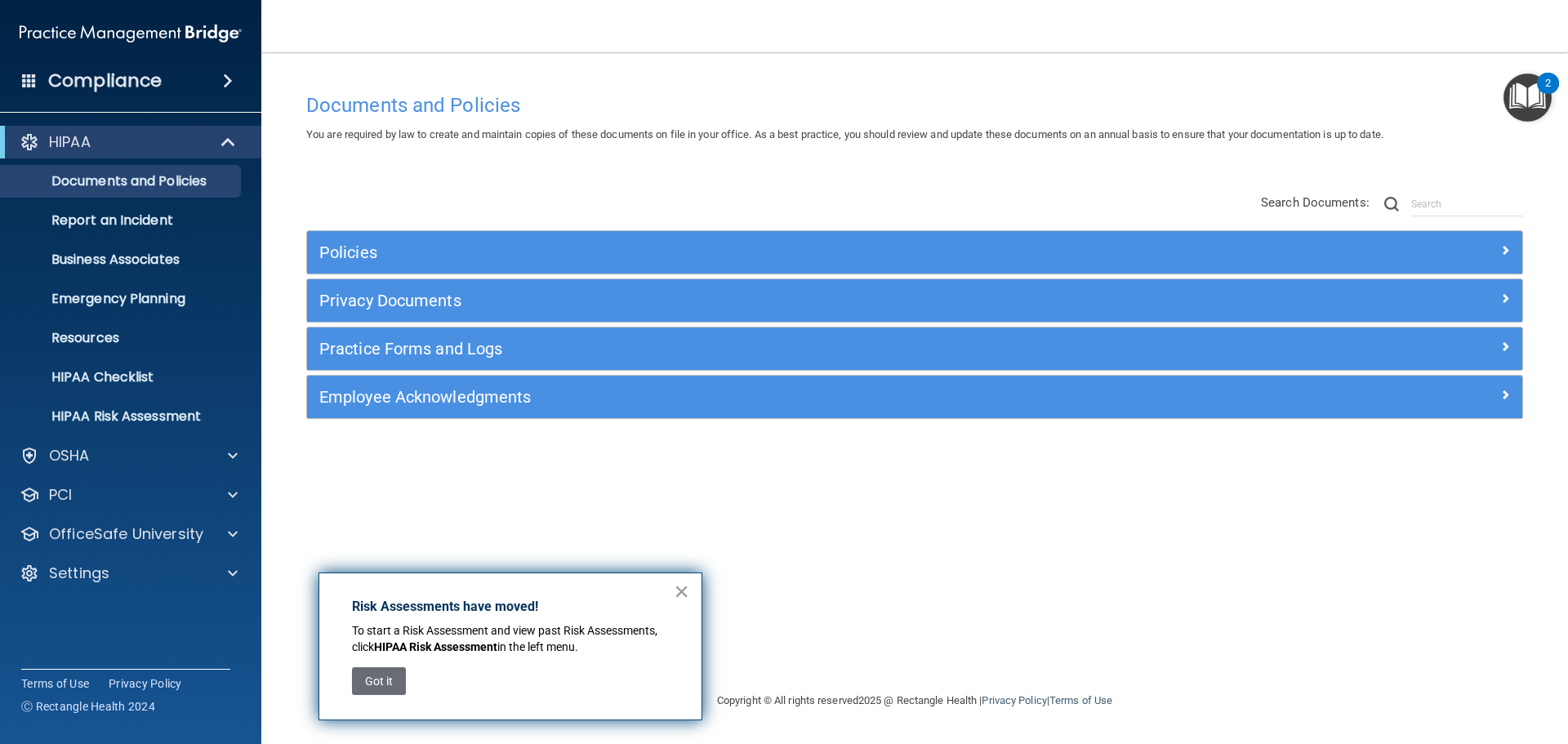
click at [678, 594] on button "×" at bounding box center [682, 591] width 16 height 26
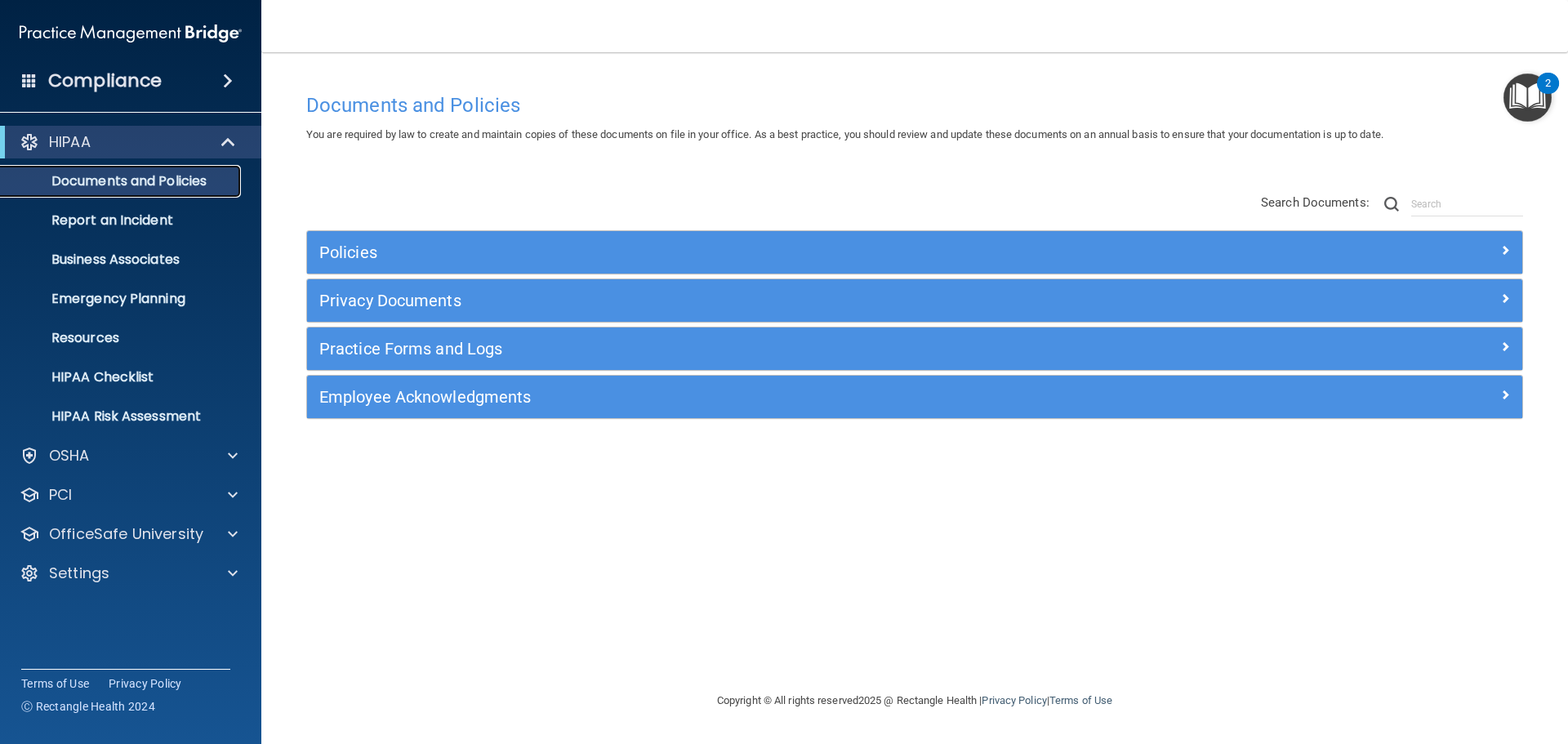
click at [111, 176] on p "Documents and Policies" at bounding box center [122, 181] width 223 height 17
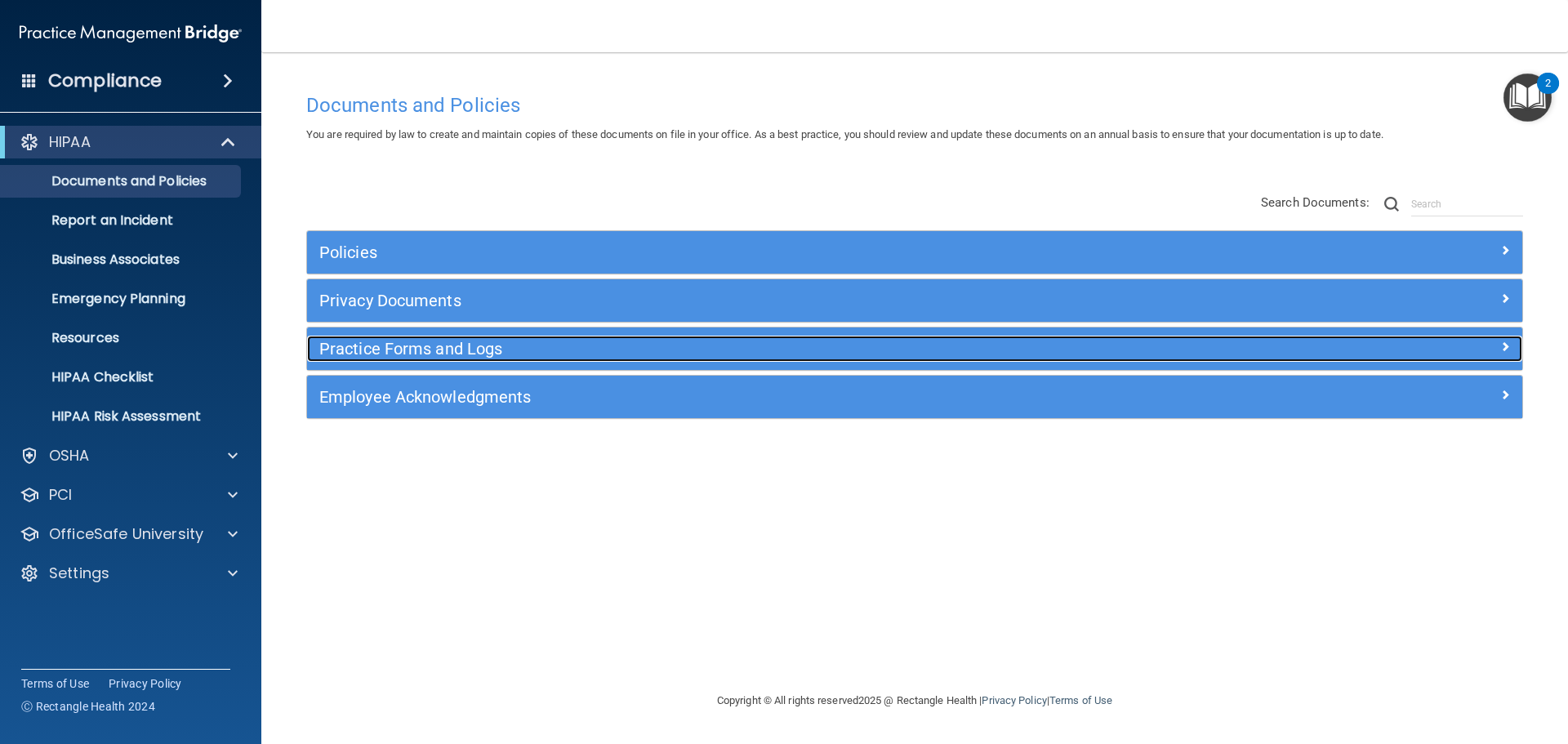
click at [365, 350] on h5 "Practice Forms and Logs" at bounding box center [763, 348] width 887 height 18
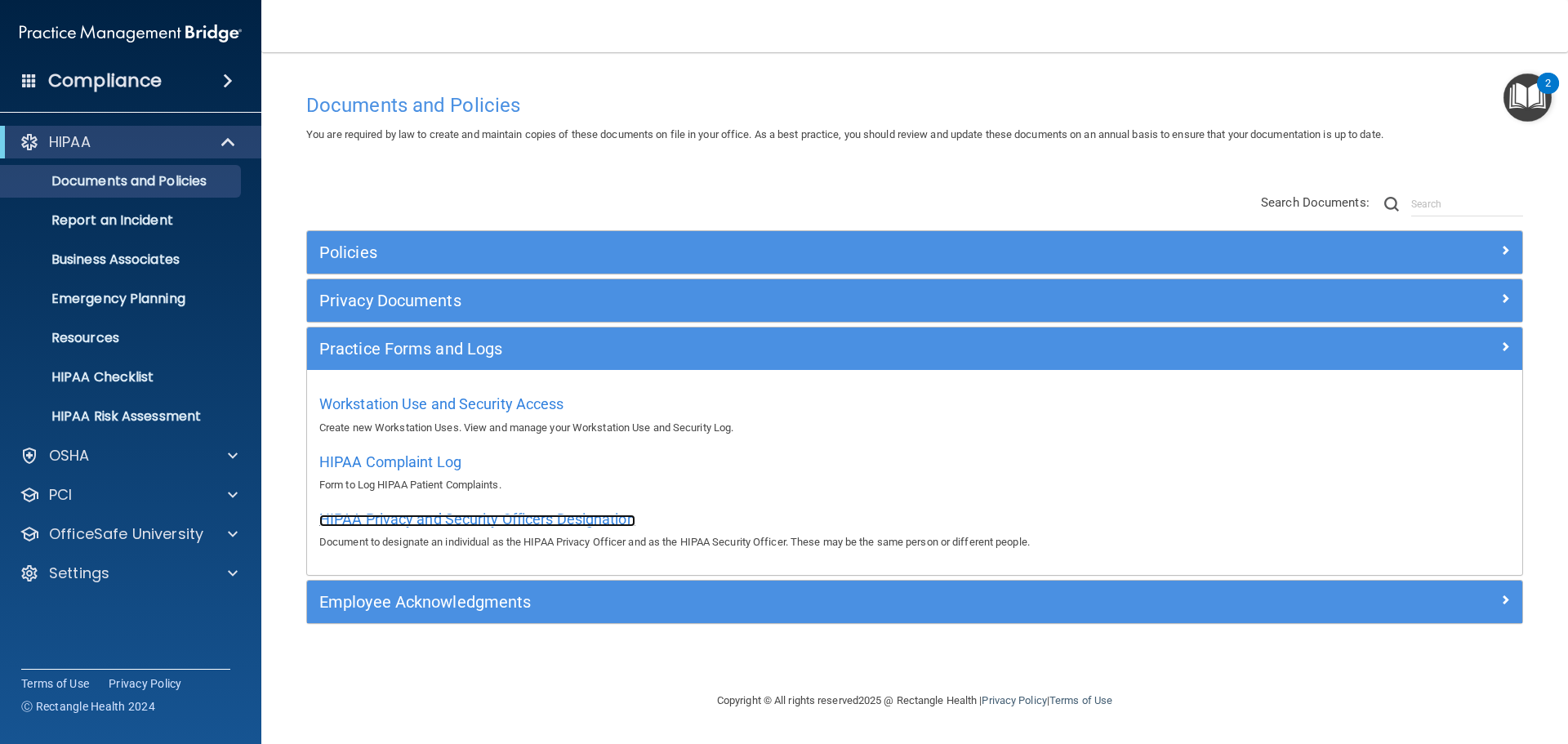
click at [391, 517] on span "HIPAA Privacy and Security Officers Designation" at bounding box center [477, 519] width 316 height 17
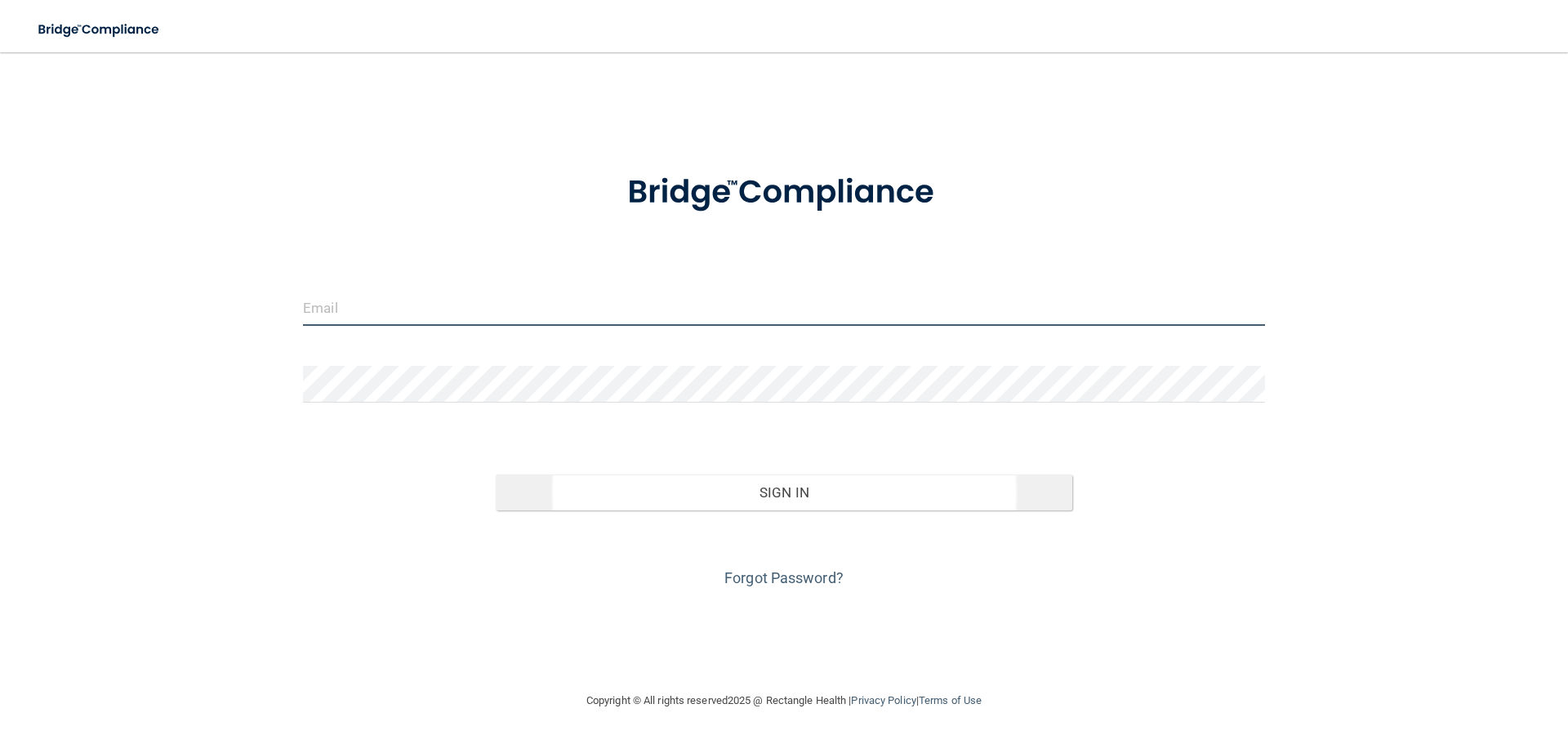
type input "[EMAIL_ADDRESS][DOMAIN_NAME]"
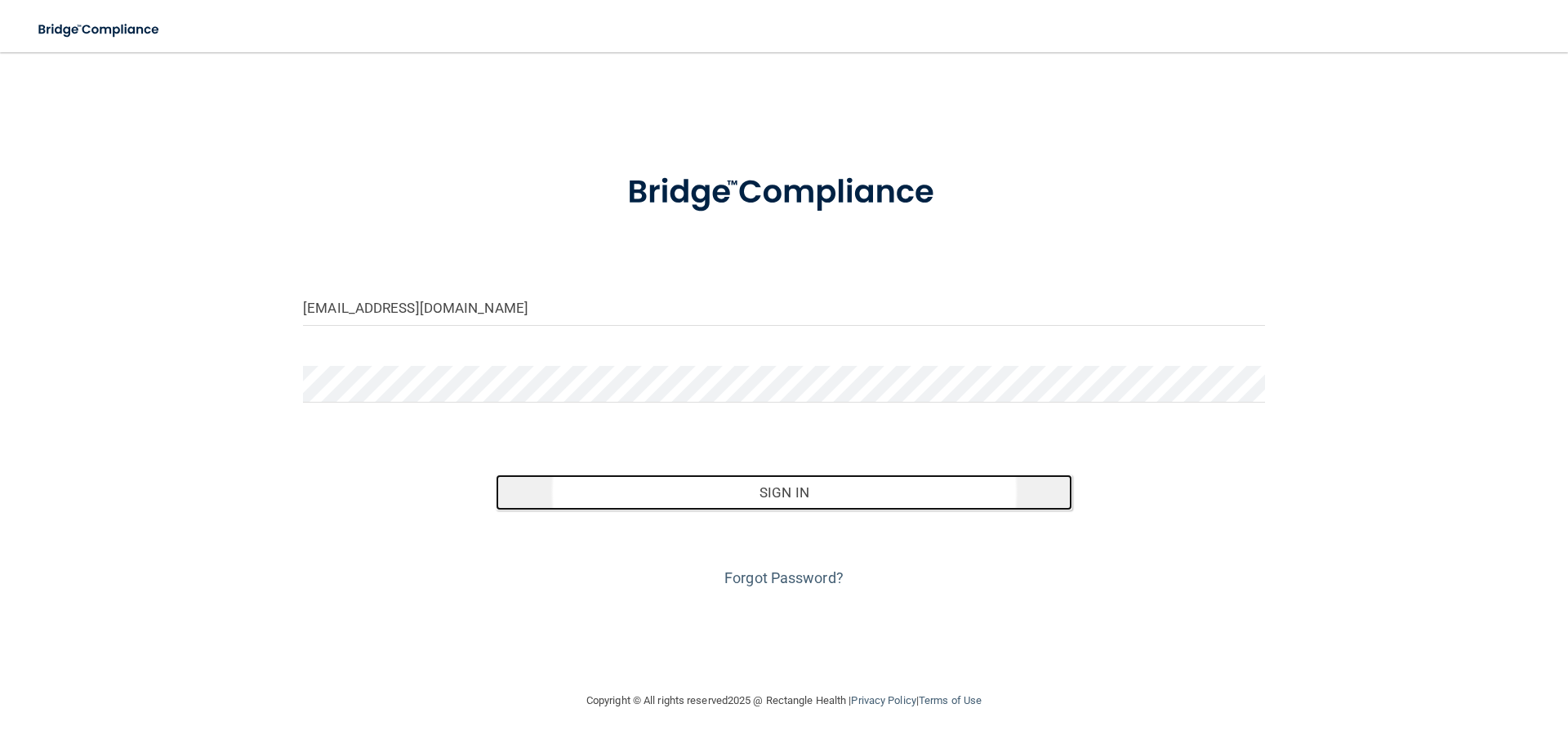
click at [781, 477] on button "Sign In" at bounding box center [784, 492] width 578 height 36
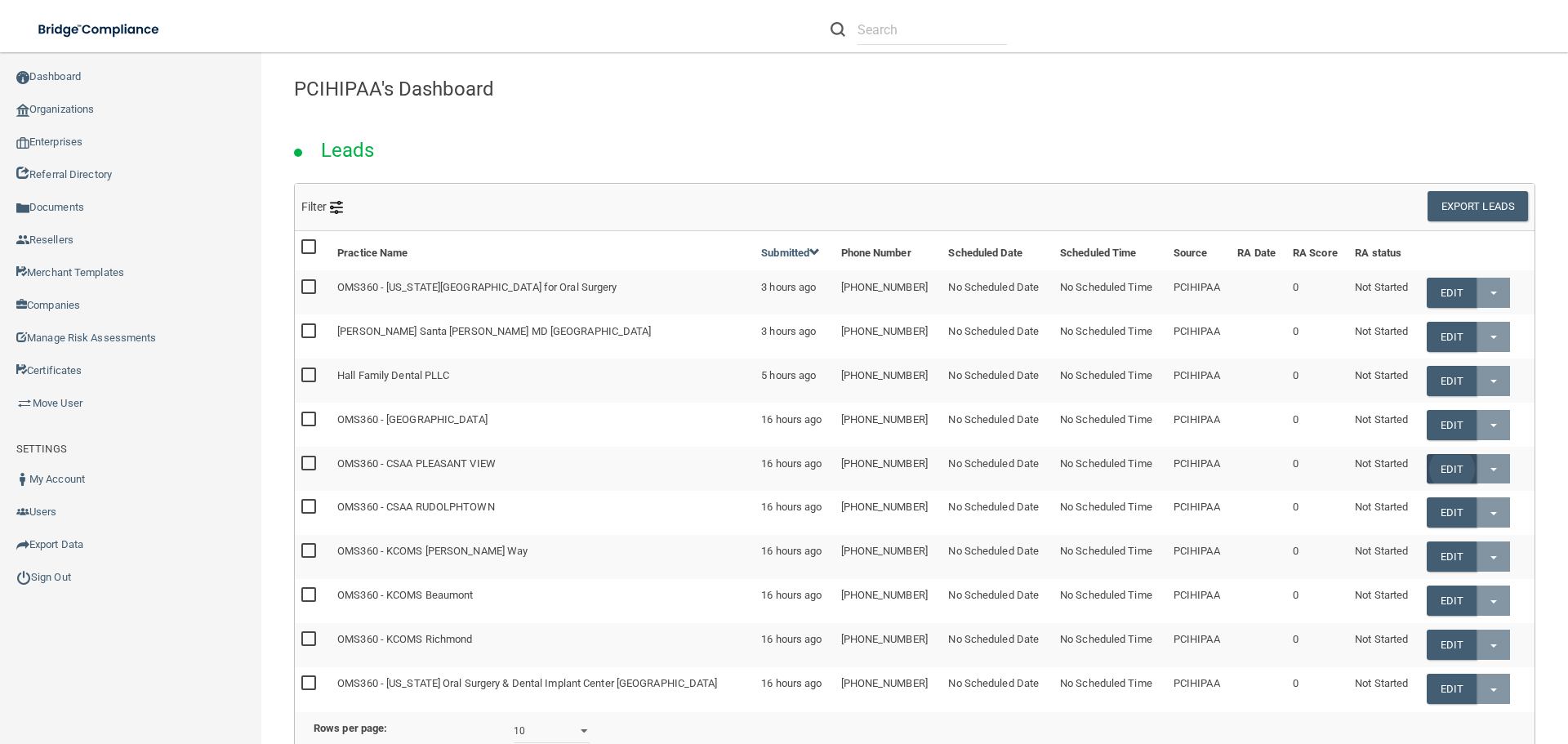
click at [1431, 466] on link "Edit" at bounding box center [1452, 469] width 50 height 30
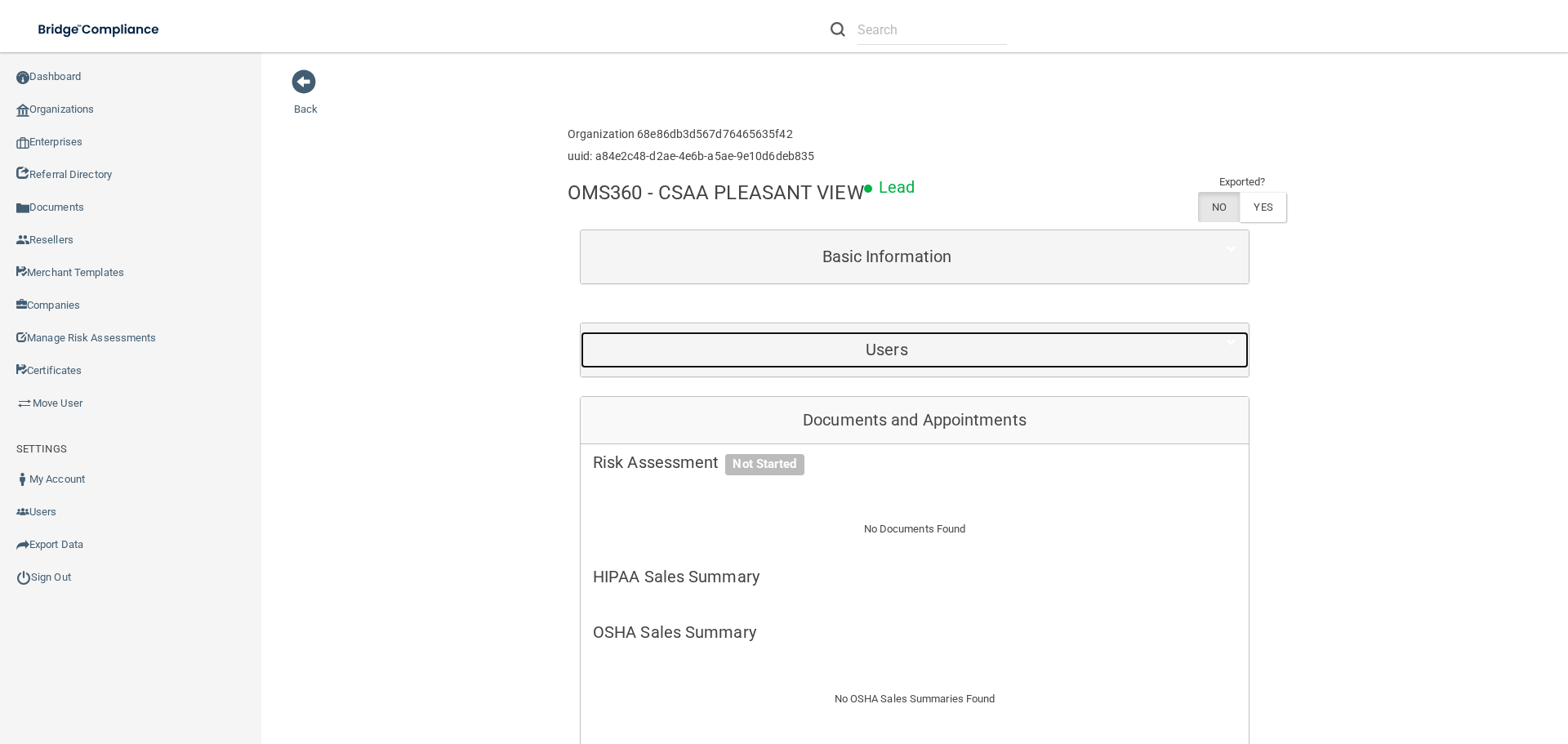
drag, startPoint x: 869, startPoint y: 397, endPoint x: 877, endPoint y: 398, distance: 8.1
click at [869, 359] on h5 "Users" at bounding box center [887, 349] width 588 height 18
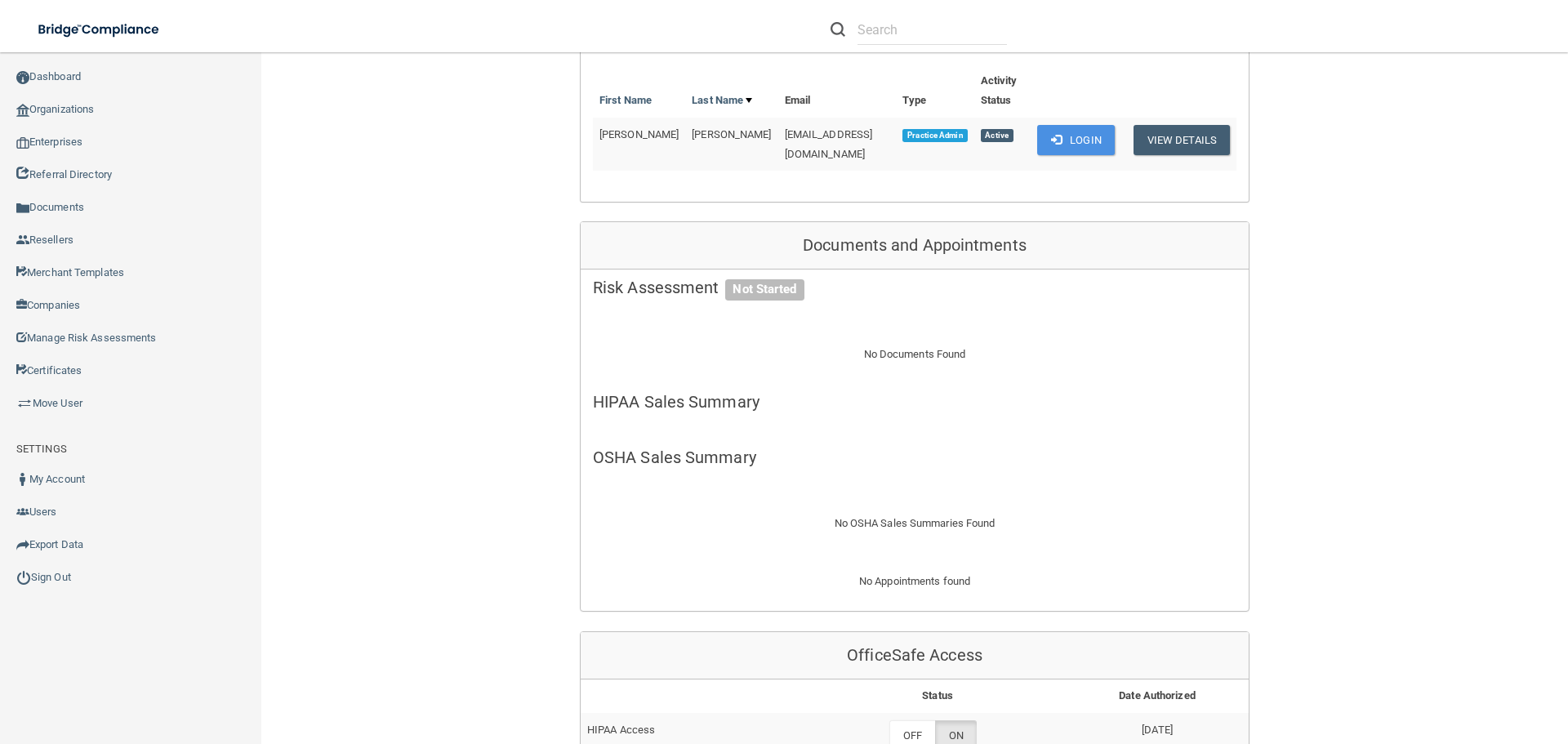
scroll to position [326, 0]
click at [1068, 153] on button "Login" at bounding box center [1075, 138] width 77 height 30
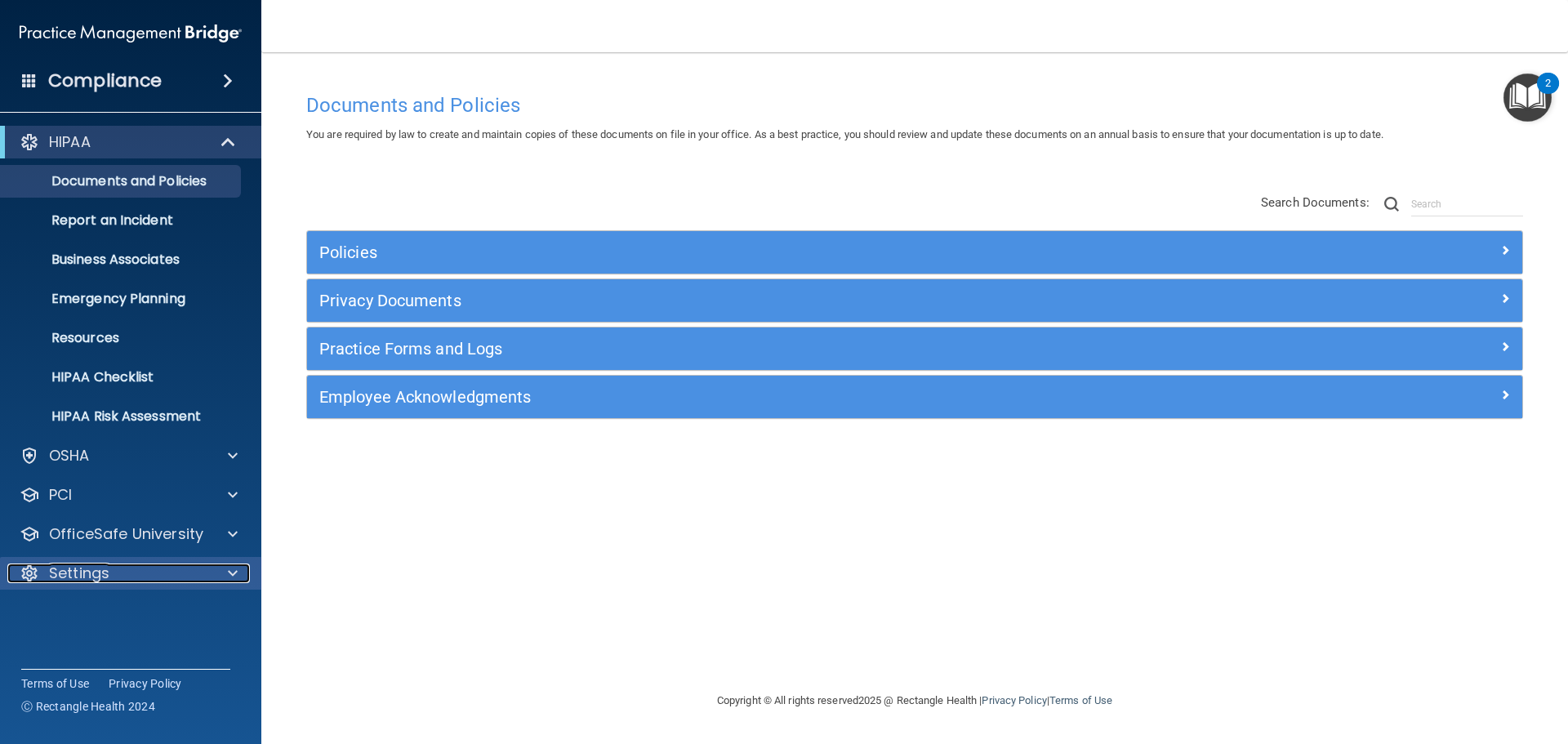
click at [83, 572] on p "Settings" at bounding box center [79, 573] width 60 height 20
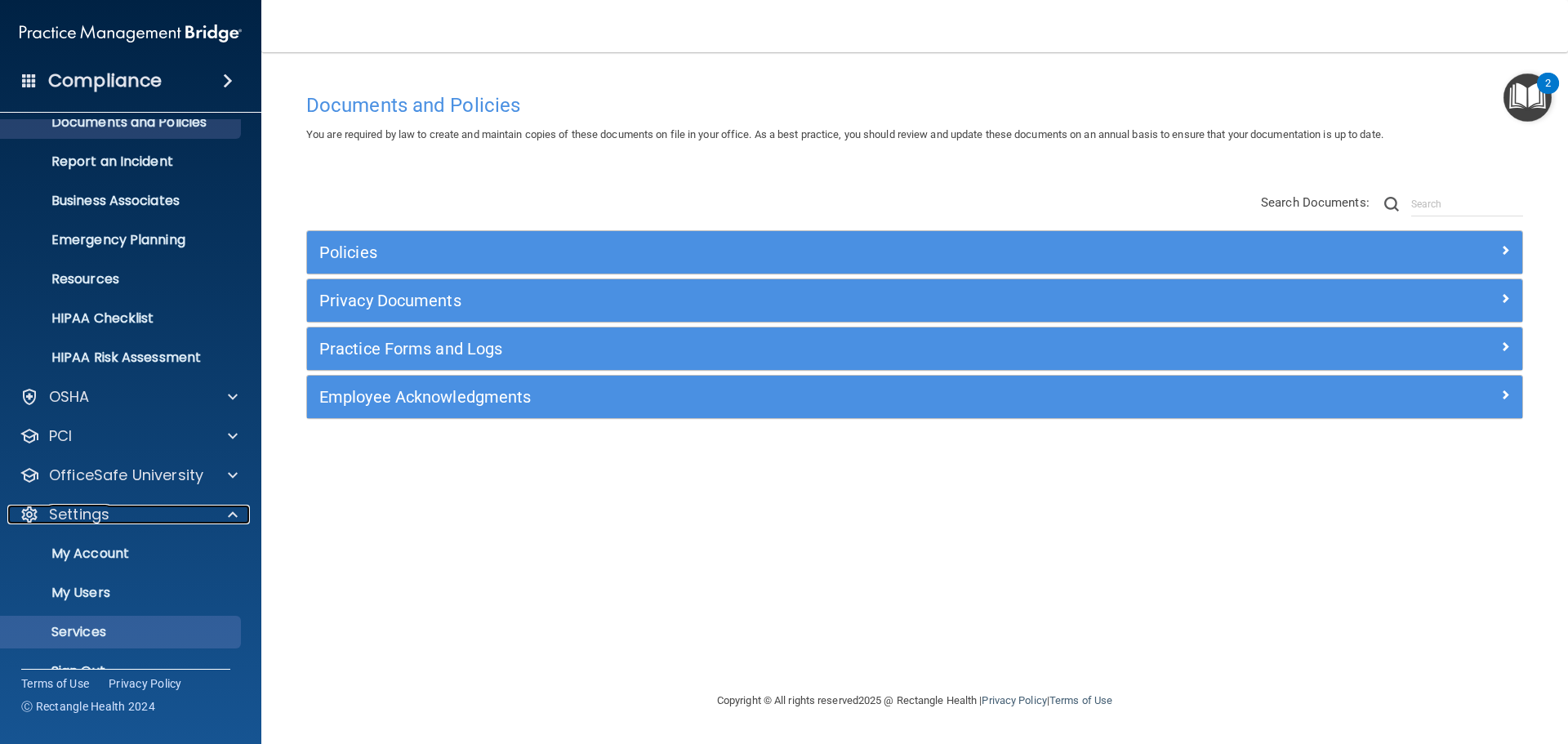
scroll to position [90, 0]
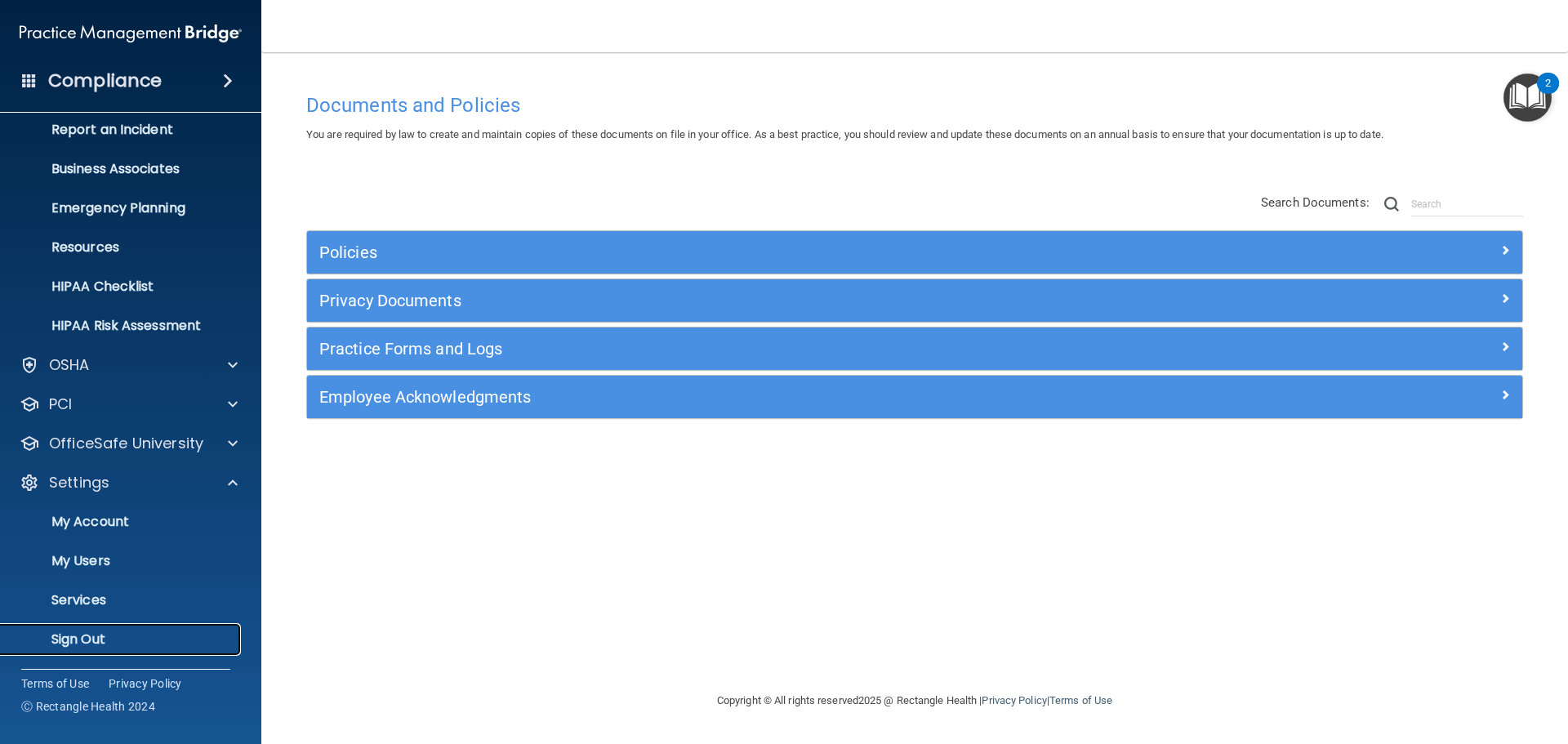
click at [78, 636] on p "Sign Out" at bounding box center [122, 640] width 223 height 17
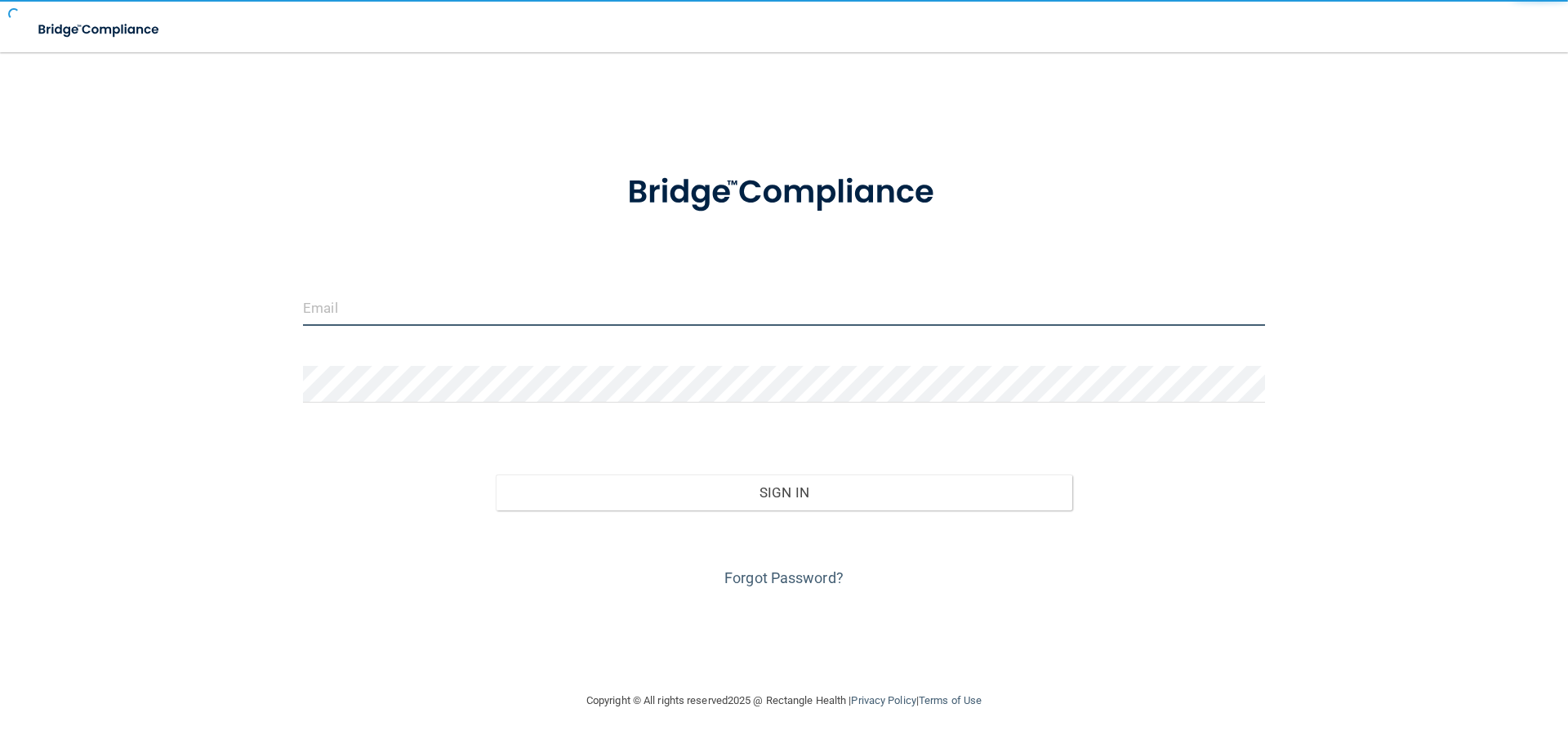
type input "elizabethc@pcihipaa.com"
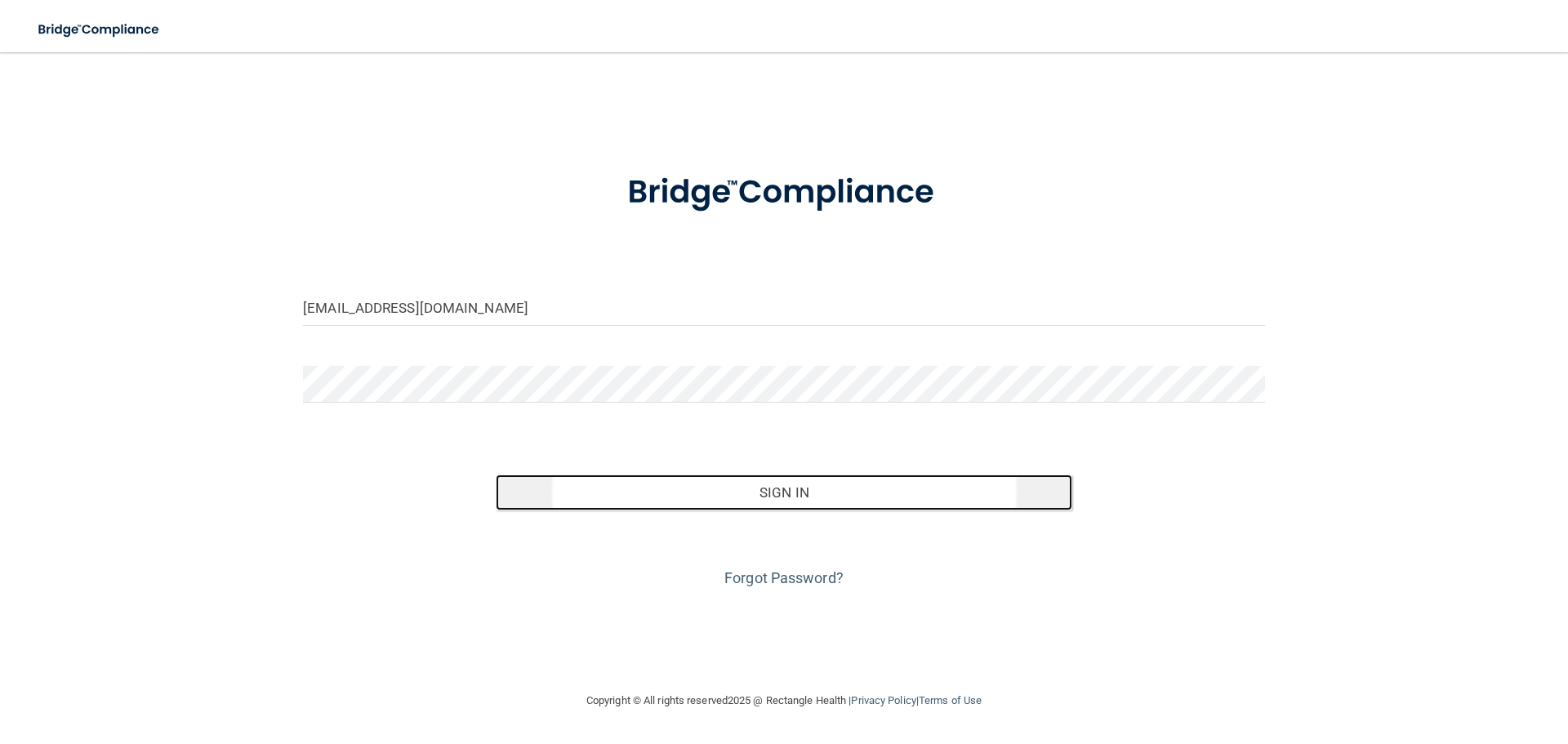
click at [825, 478] on button "Sign In" at bounding box center [784, 492] width 578 height 36
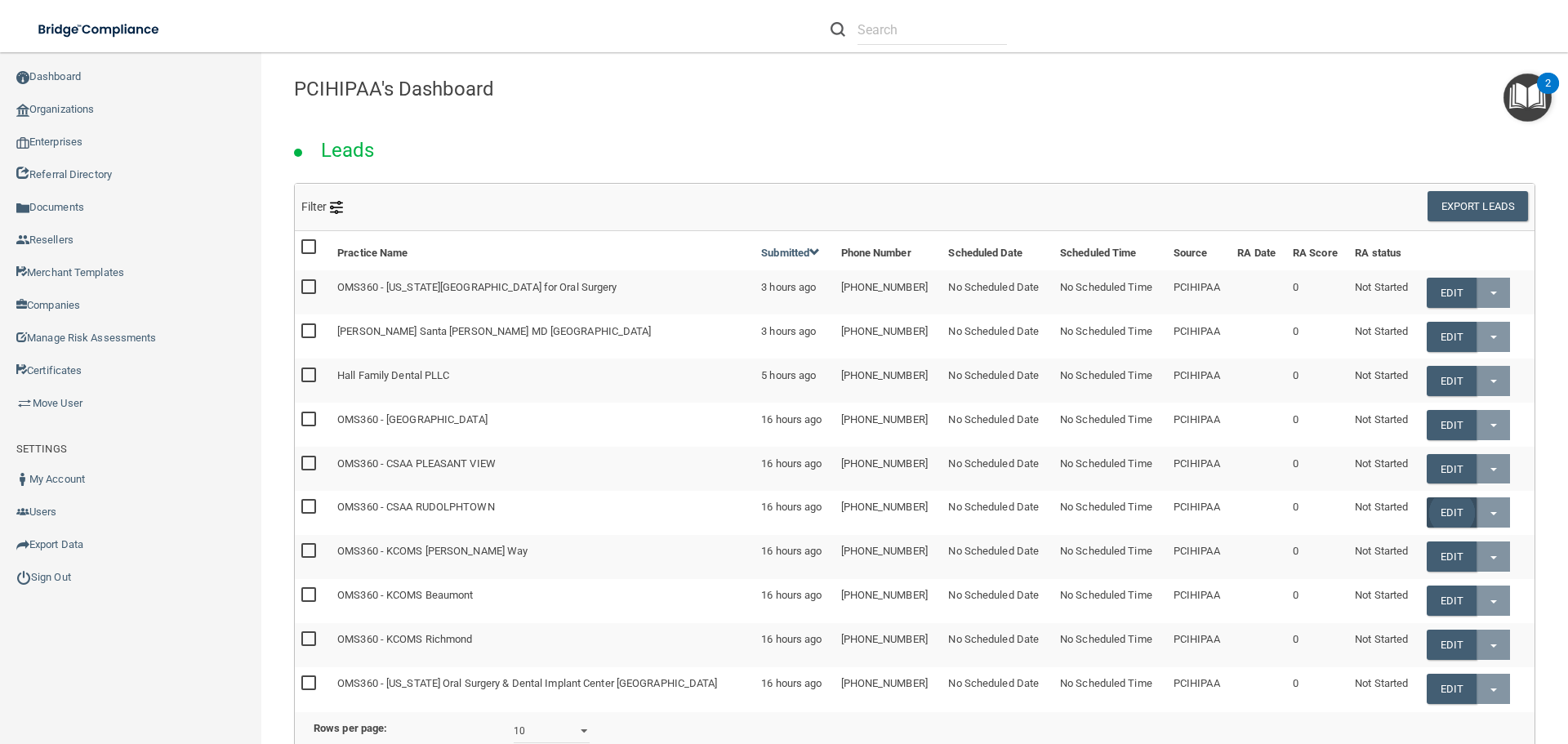
click at [1432, 511] on link "Edit" at bounding box center [1452, 512] width 50 height 30
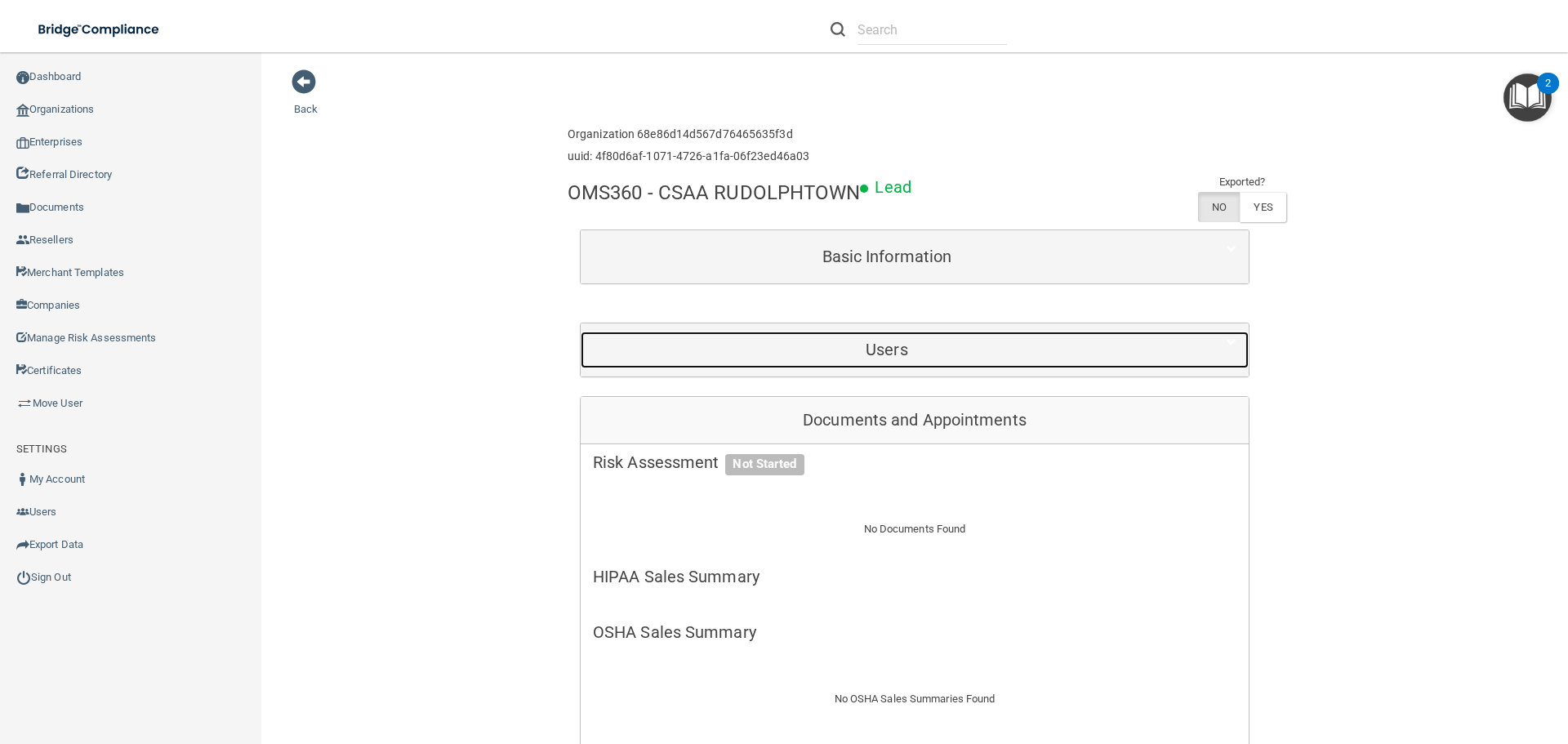
click at [877, 358] on h5 "Users" at bounding box center [887, 349] width 588 height 18
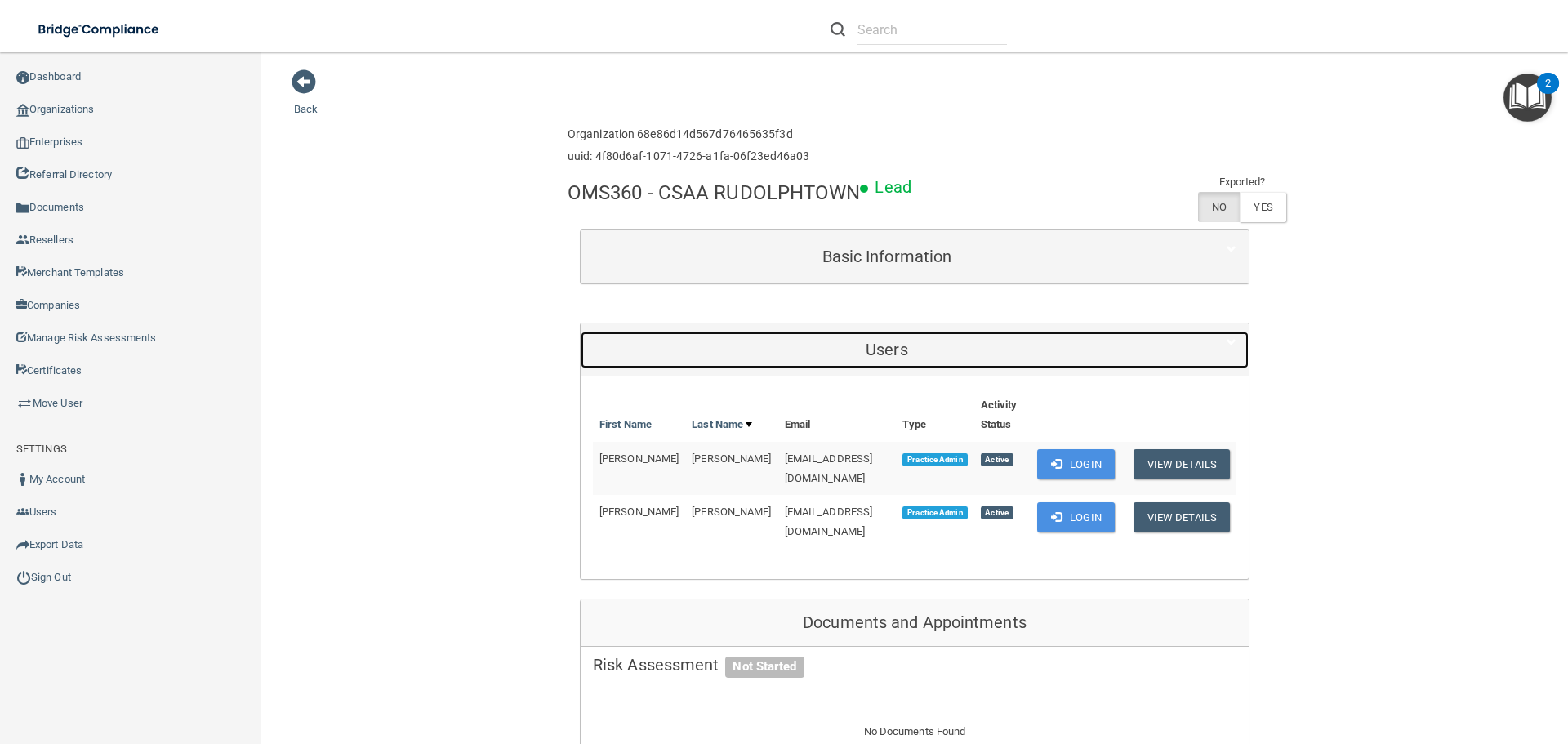
scroll to position [326, 0]
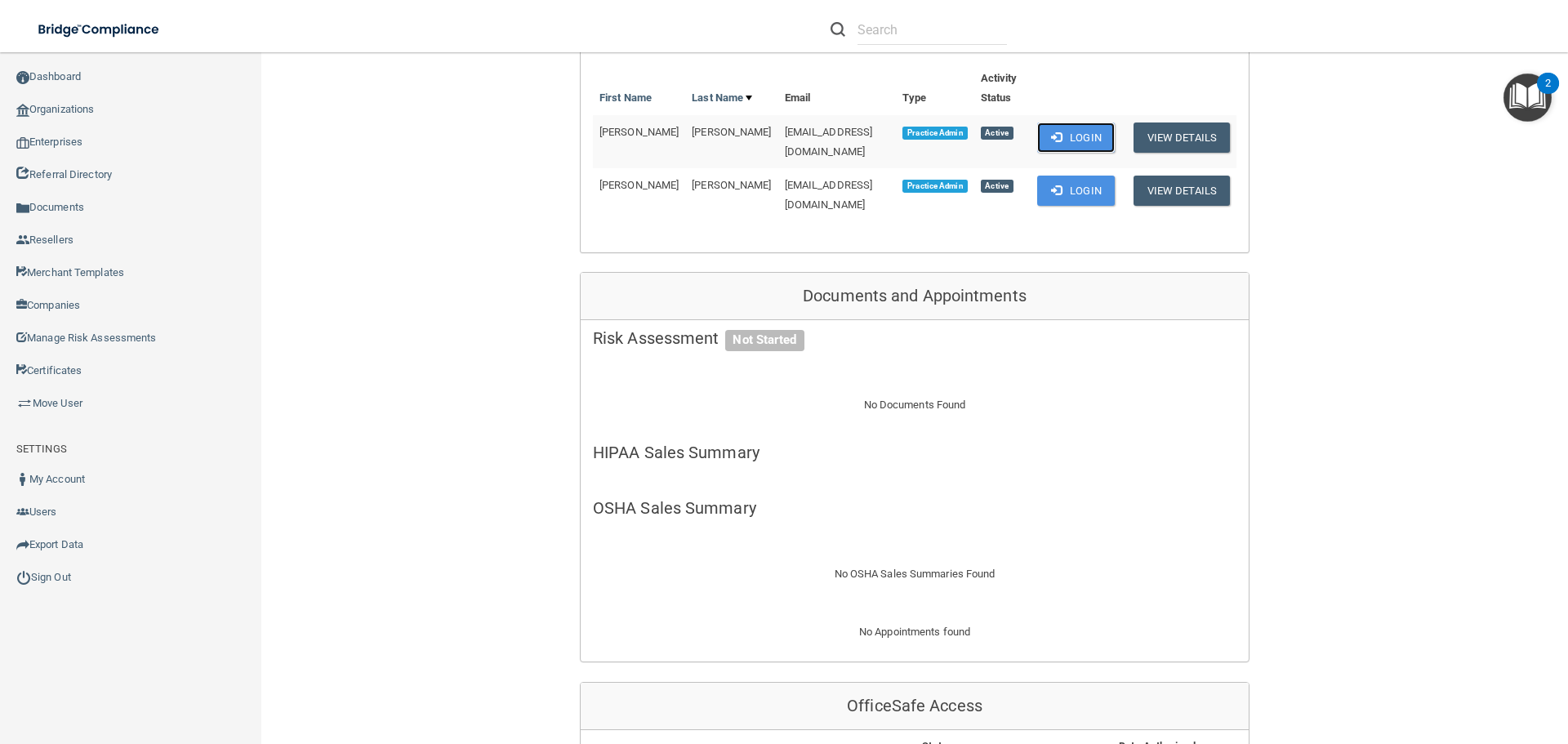
click at [1094, 123] on button "Login" at bounding box center [1075, 138] width 77 height 30
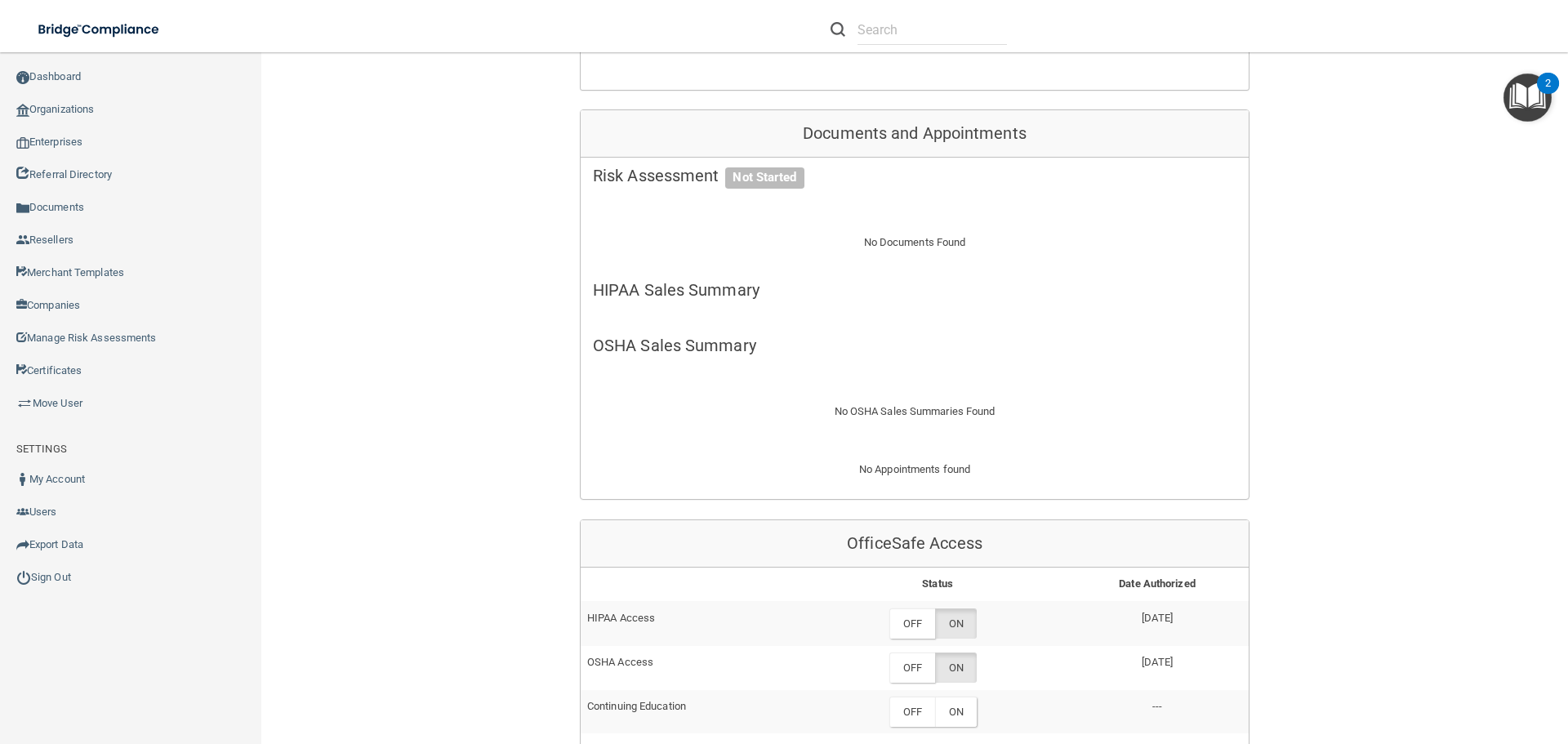
scroll to position [654, 0]
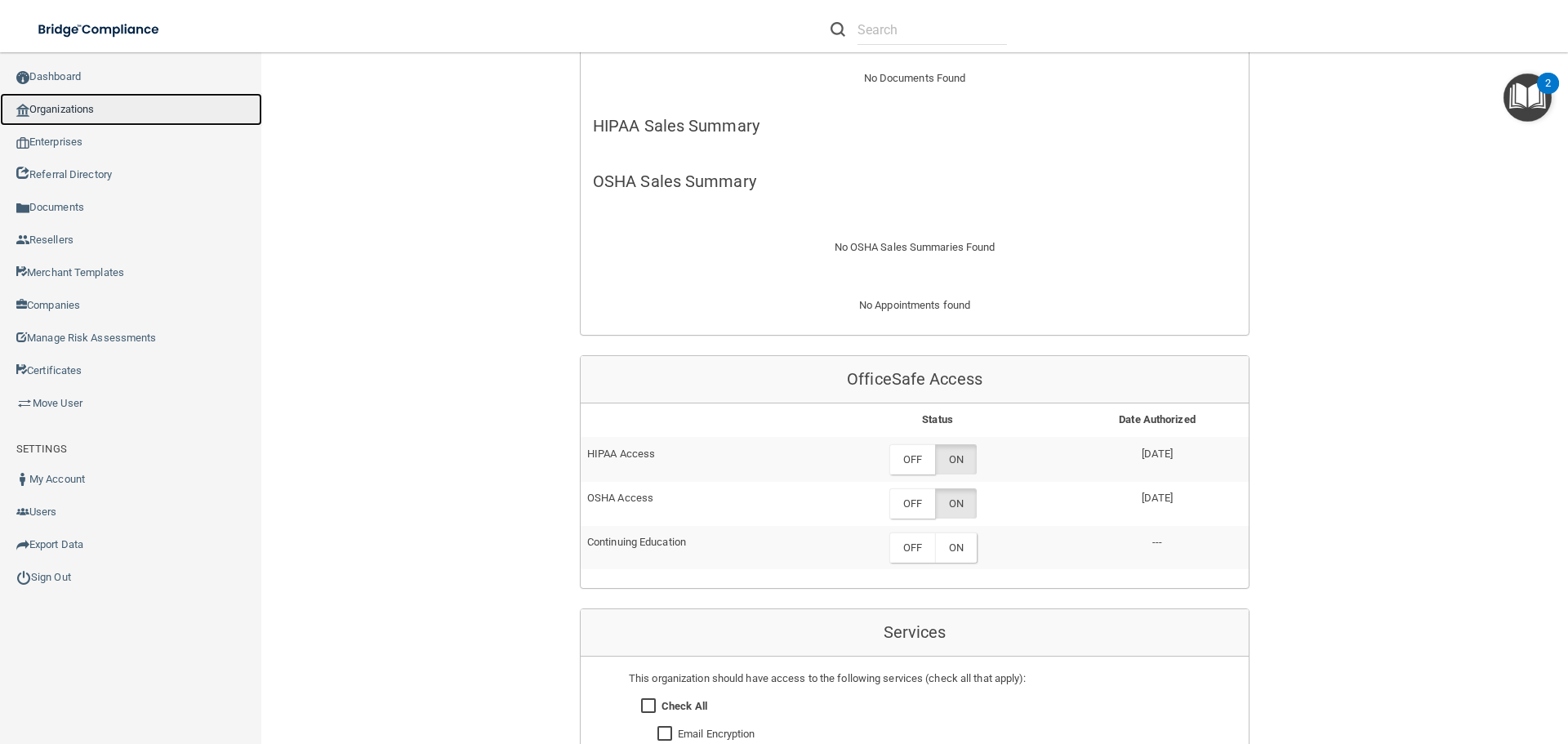
click at [54, 112] on link "Organizations" at bounding box center [131, 109] width 262 height 33
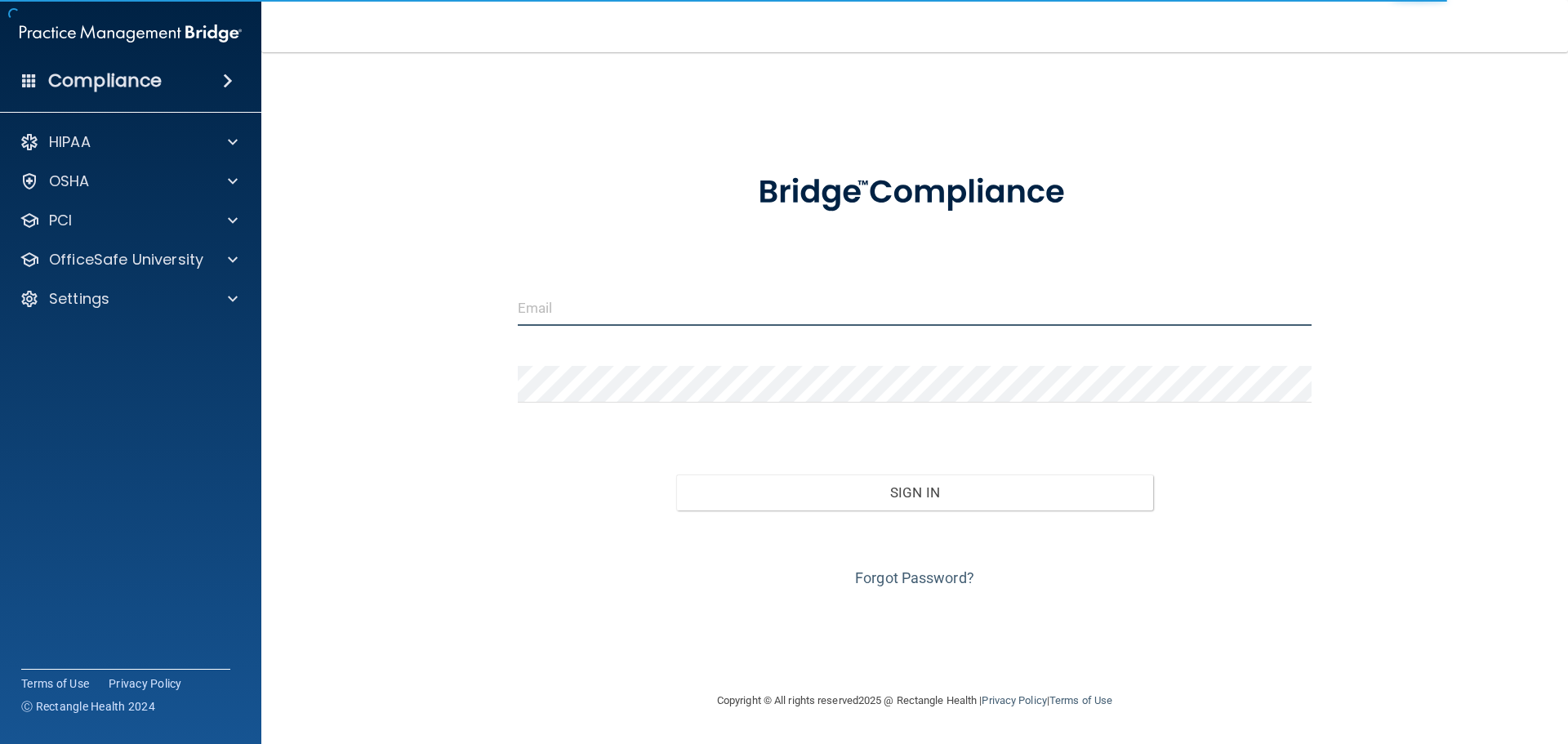
type input "elizabethc@pcihipaa.com"
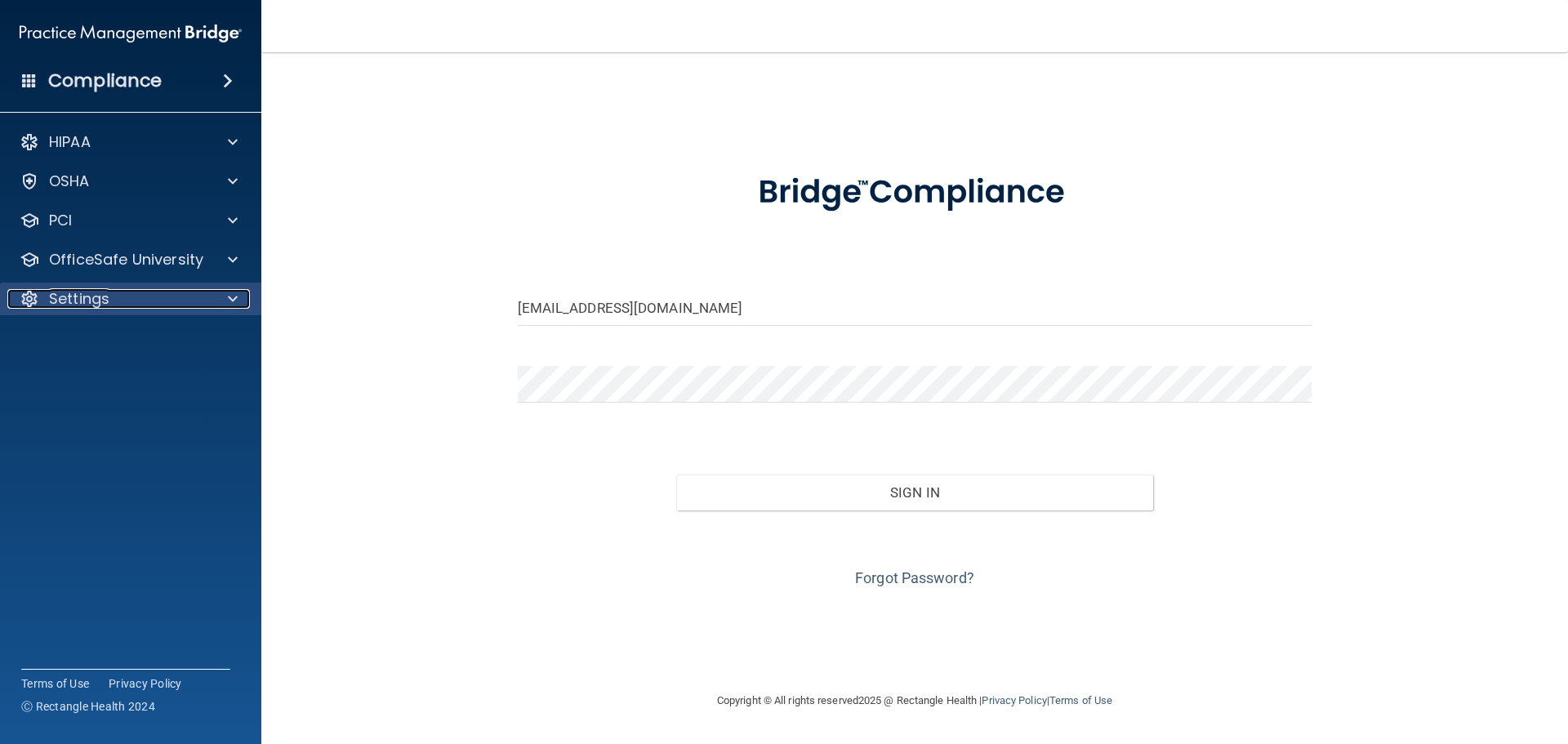
click at [88, 291] on p "Settings" at bounding box center [79, 299] width 60 height 20
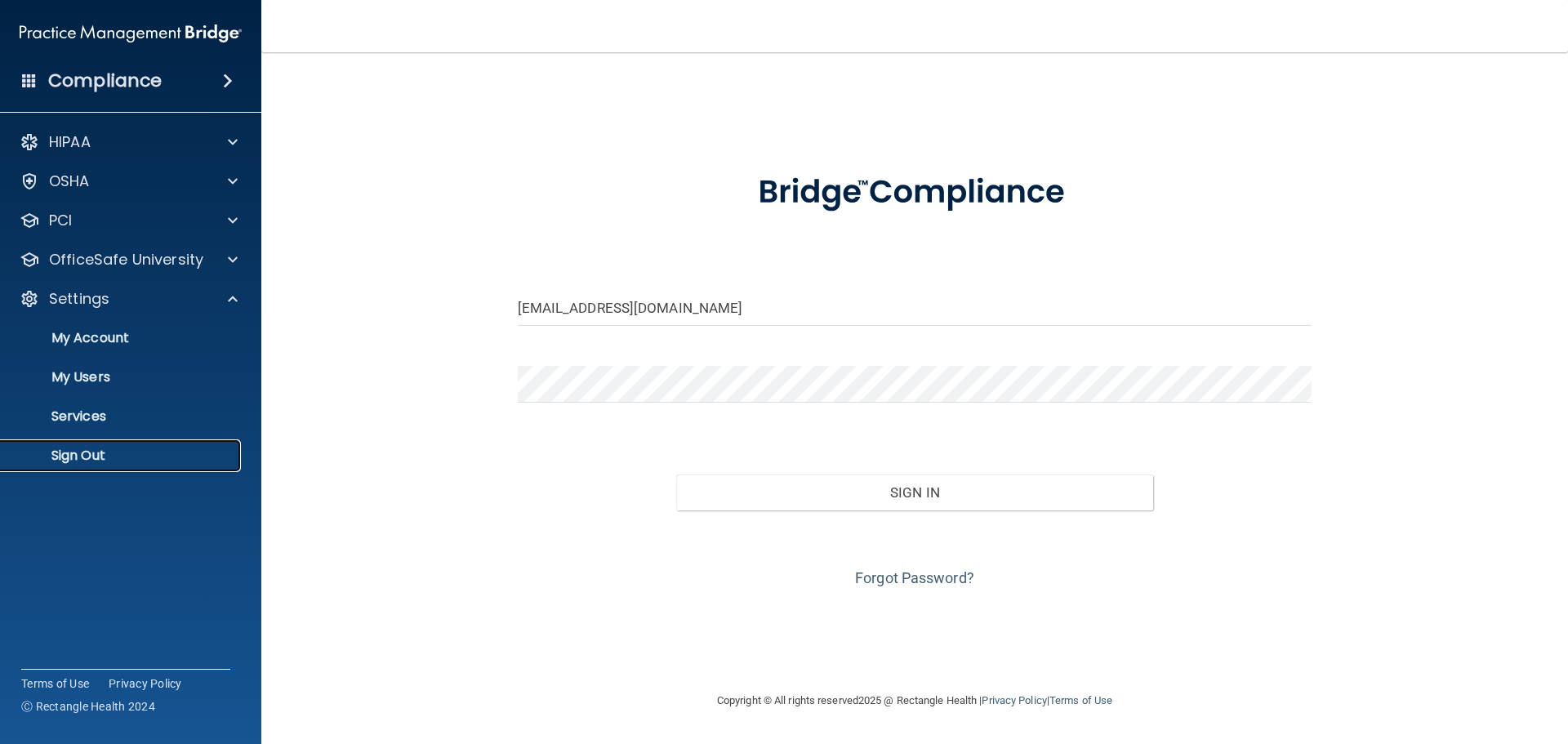
click at [96, 458] on p "Sign Out" at bounding box center [122, 456] width 223 height 17
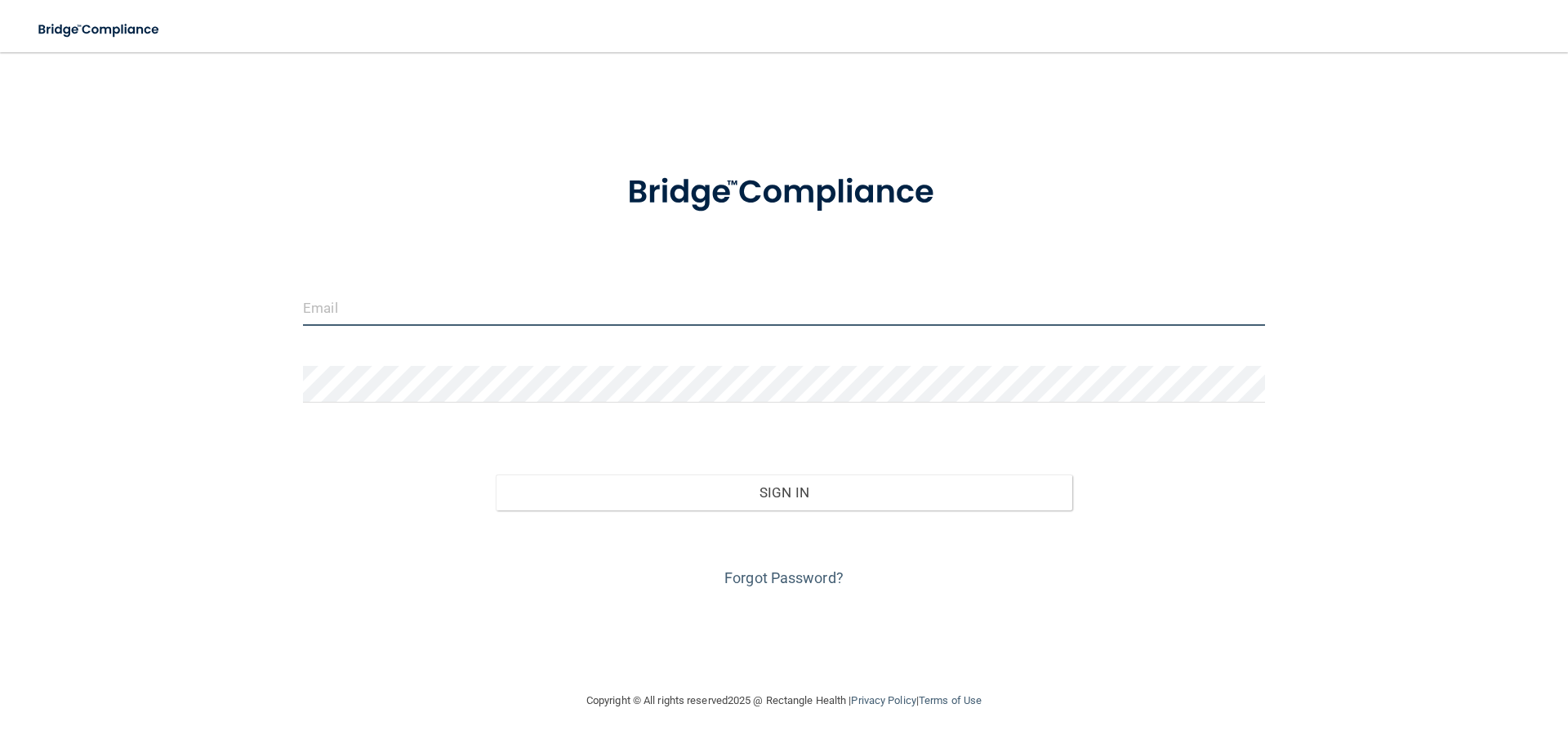
type input "elizabethc@pcihipaa.com"
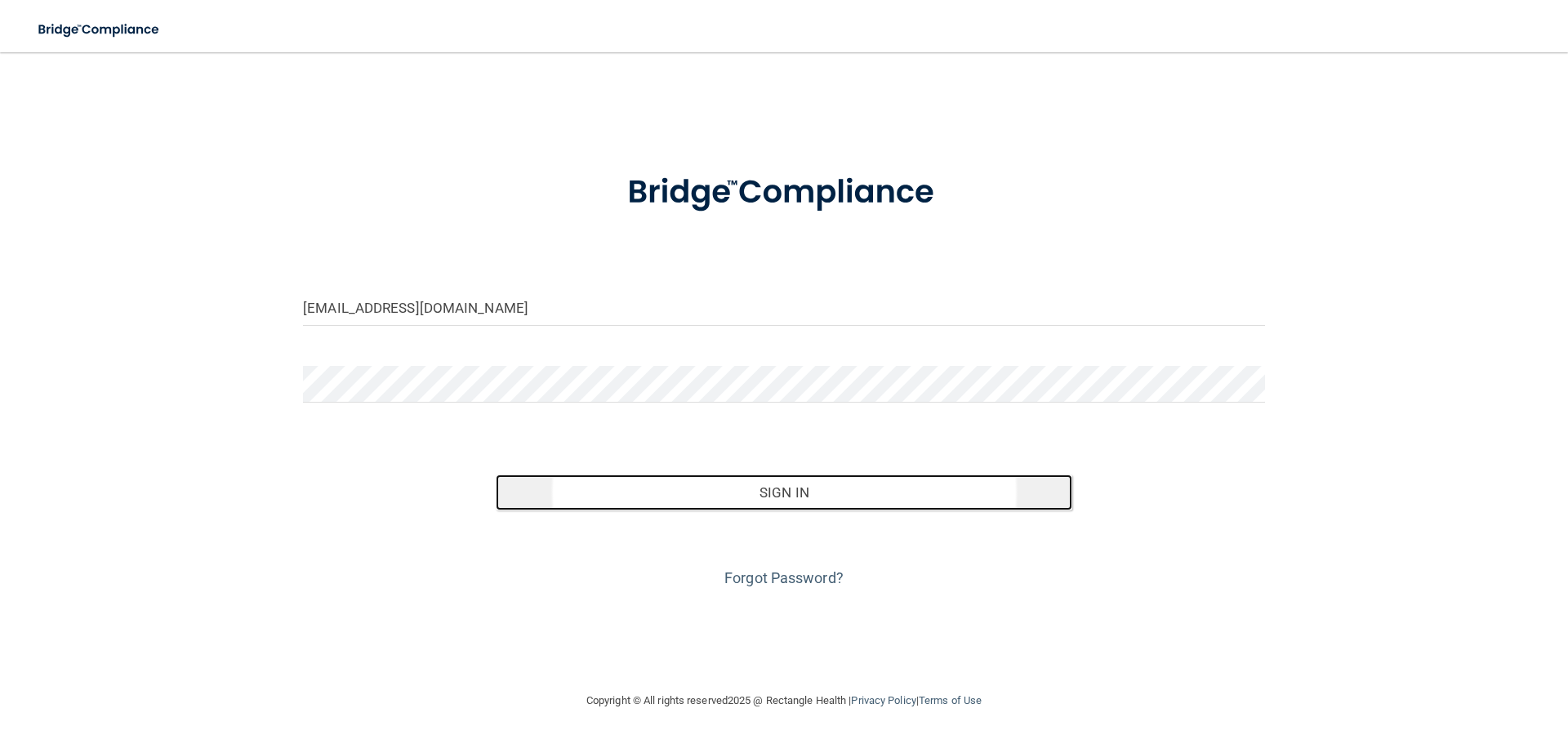
click at [687, 484] on button "Sign In" at bounding box center [784, 492] width 578 height 36
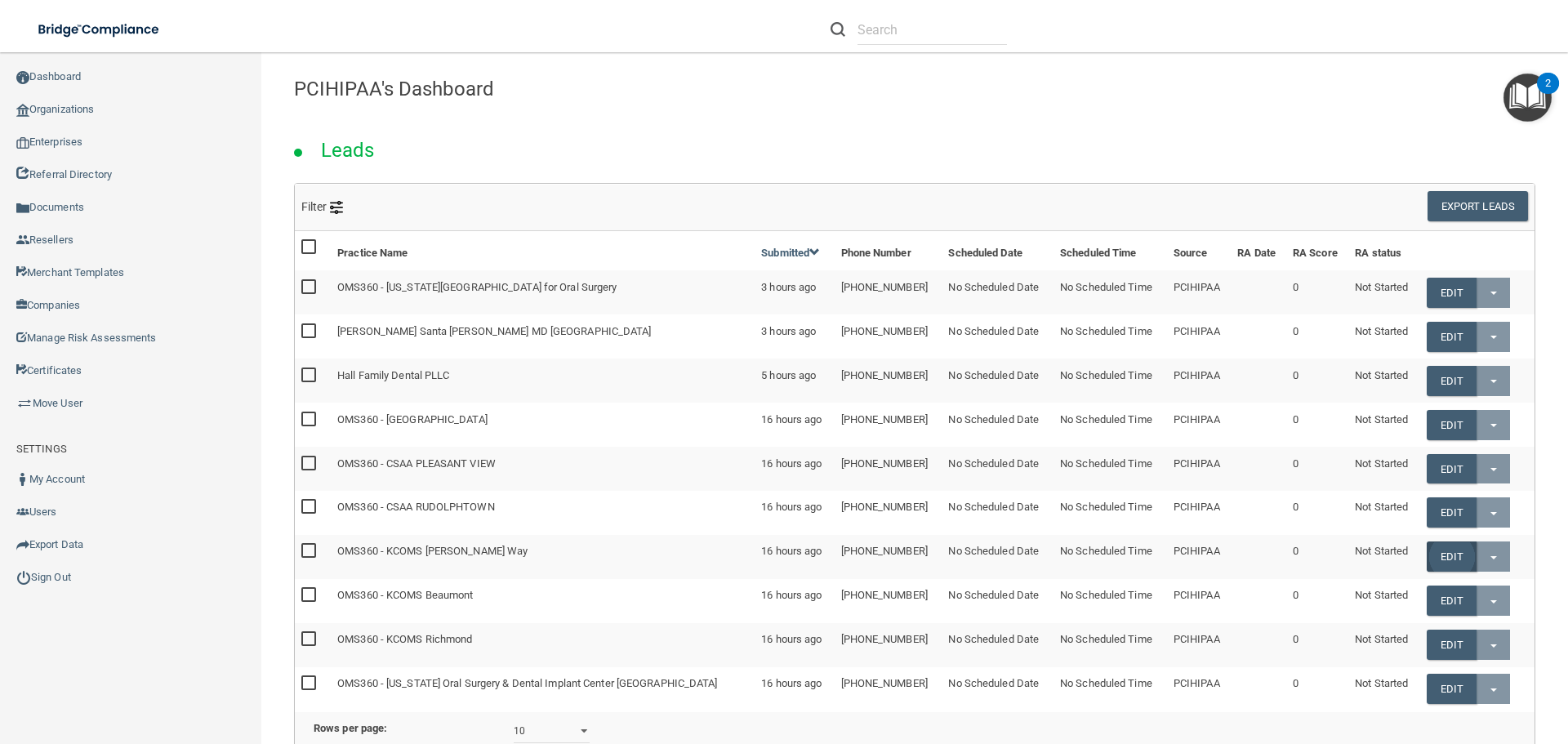
click at [1431, 559] on link "Edit" at bounding box center [1452, 556] width 50 height 30
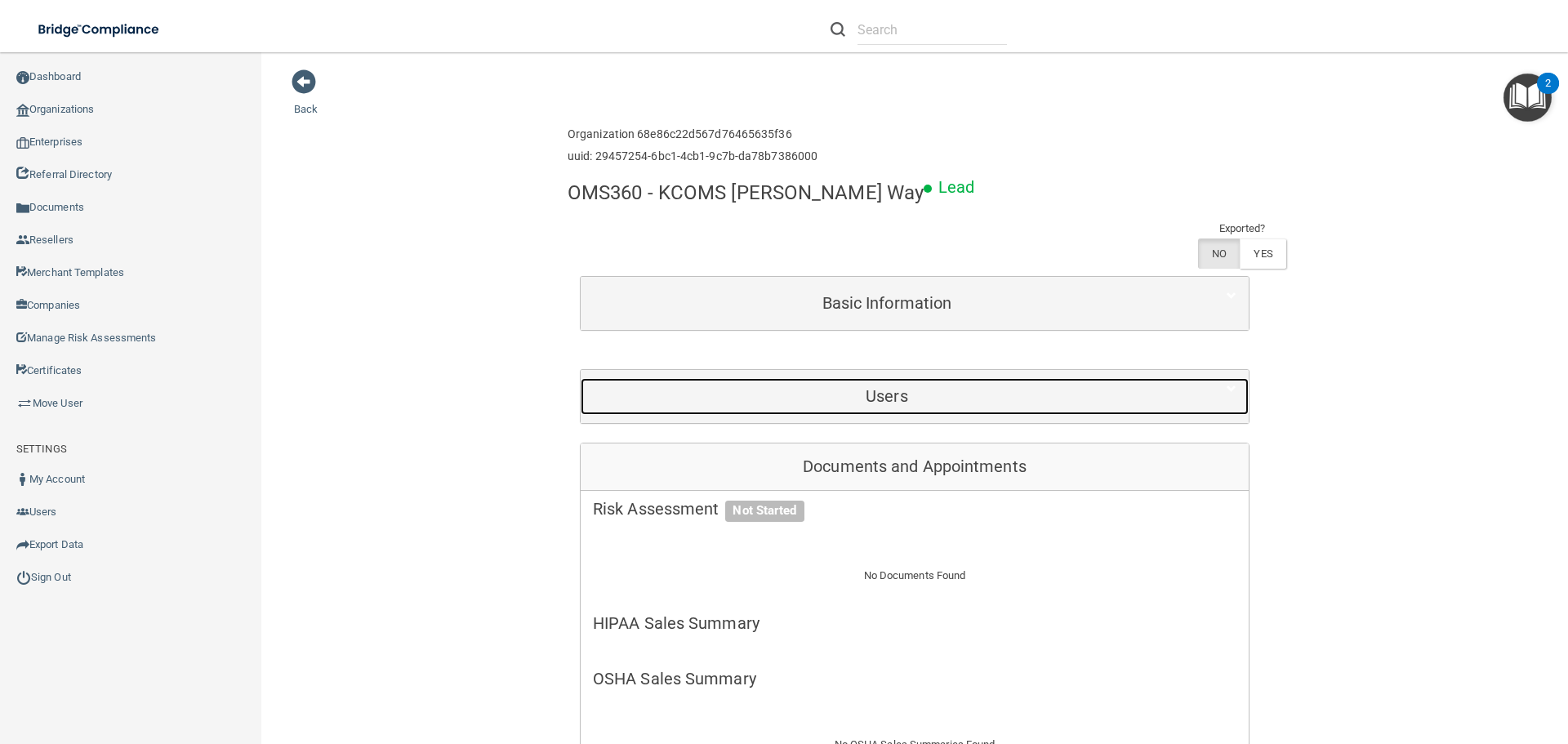
click at [899, 387] on h5 "Users" at bounding box center [887, 395] width 588 height 18
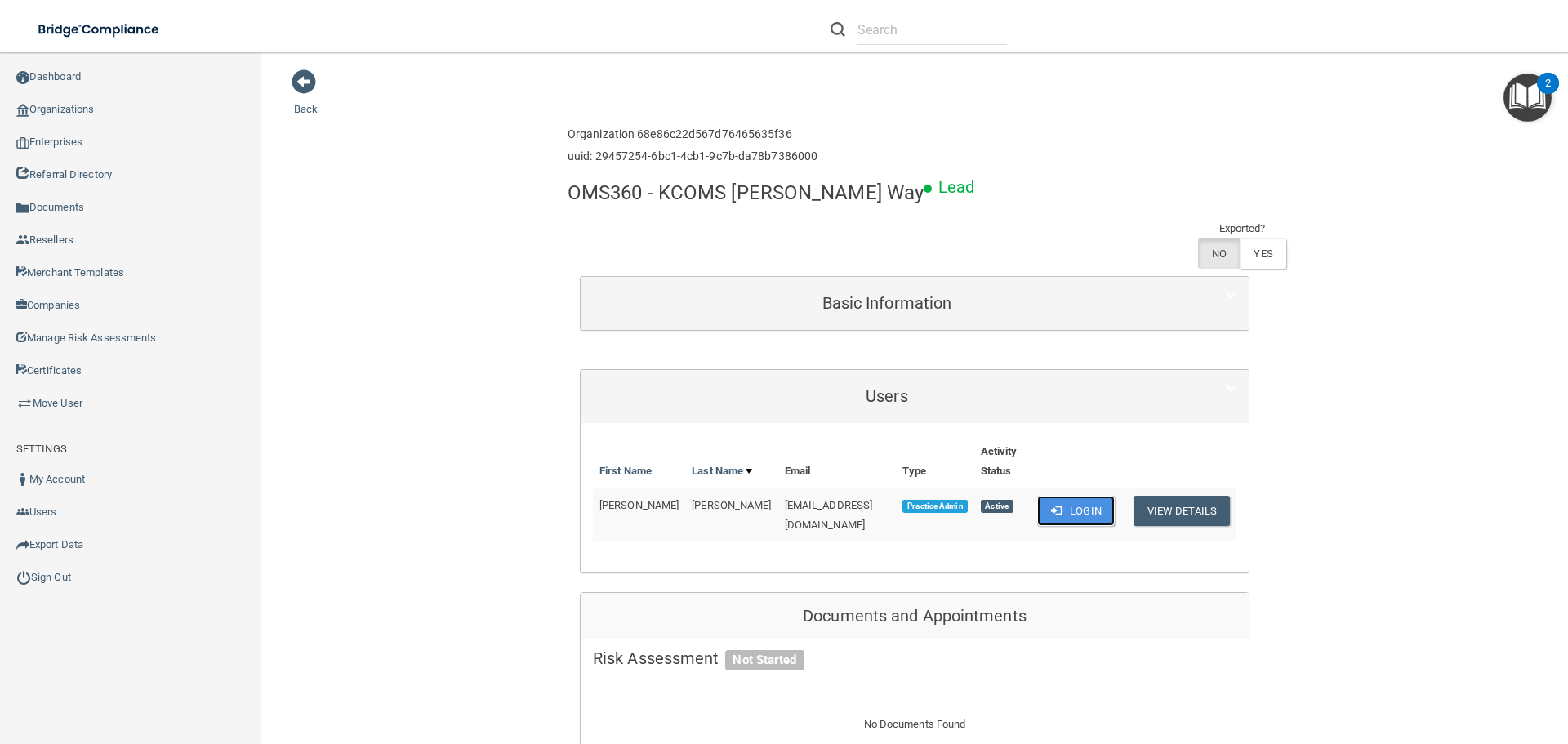
drag, startPoint x: 1070, startPoint y: 466, endPoint x: 1081, endPoint y: 476, distance: 14.9
click at [1070, 496] on button "Login" at bounding box center [1075, 511] width 77 height 30
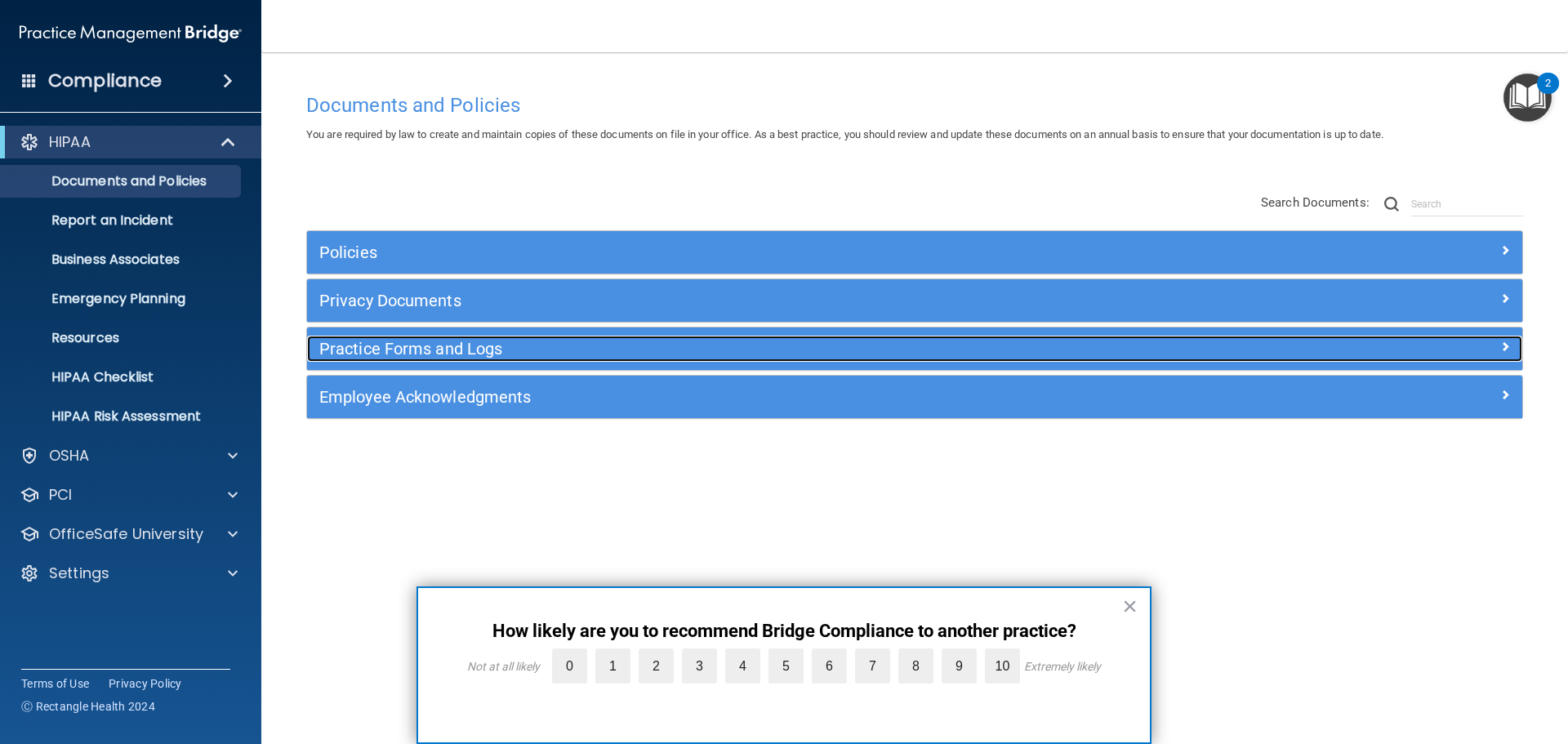
click at [397, 343] on h5 "Practice Forms and Logs" at bounding box center [763, 348] width 887 height 18
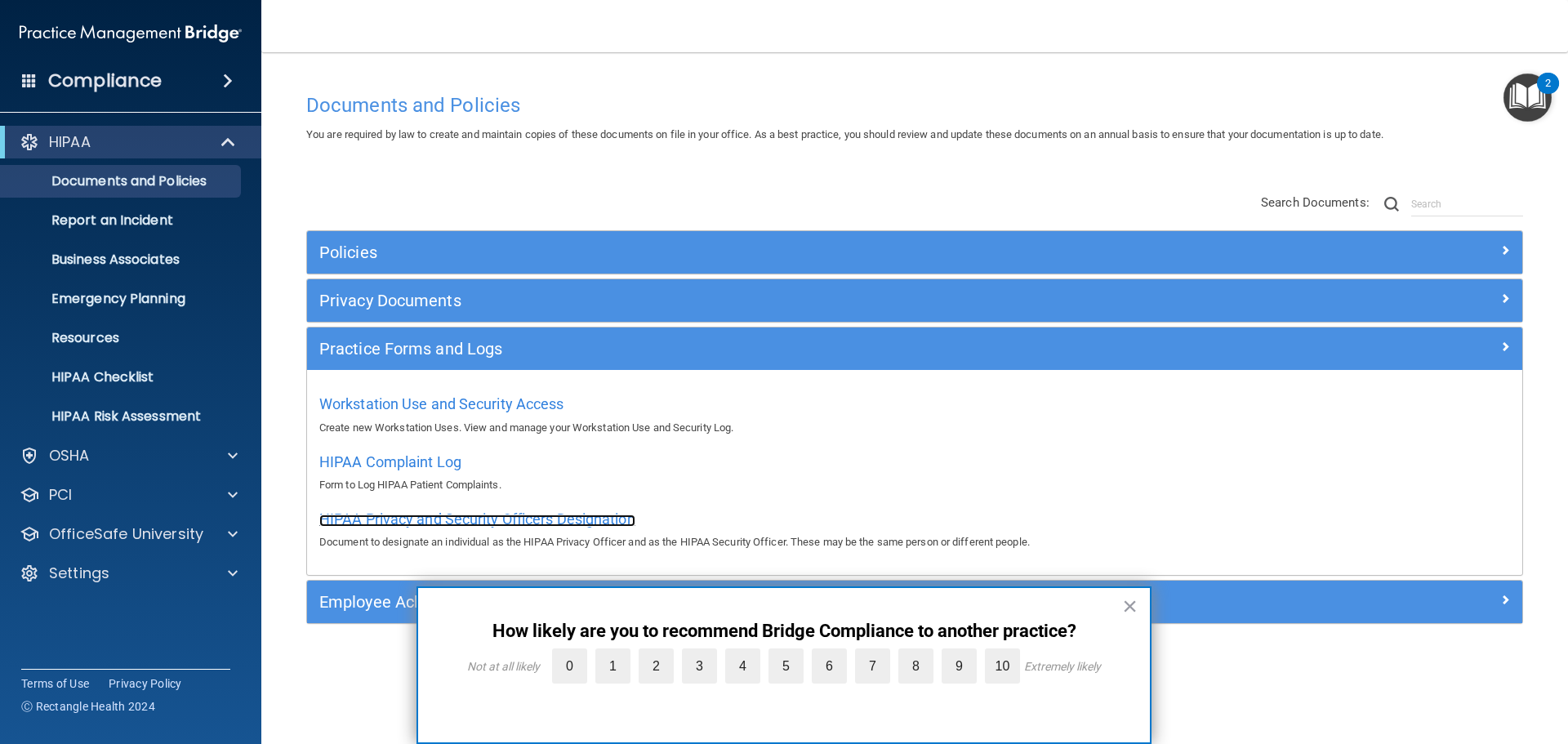
click at [415, 519] on span "HIPAA Privacy and Security Officers Designation" at bounding box center [477, 519] width 316 height 17
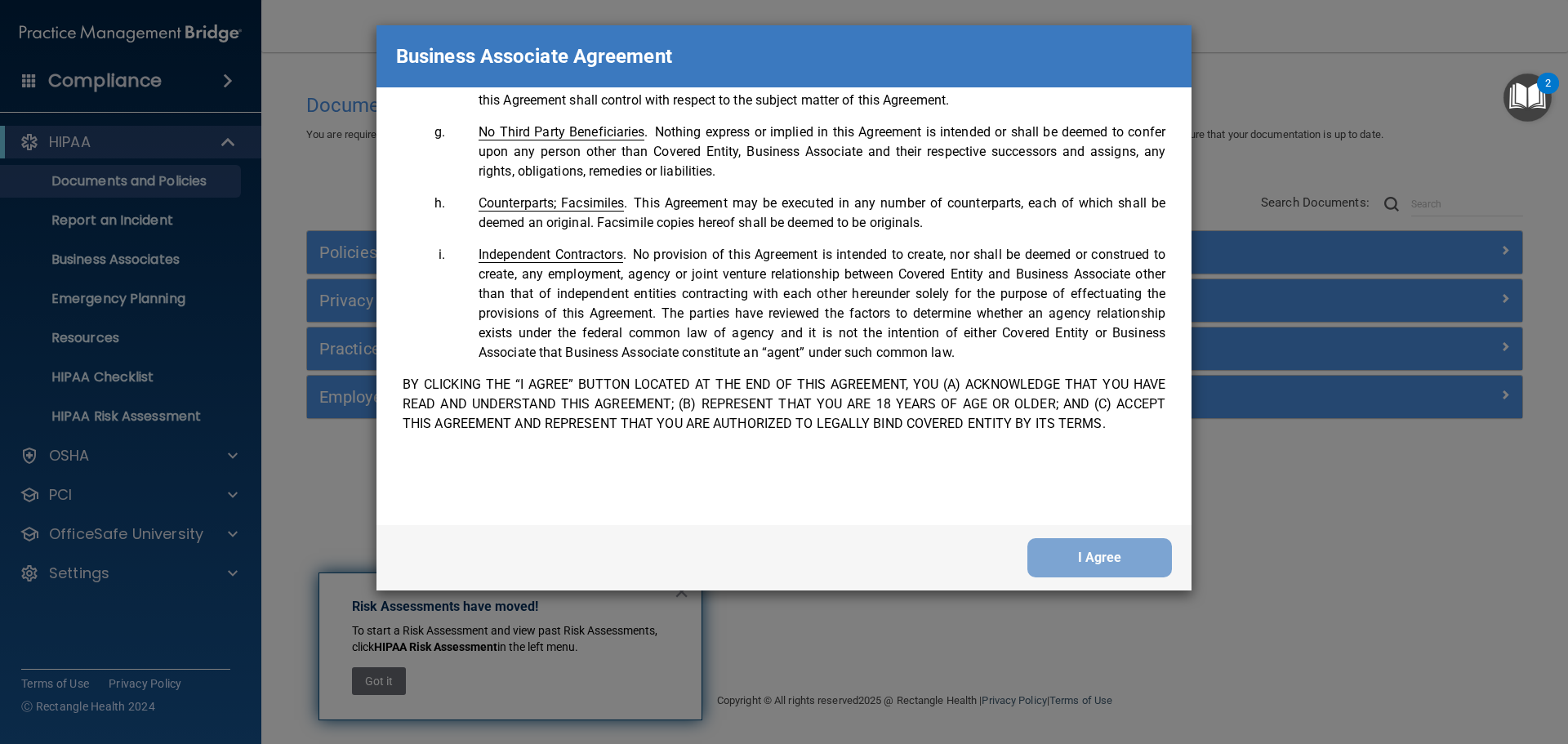
scroll to position [3330, 0]
click at [1089, 545] on button "I Agree" at bounding box center [1099, 558] width 144 height 39
click at [1089, 553] on button "I Agree" at bounding box center [1099, 558] width 144 height 39
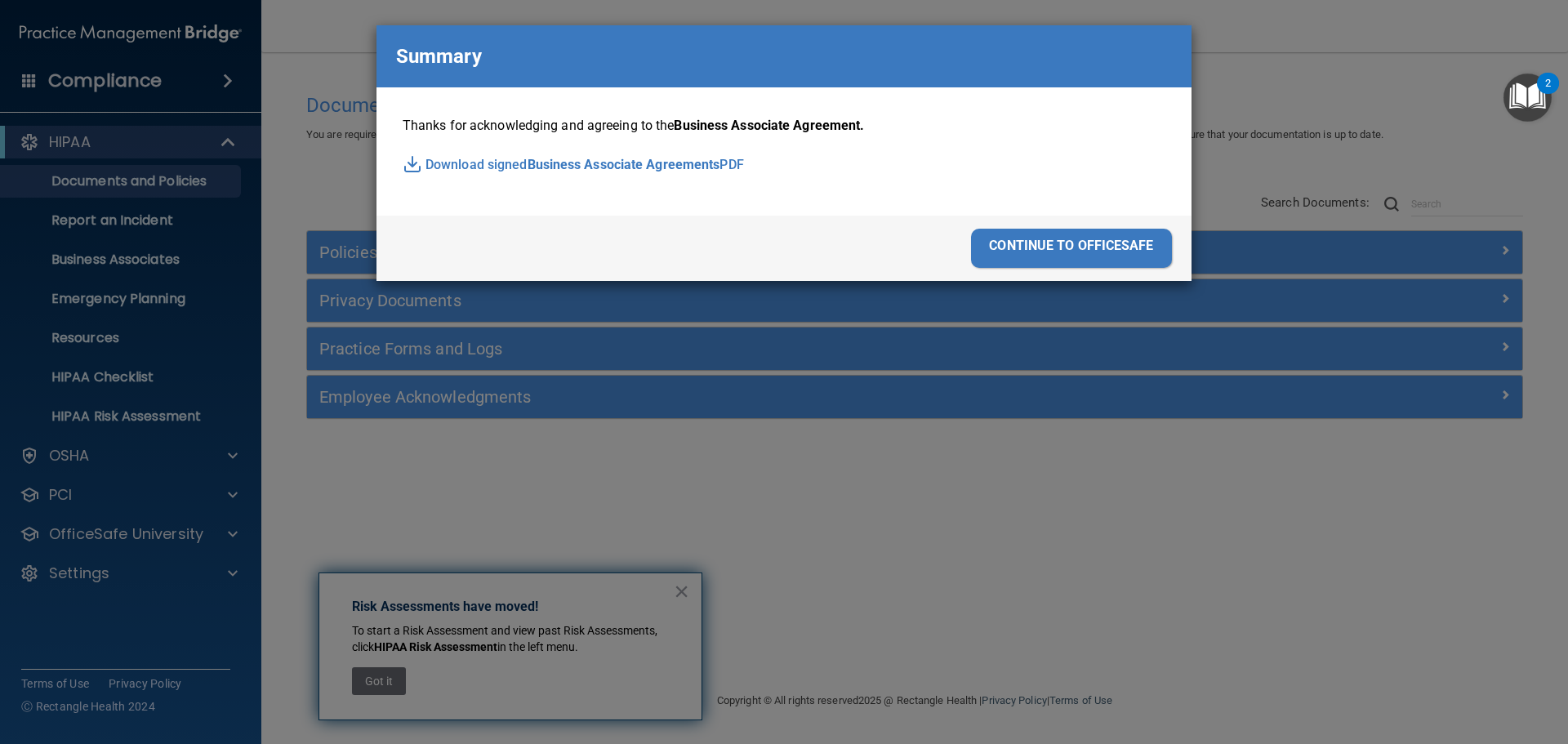
click at [1048, 243] on div "continue to officesafe" at bounding box center [1071, 248] width 201 height 39
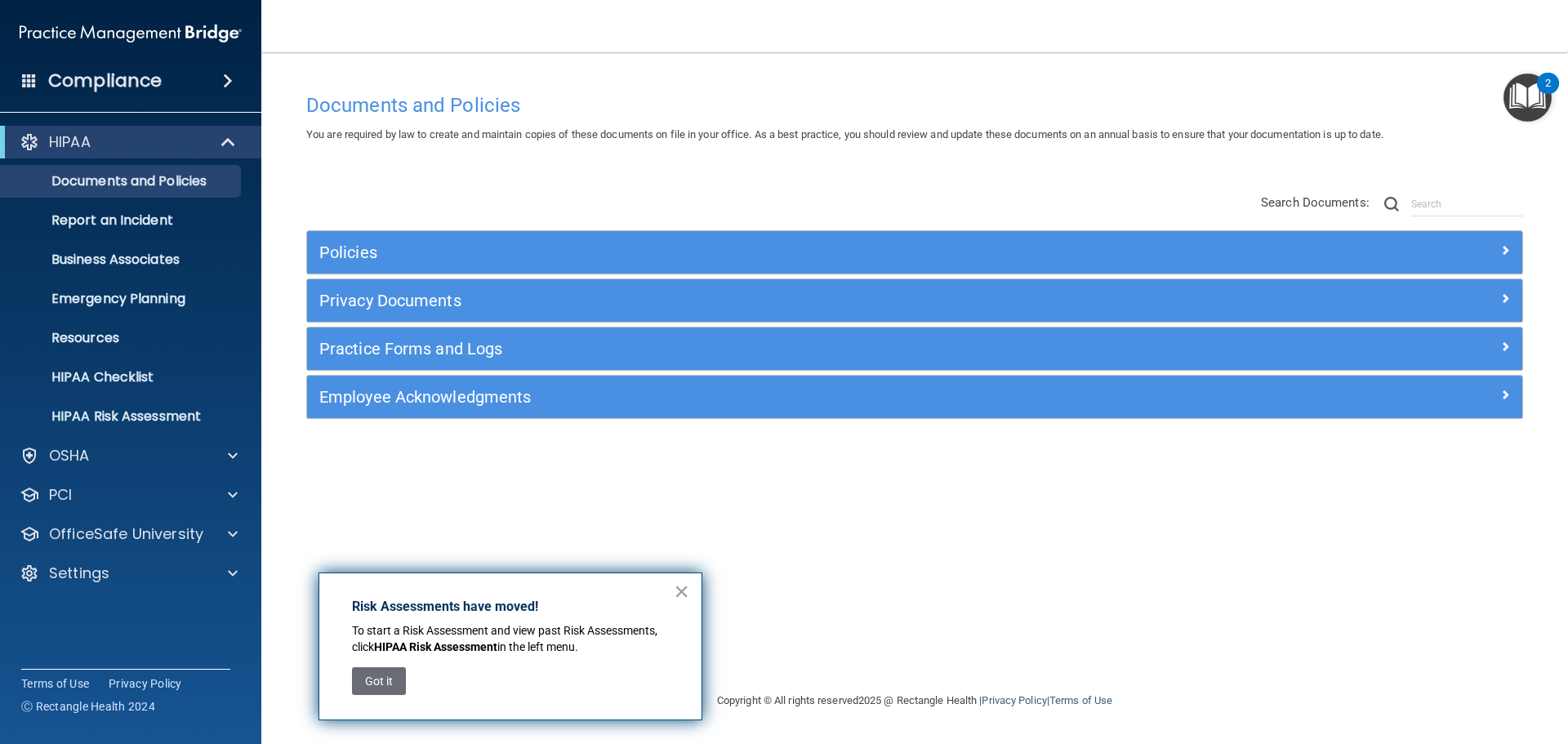
drag, startPoint x: 677, startPoint y: 595, endPoint x: 637, endPoint y: 601, distance: 40.4
click at [677, 595] on button "×" at bounding box center [682, 591] width 16 height 26
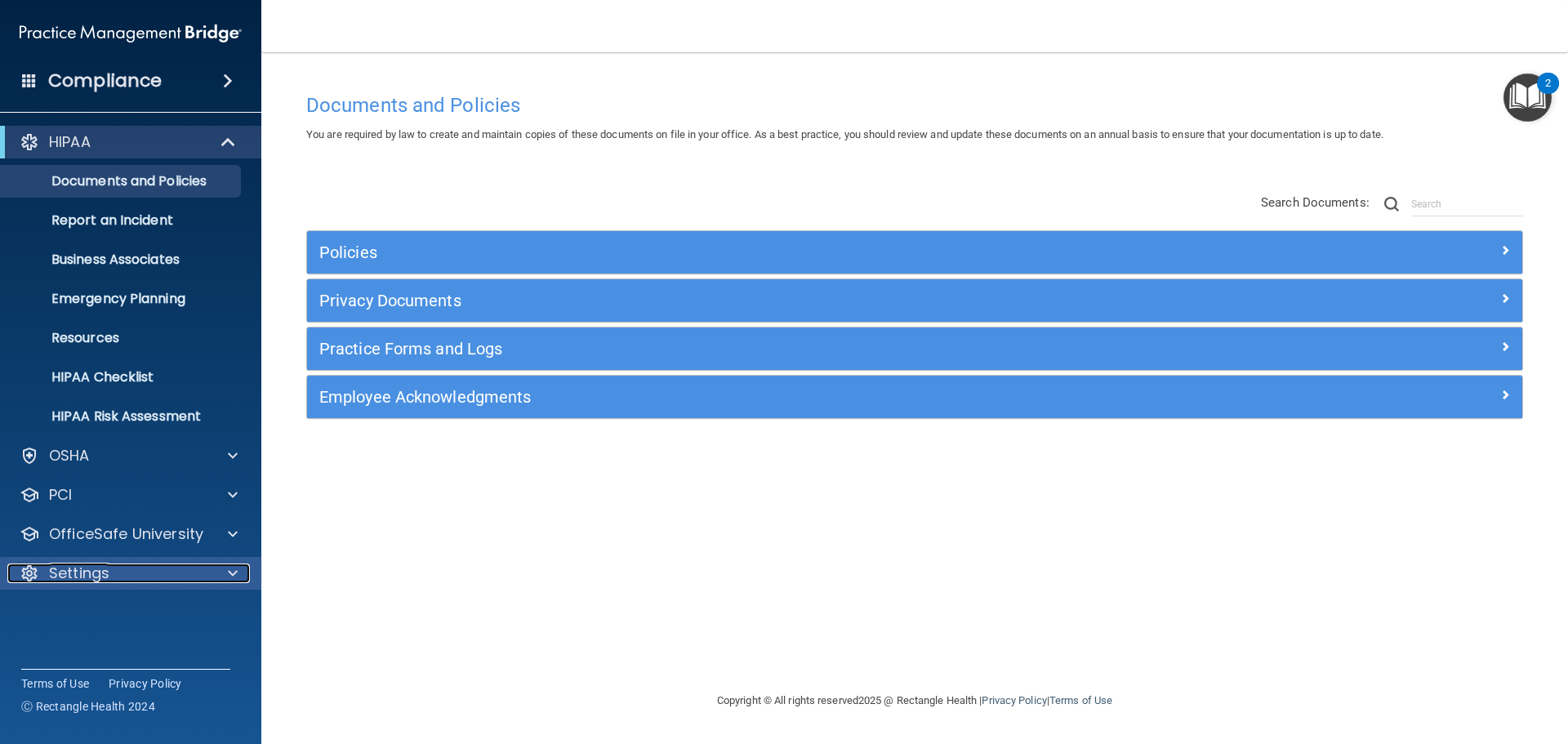
click at [92, 578] on p "Settings" at bounding box center [79, 573] width 60 height 20
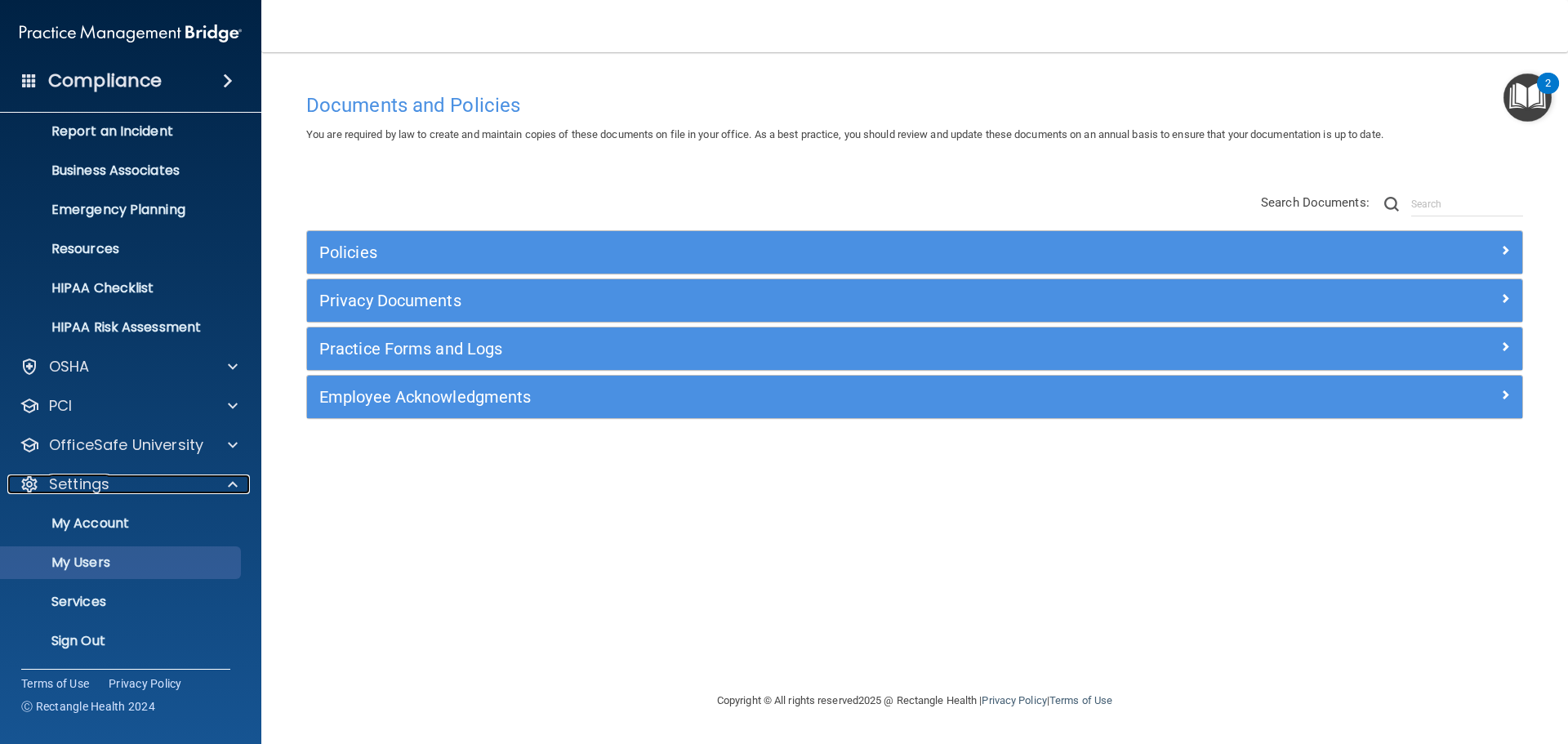
scroll to position [90, 0]
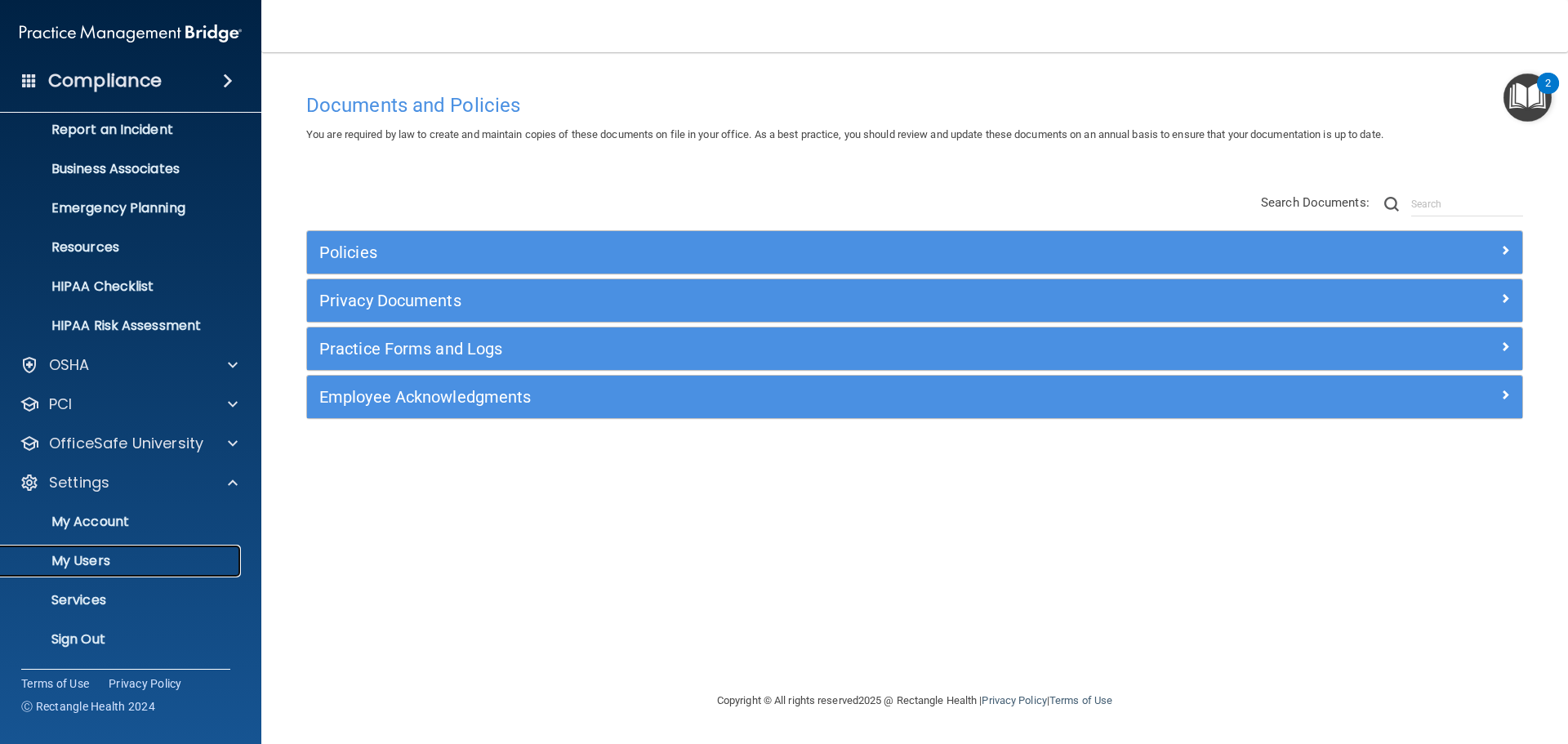
click at [64, 562] on p "My Users" at bounding box center [122, 562] width 223 height 17
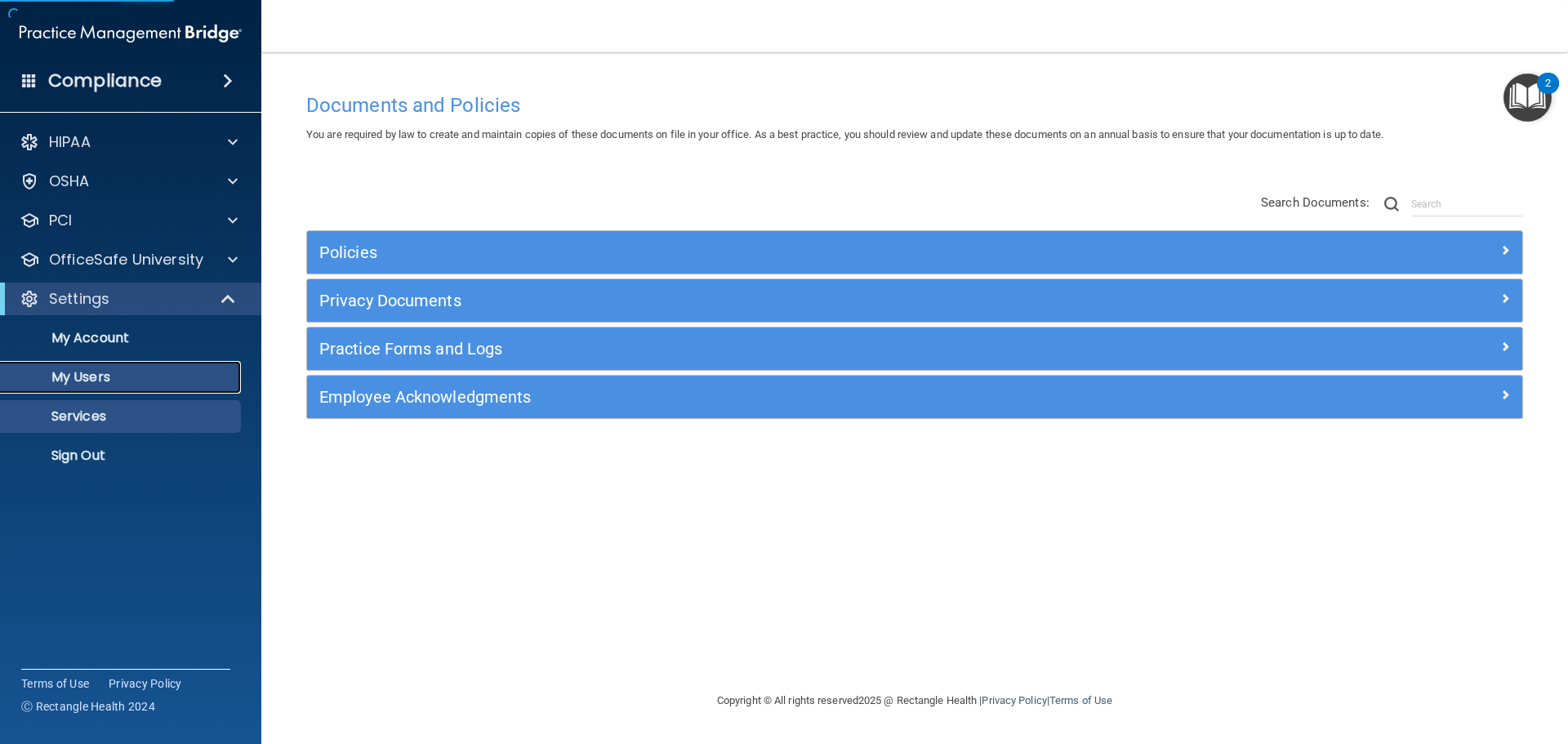
select select "20"
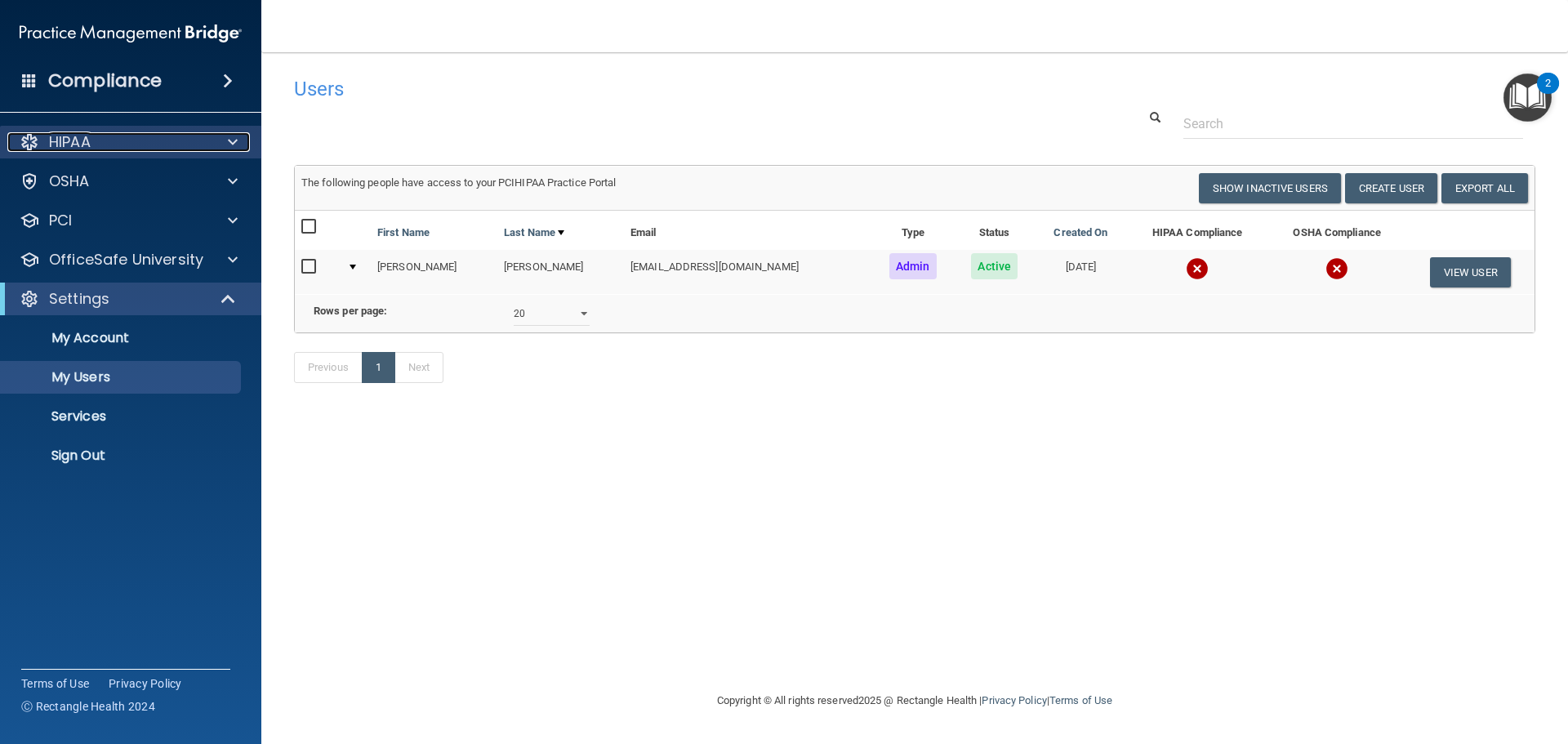
click at [95, 141] on div "HIPAA" at bounding box center [109, 141] width 203 height 20
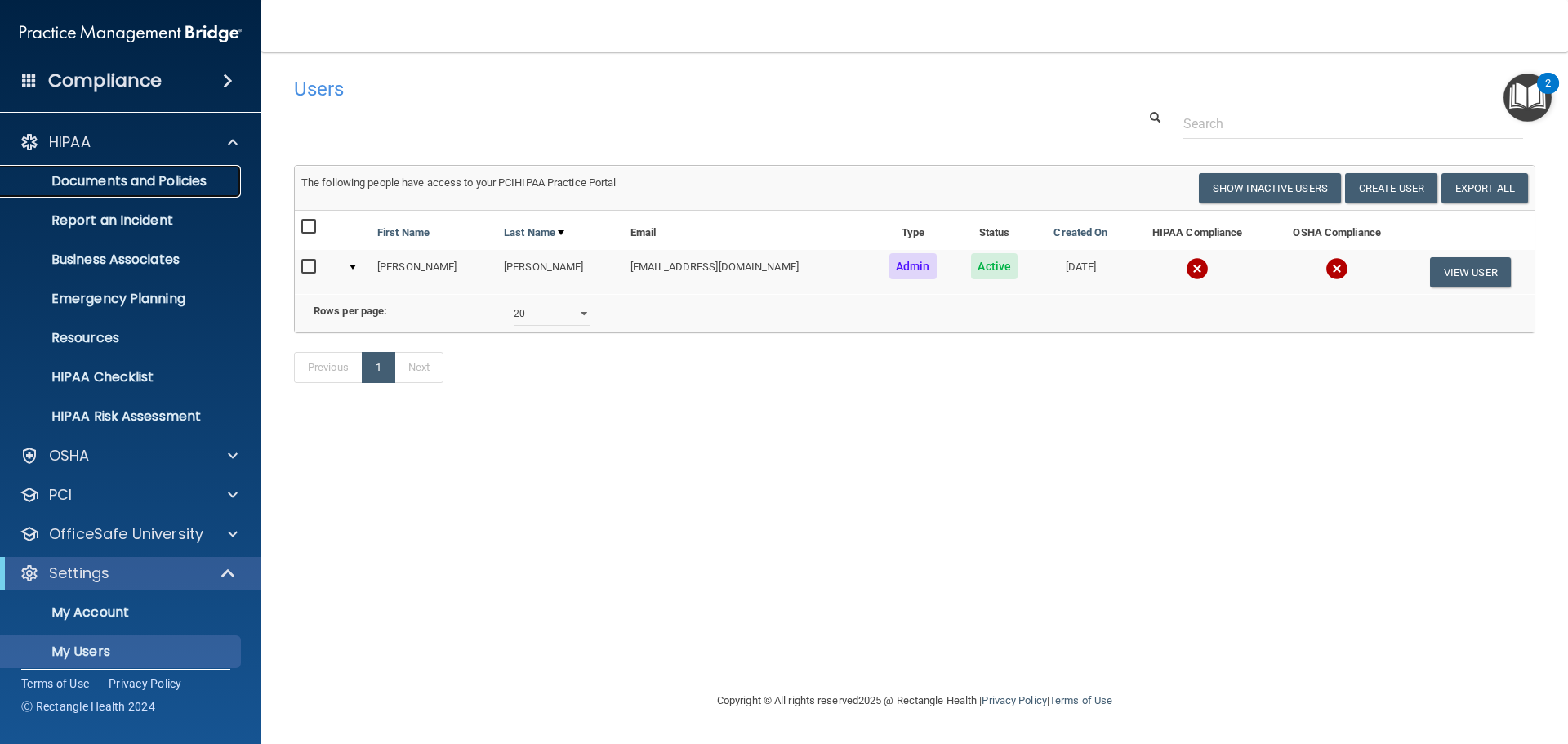
click at [118, 181] on p "Documents and Policies" at bounding box center [122, 181] width 223 height 17
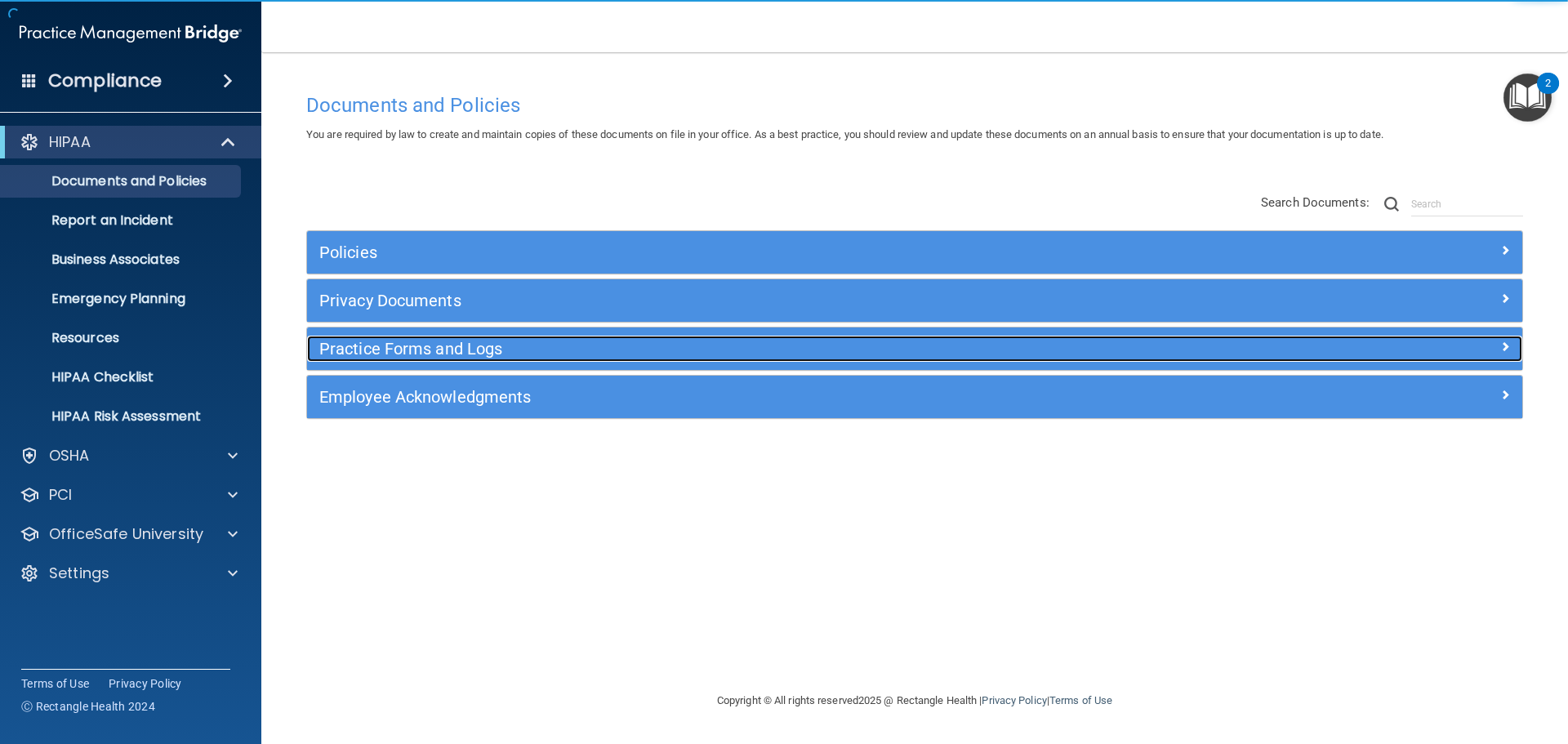
click at [368, 347] on h5 "Practice Forms and Logs" at bounding box center [763, 348] width 887 height 18
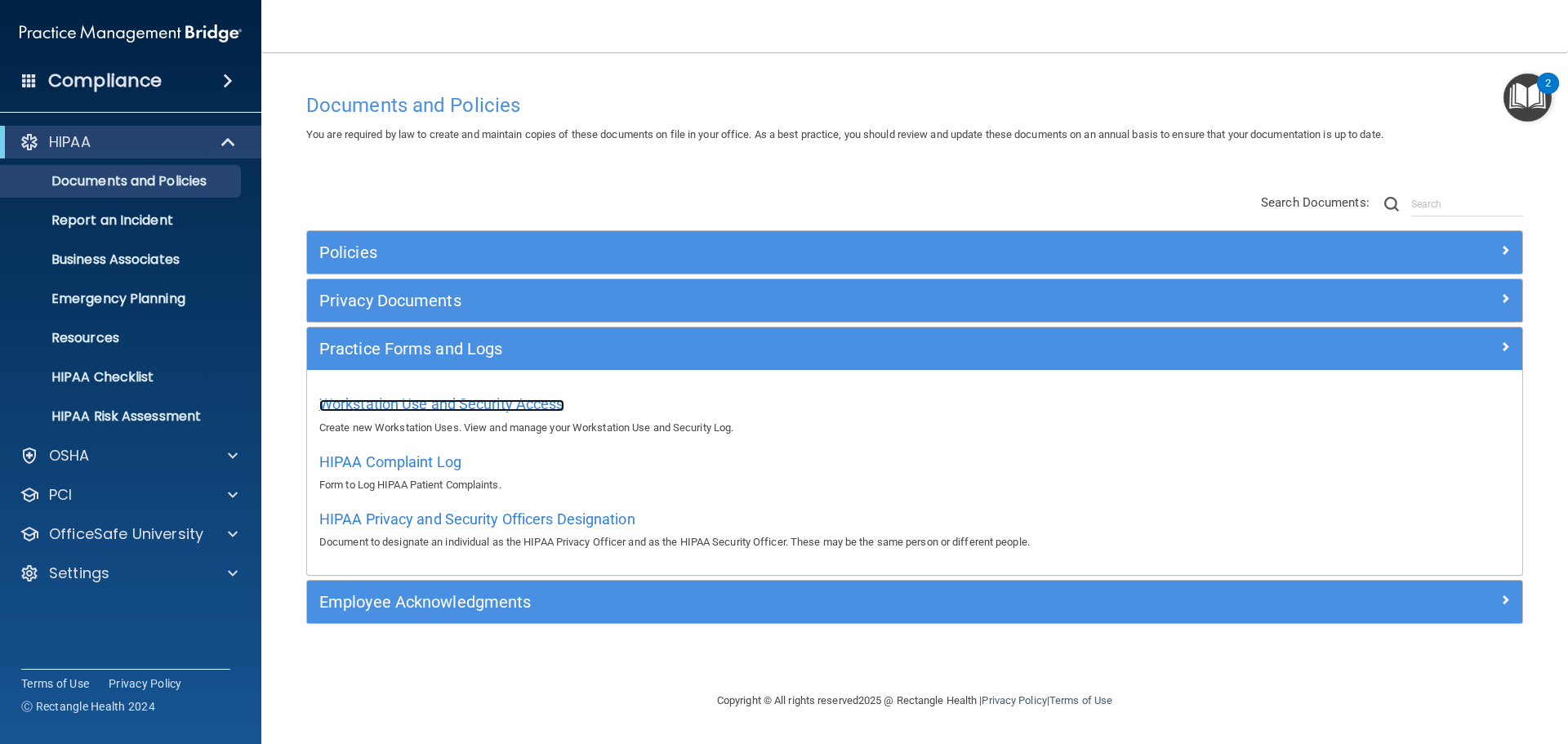
click at [376, 405] on span "Workstation Use and Security Access" at bounding box center [441, 404] width 245 height 17
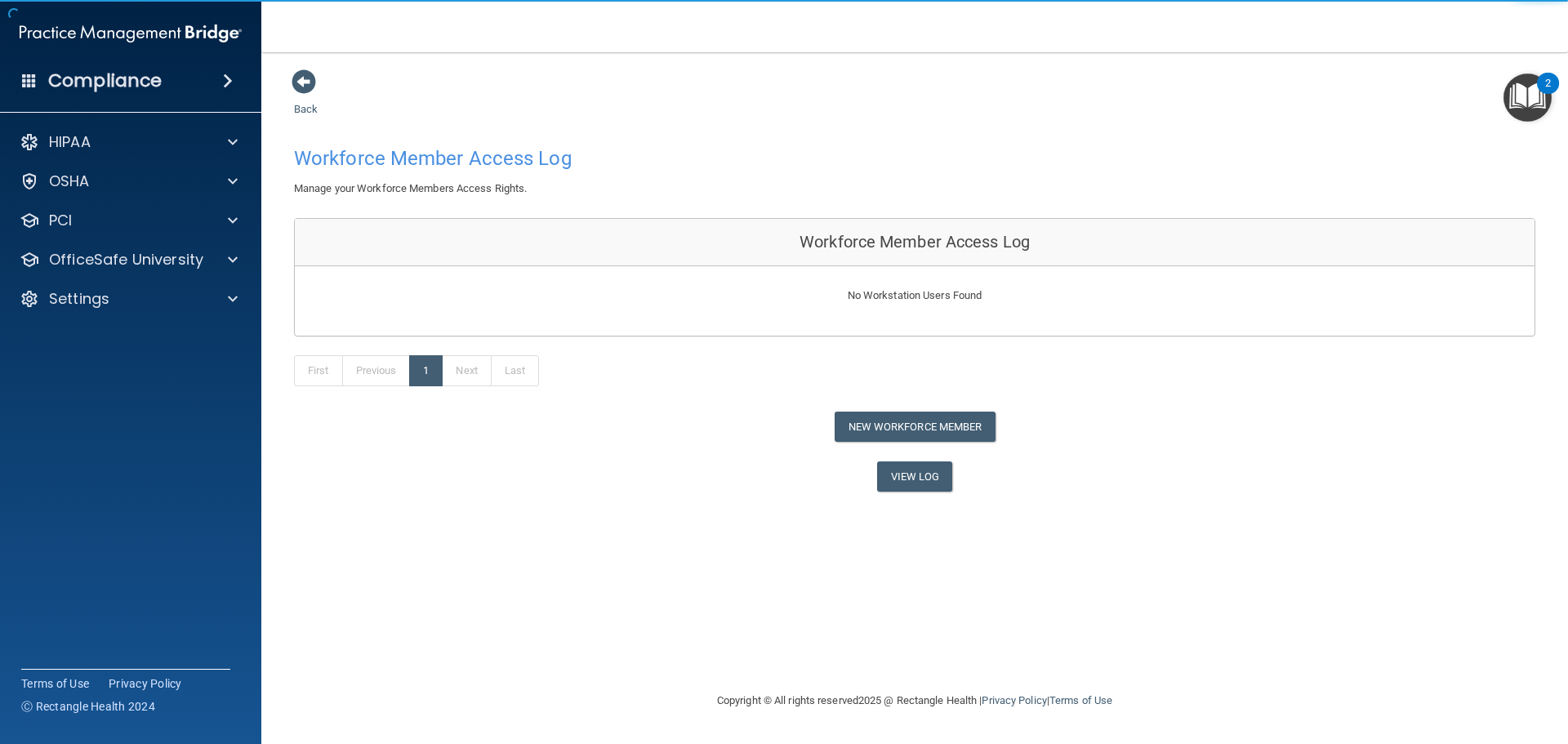
drag, startPoint x: 300, startPoint y: 81, endPoint x: 299, endPoint y: 128, distance: 47.0
click at [300, 78] on span at bounding box center [304, 82] width 24 height 24
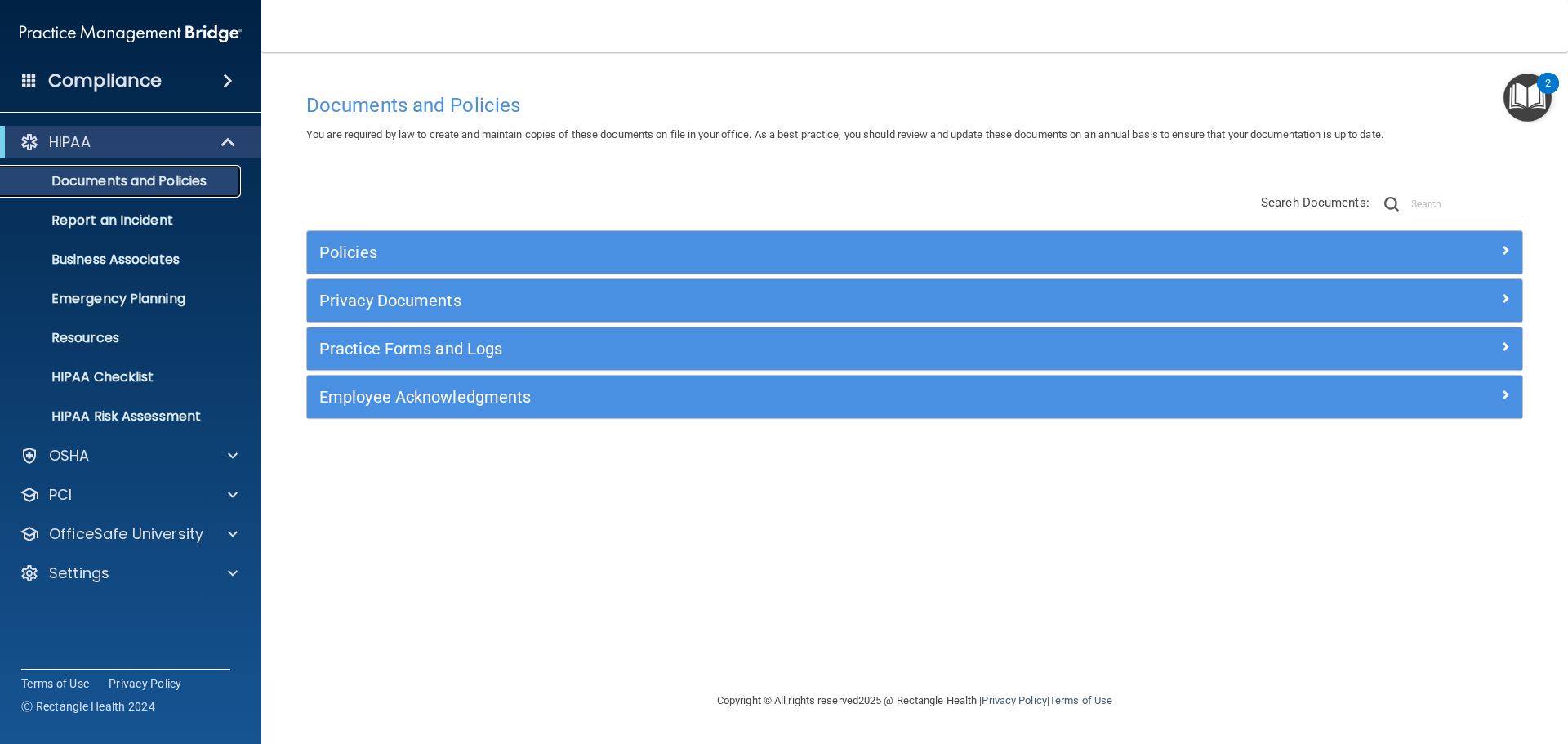
click at [193, 184] on p "Documents and Policies" at bounding box center [122, 181] width 223 height 17
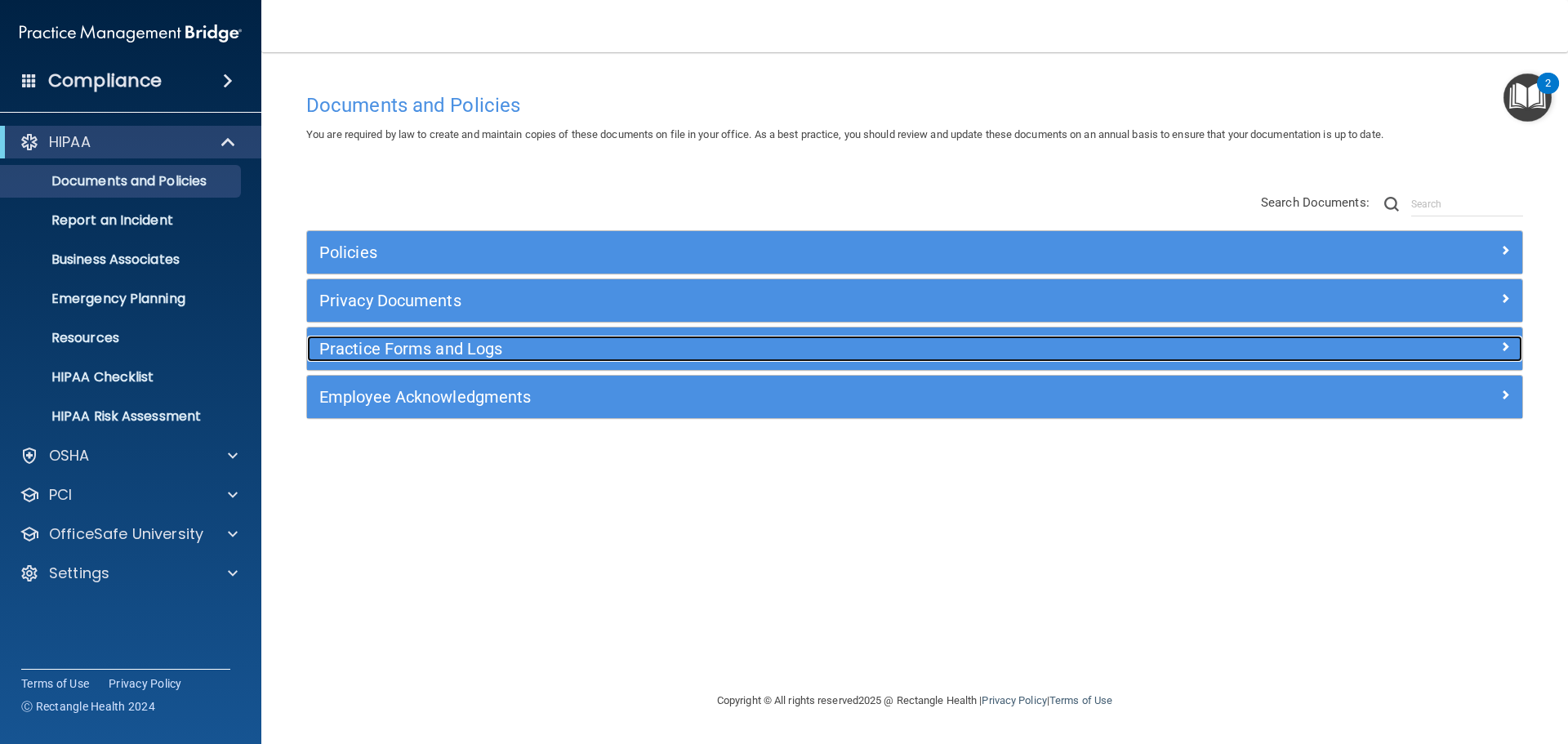
click at [372, 349] on h5 "Practice Forms and Logs" at bounding box center [763, 348] width 887 height 18
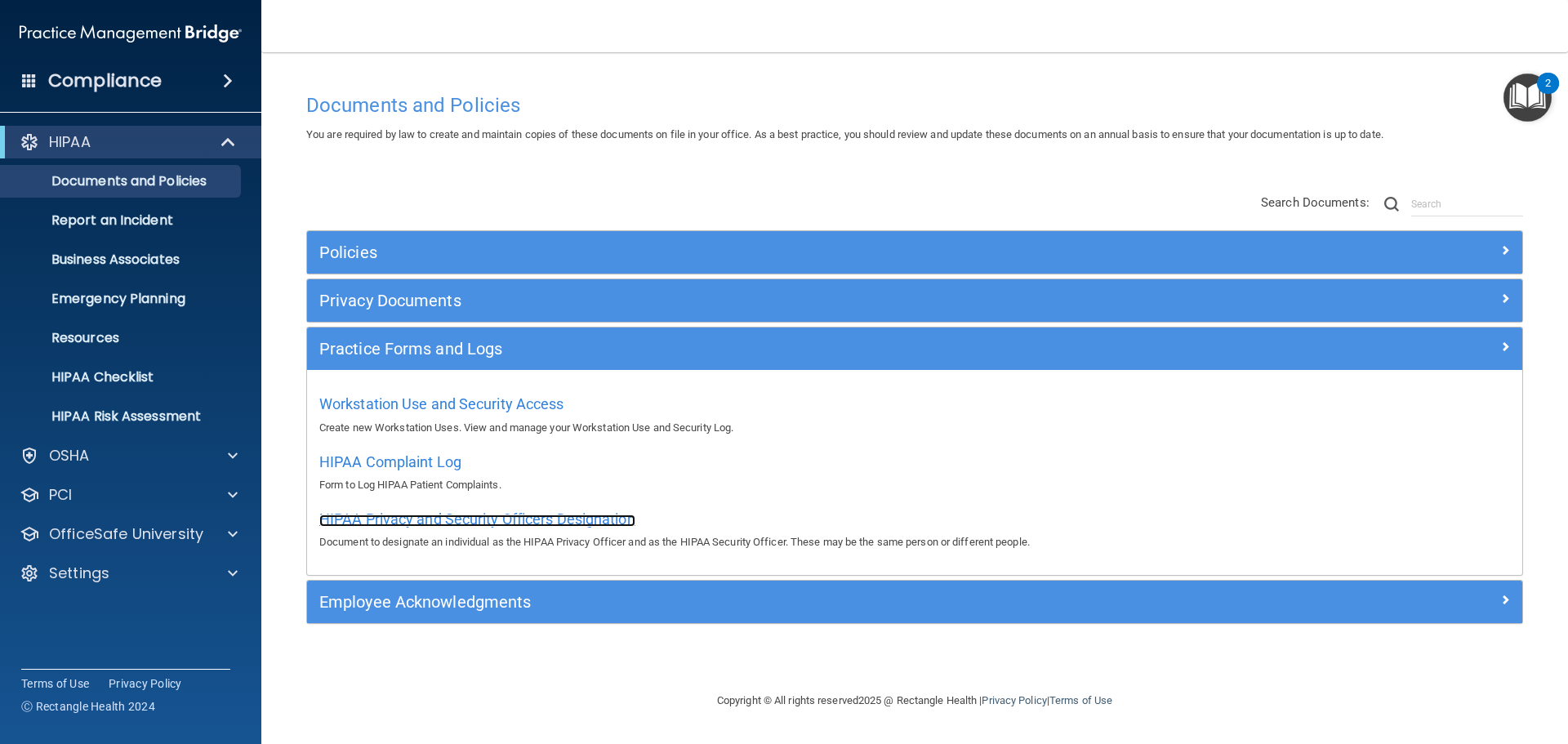
click at [383, 523] on span "HIPAA Privacy and Security Officers Designation" at bounding box center [477, 519] width 316 height 17
